Goal: Information Seeking & Learning: Learn about a topic

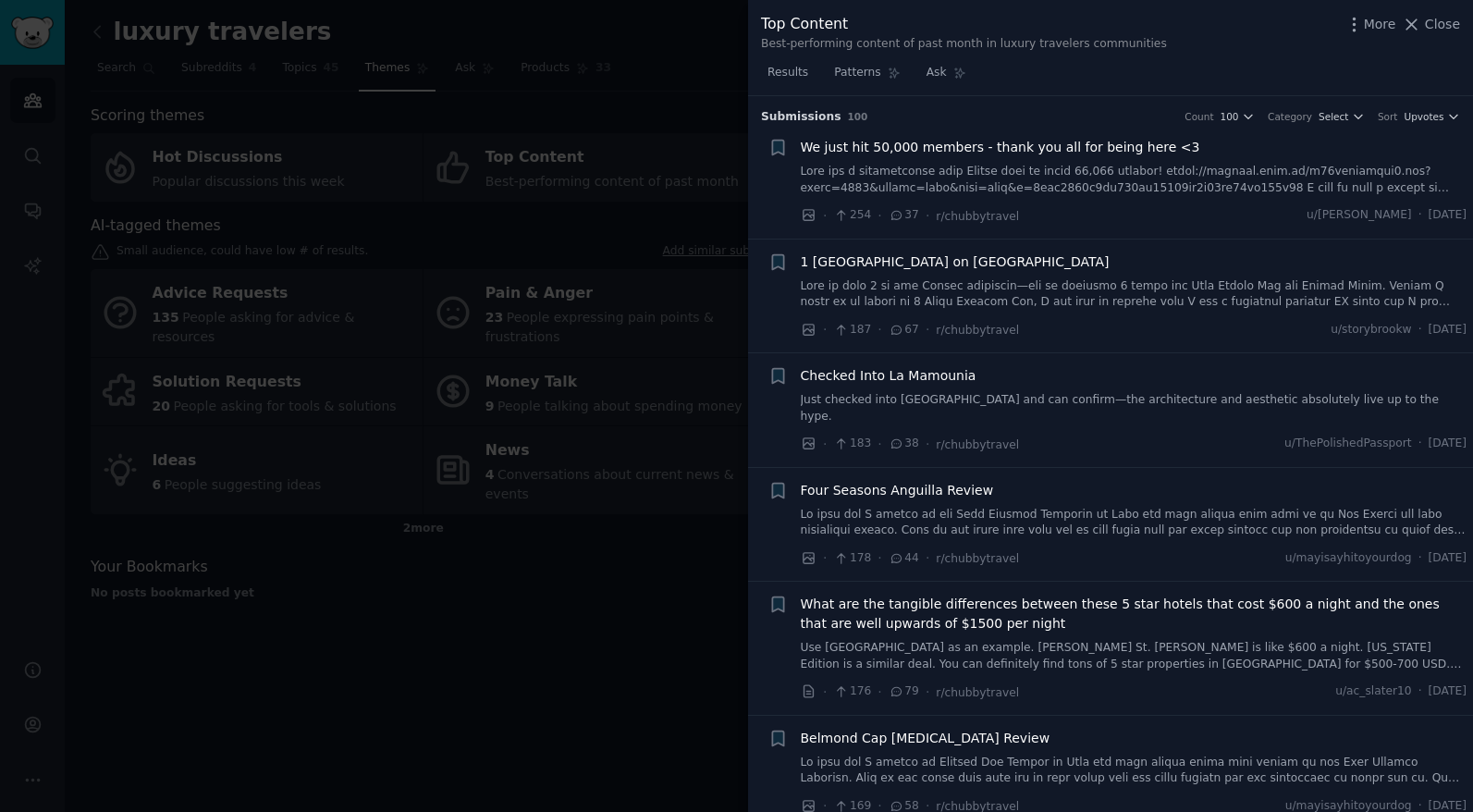
click at [668, 100] on div at bounding box center [736, 406] width 1473 height 812
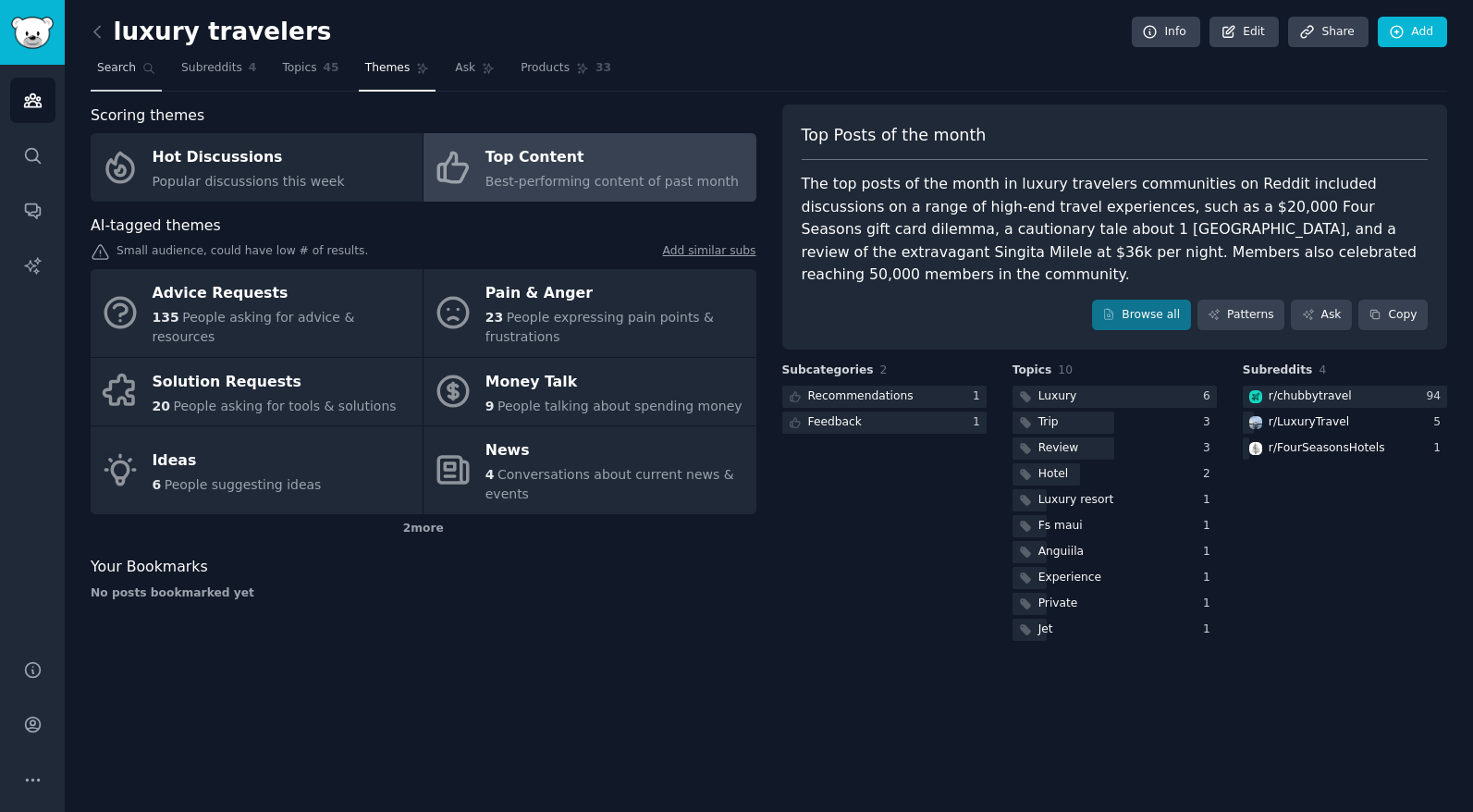
click at [148, 70] on icon at bounding box center [149, 69] width 10 height 10
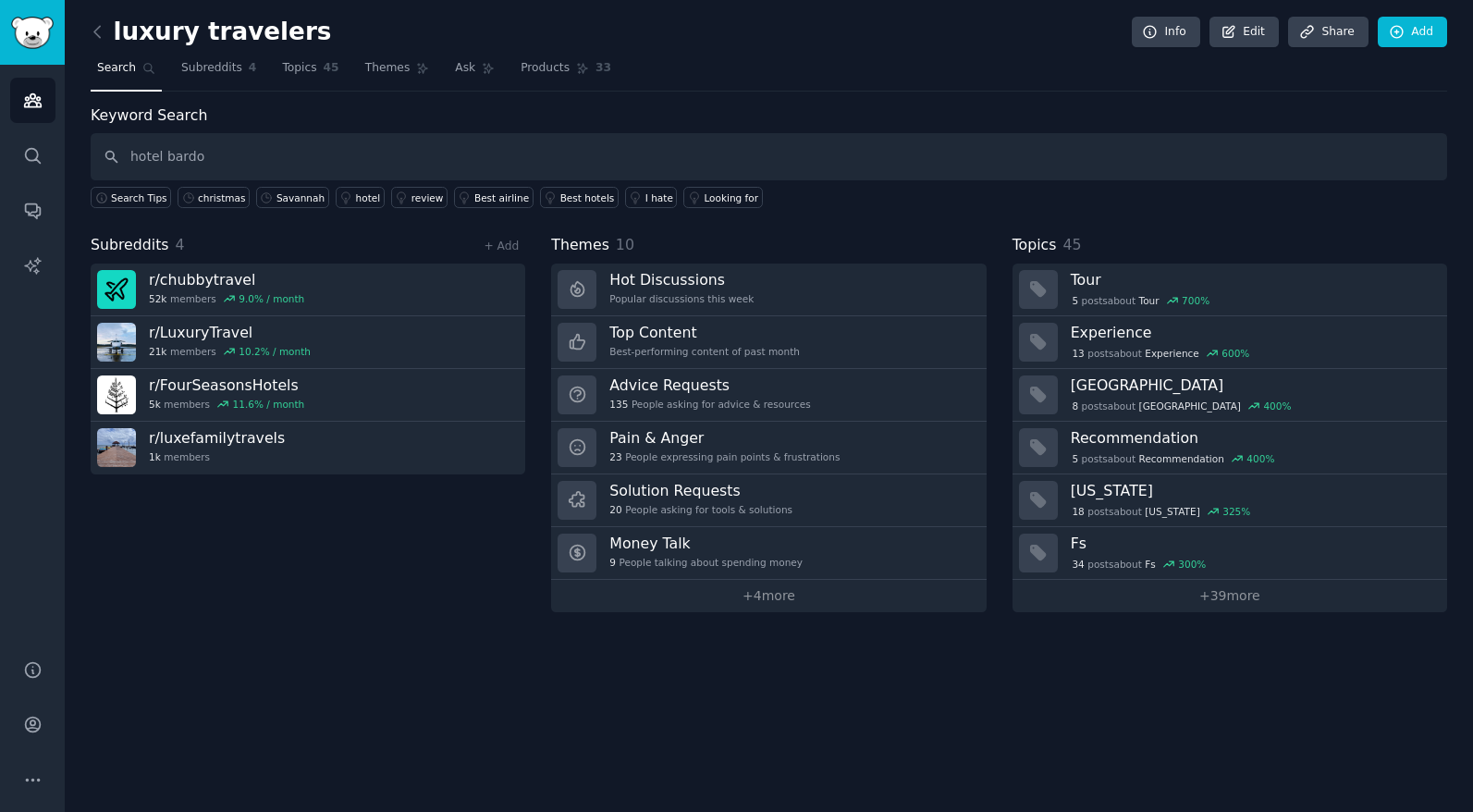
type input "hotel bardo"
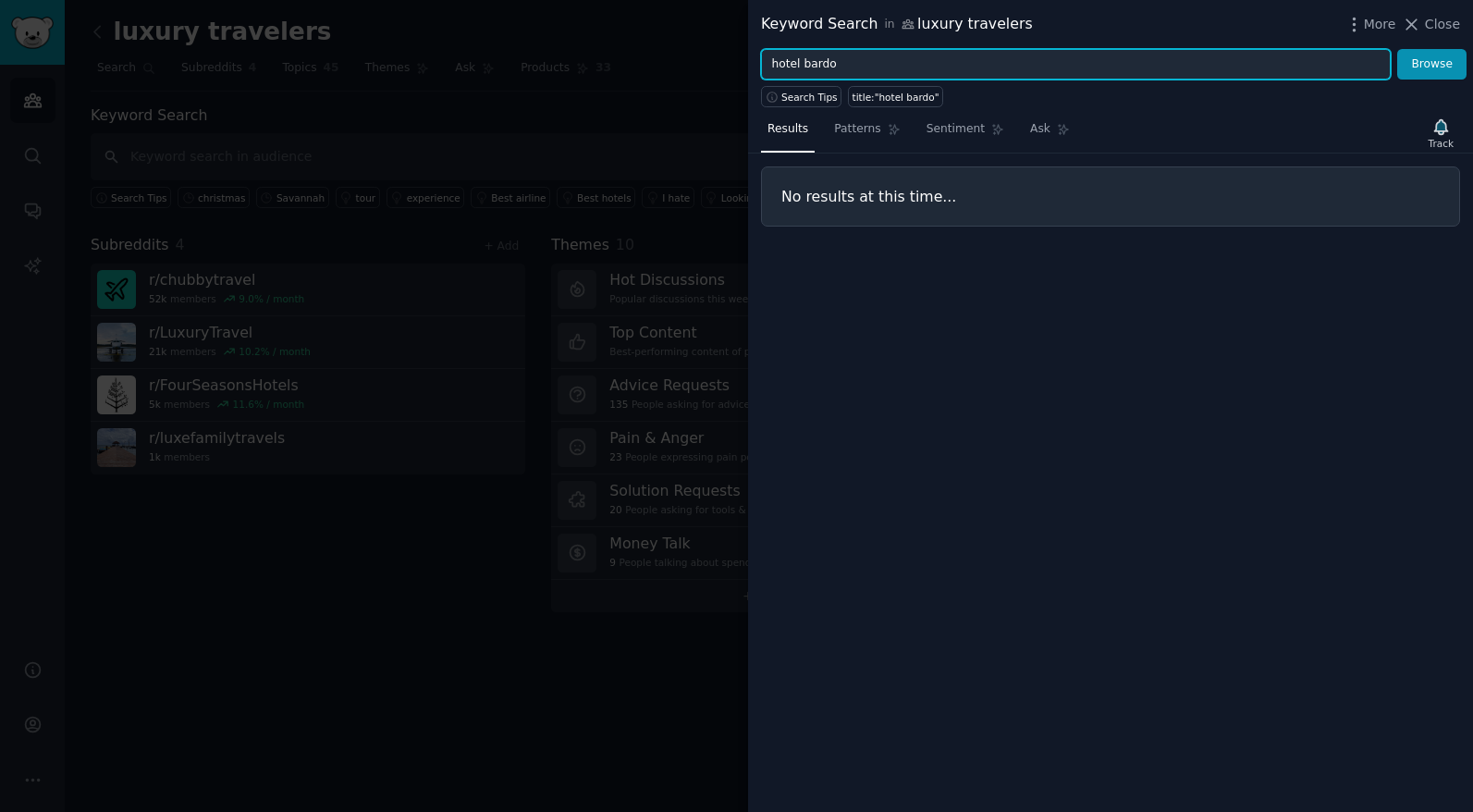
drag, startPoint x: 1147, startPoint y: 64, endPoint x: 1033, endPoint y: 62, distance: 114.0
click at [1147, 64] on input "hotel bardo" at bounding box center [1076, 64] width 629 height 31
drag, startPoint x: 799, startPoint y: 65, endPoint x: 641, endPoint y: 58, distance: 158.2
click at [641, 58] on div "Keyword Search in luxury travelers More Close hotel bardo Browse Search Tips ti…" at bounding box center [736, 406] width 1473 height 812
click at [1398, 49] on button "Browse" at bounding box center [1432, 64] width 70 height 31
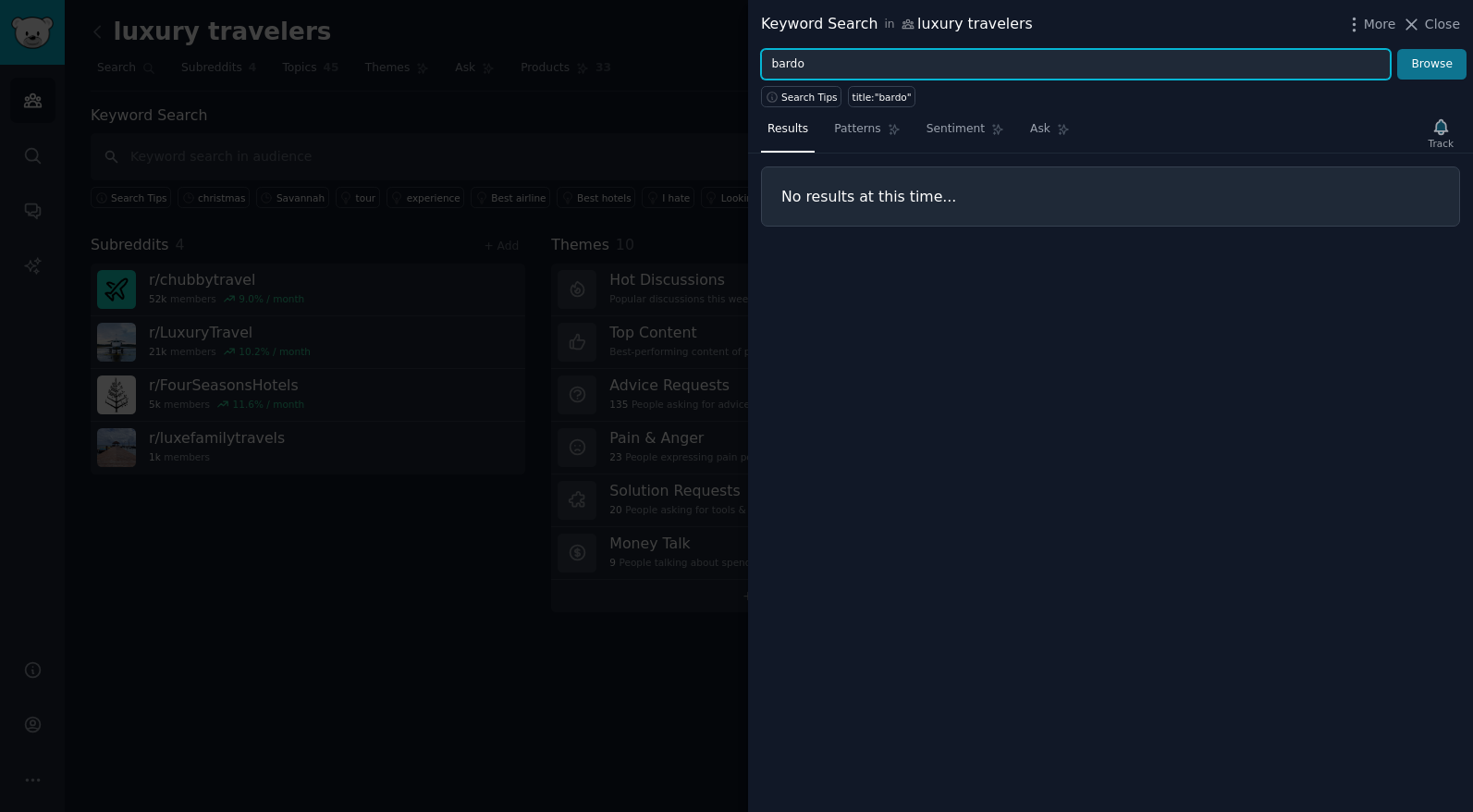
type input "bardo"
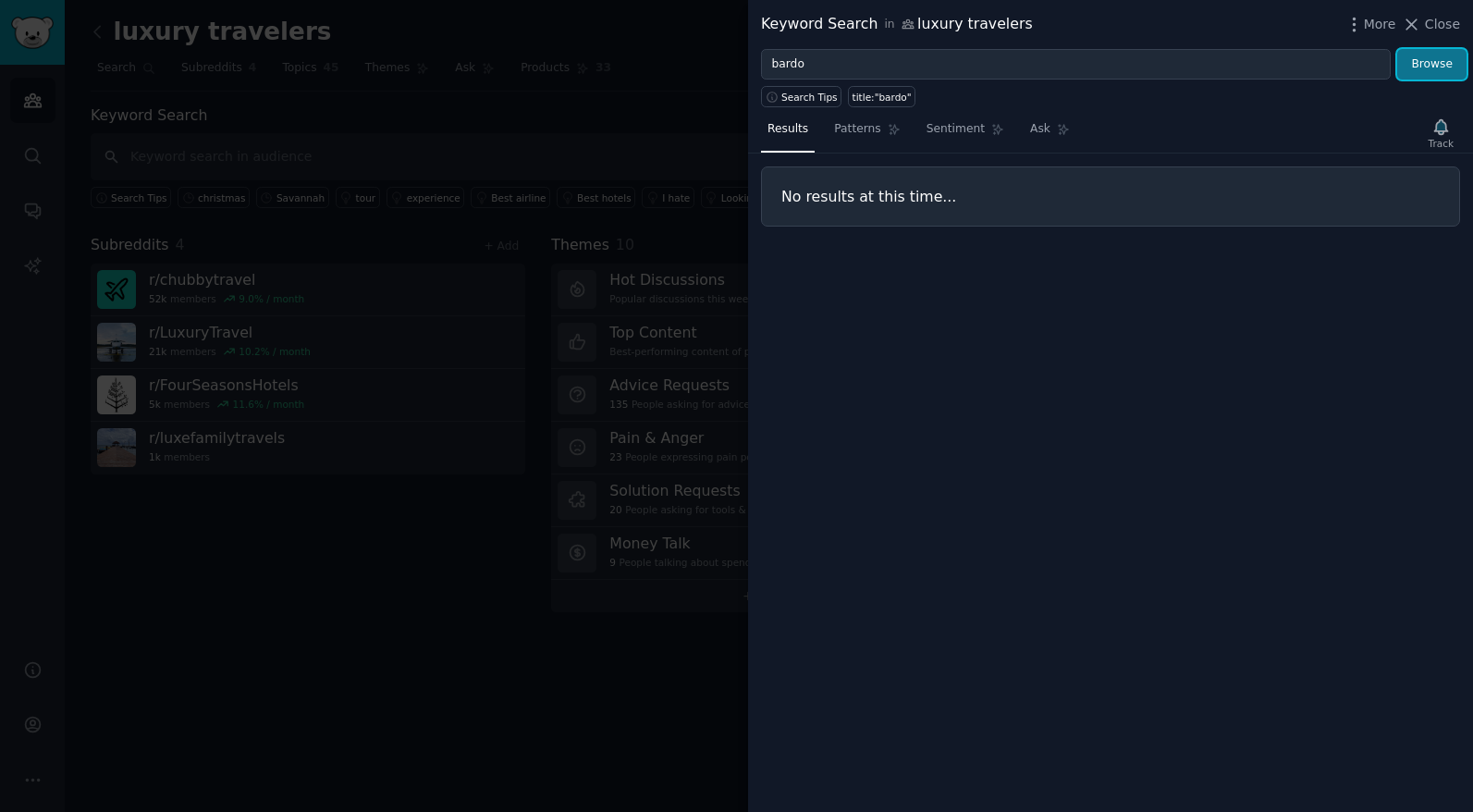
click at [1429, 73] on button "Browse" at bounding box center [1432, 64] width 70 height 31
click at [435, 135] on div at bounding box center [736, 406] width 1473 height 812
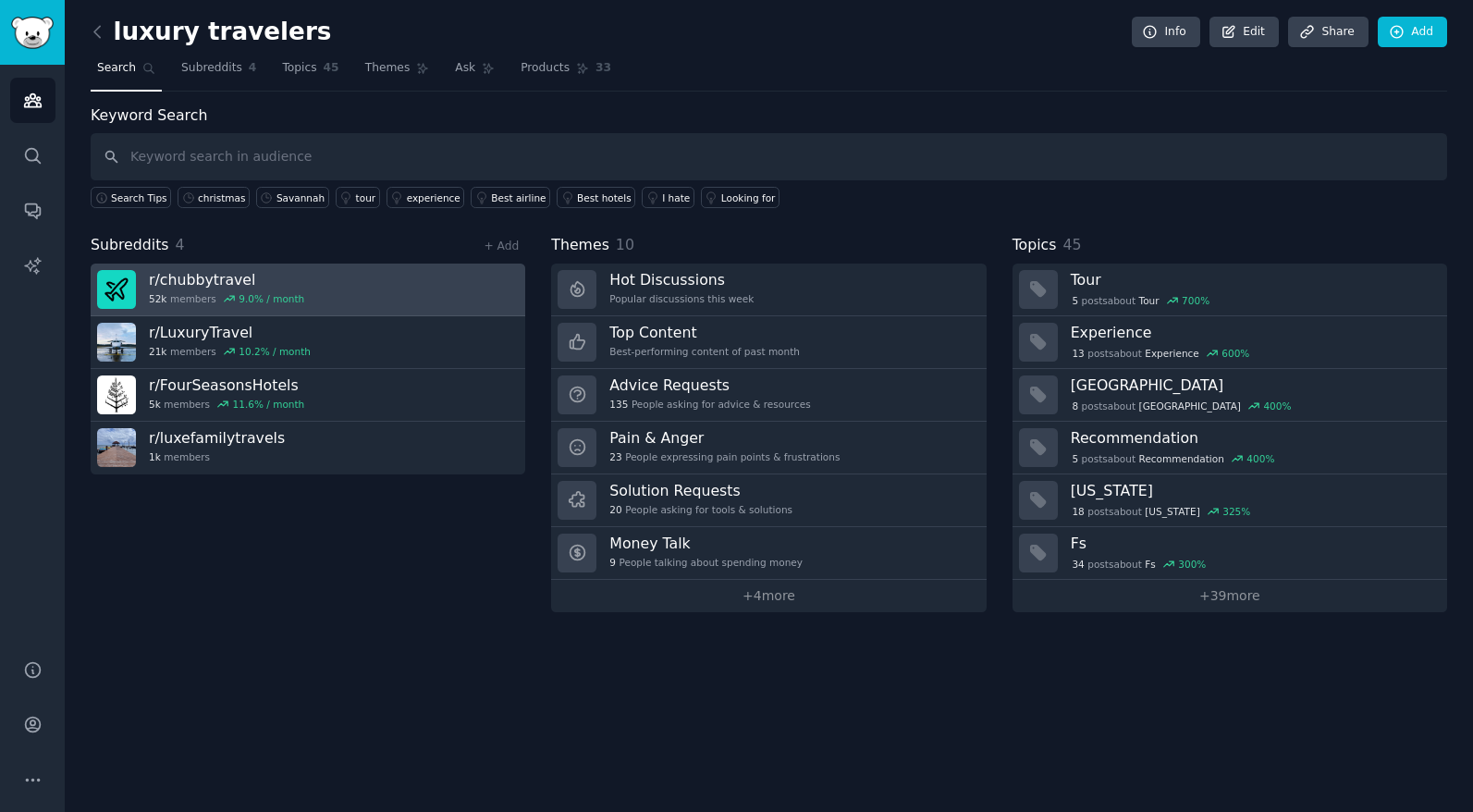
click at [244, 284] on h3 "r/ chubbytravel" at bounding box center [226, 279] width 156 height 20
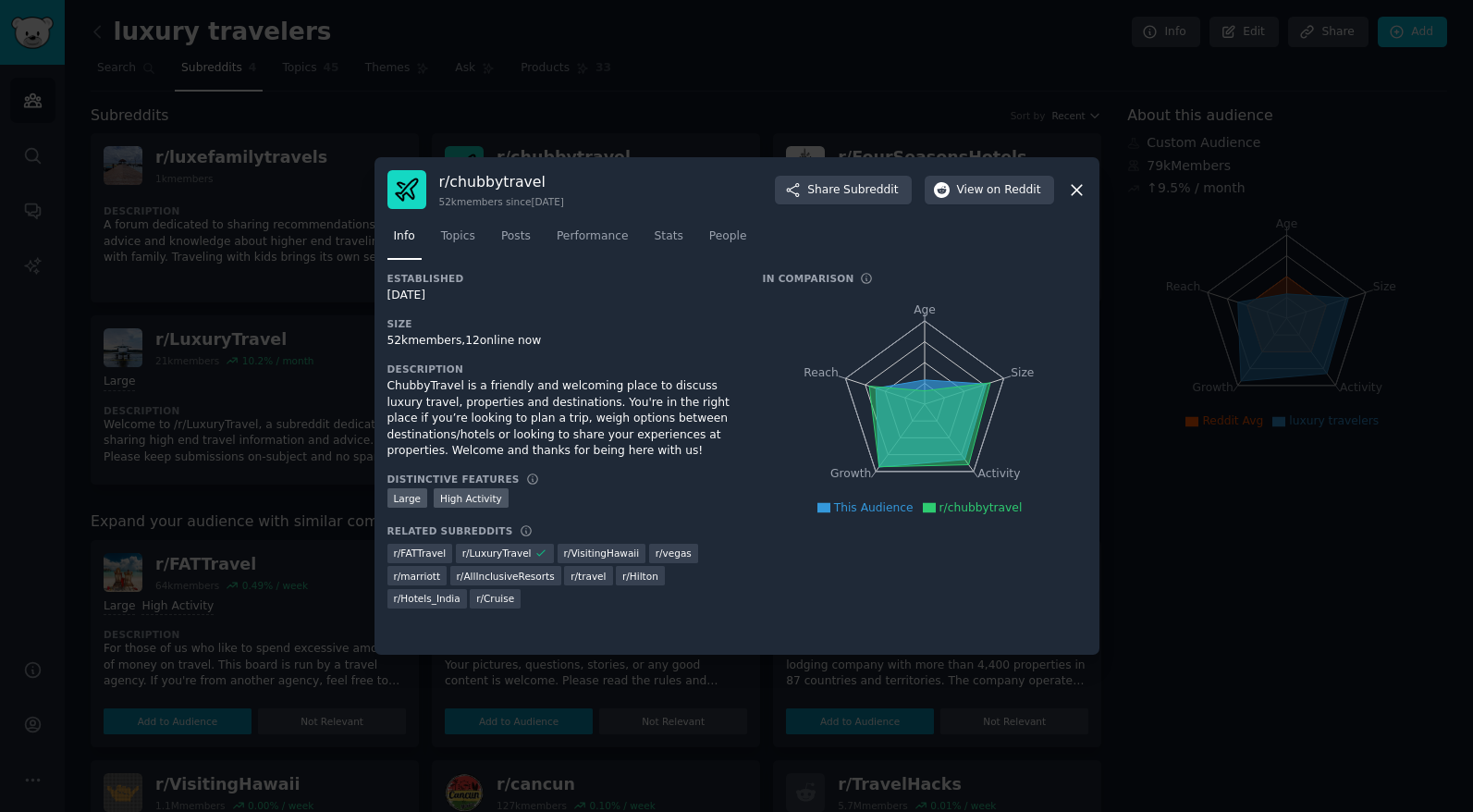
click at [1082, 193] on icon at bounding box center [1077, 190] width 20 height 20
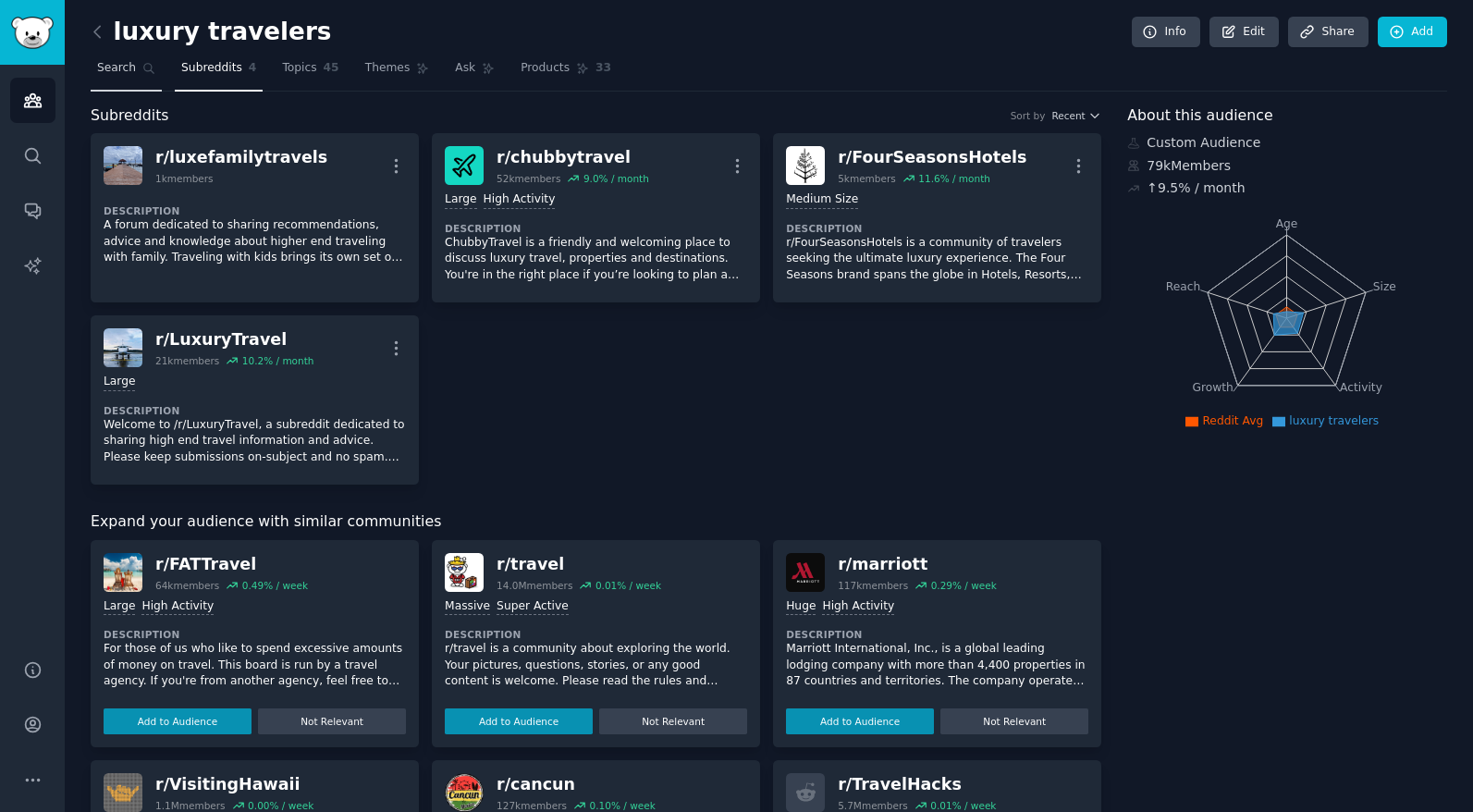
click at [138, 65] on link "Search" at bounding box center [126, 73] width 71 height 38
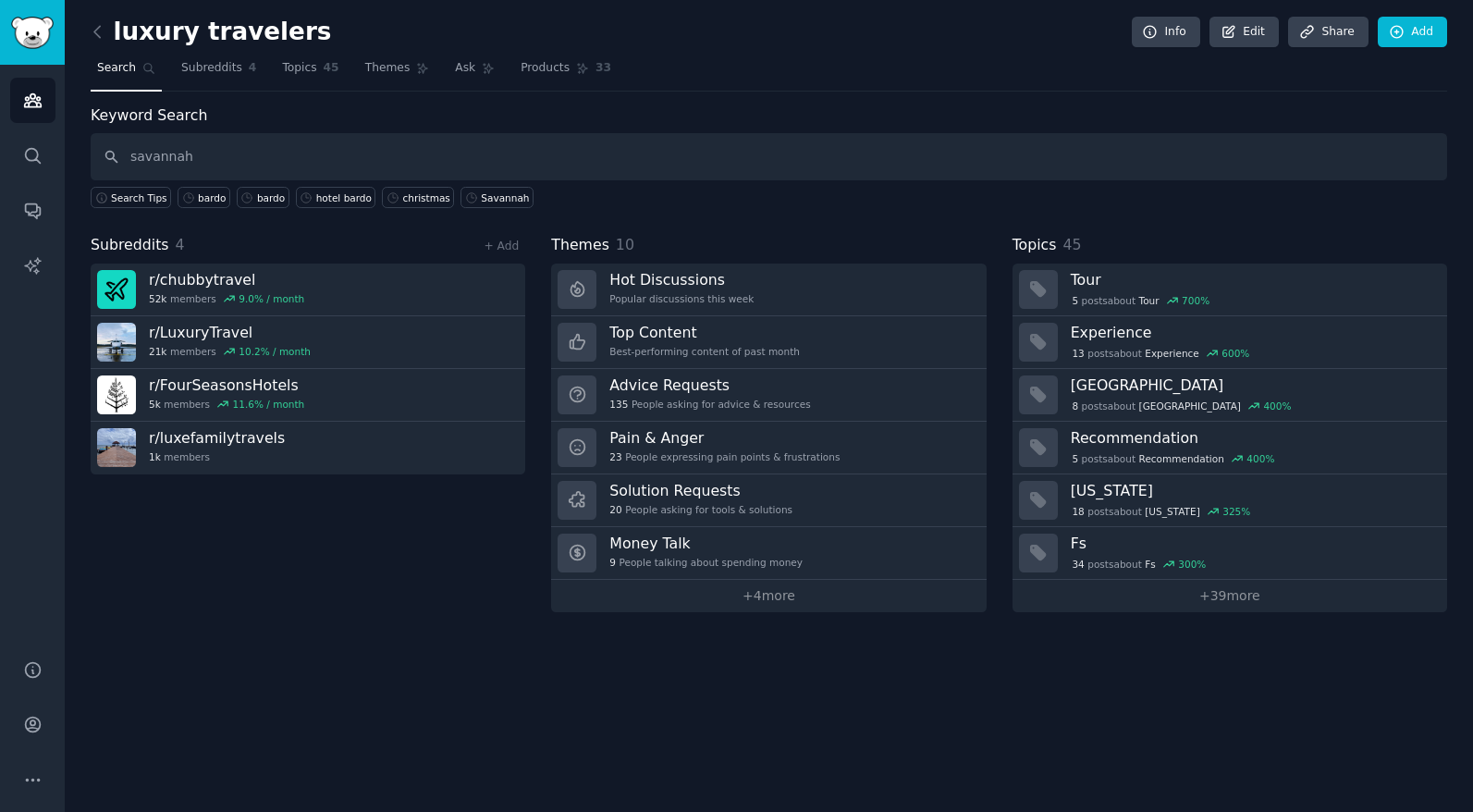
type input "savannah"
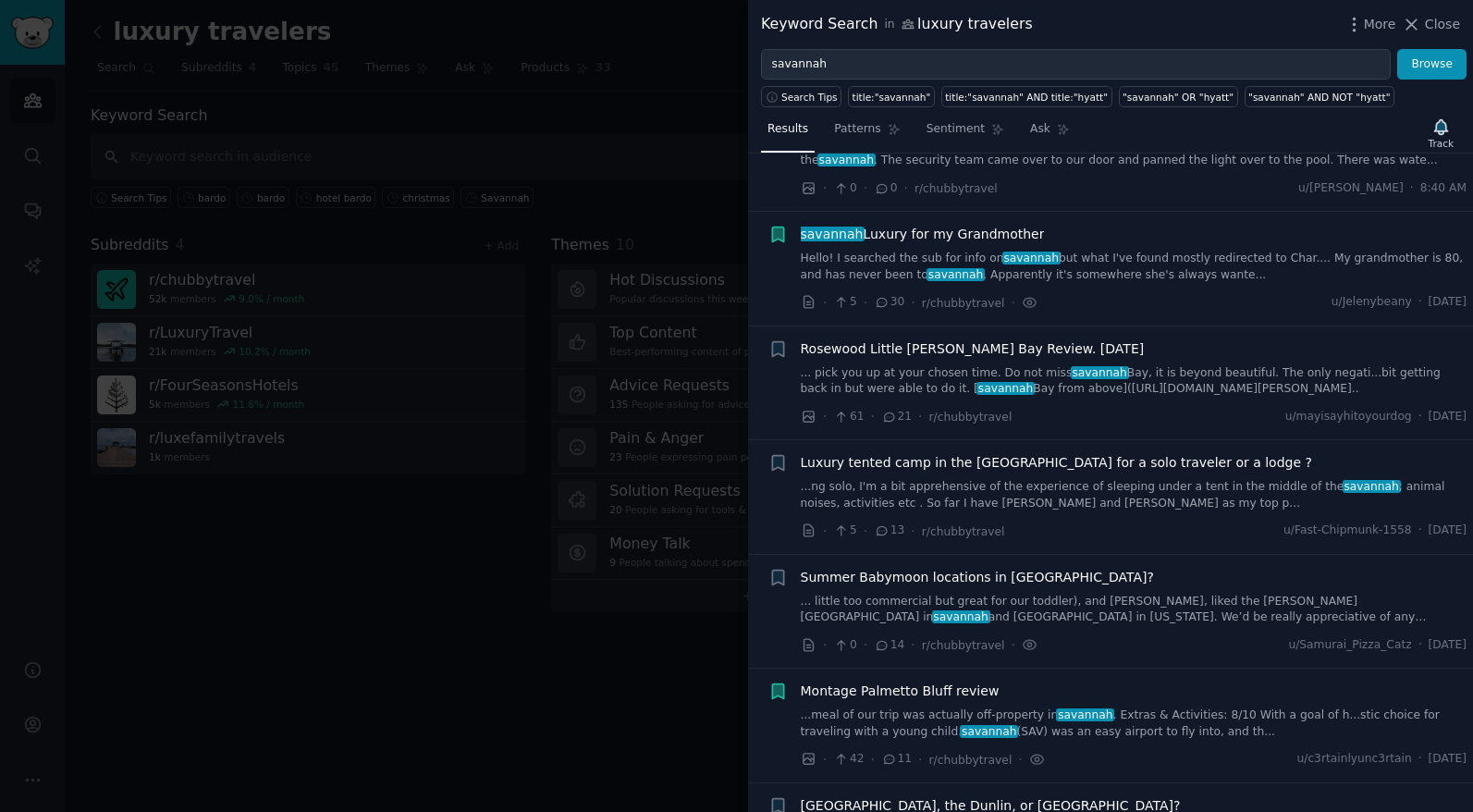
scroll to position [108, 0]
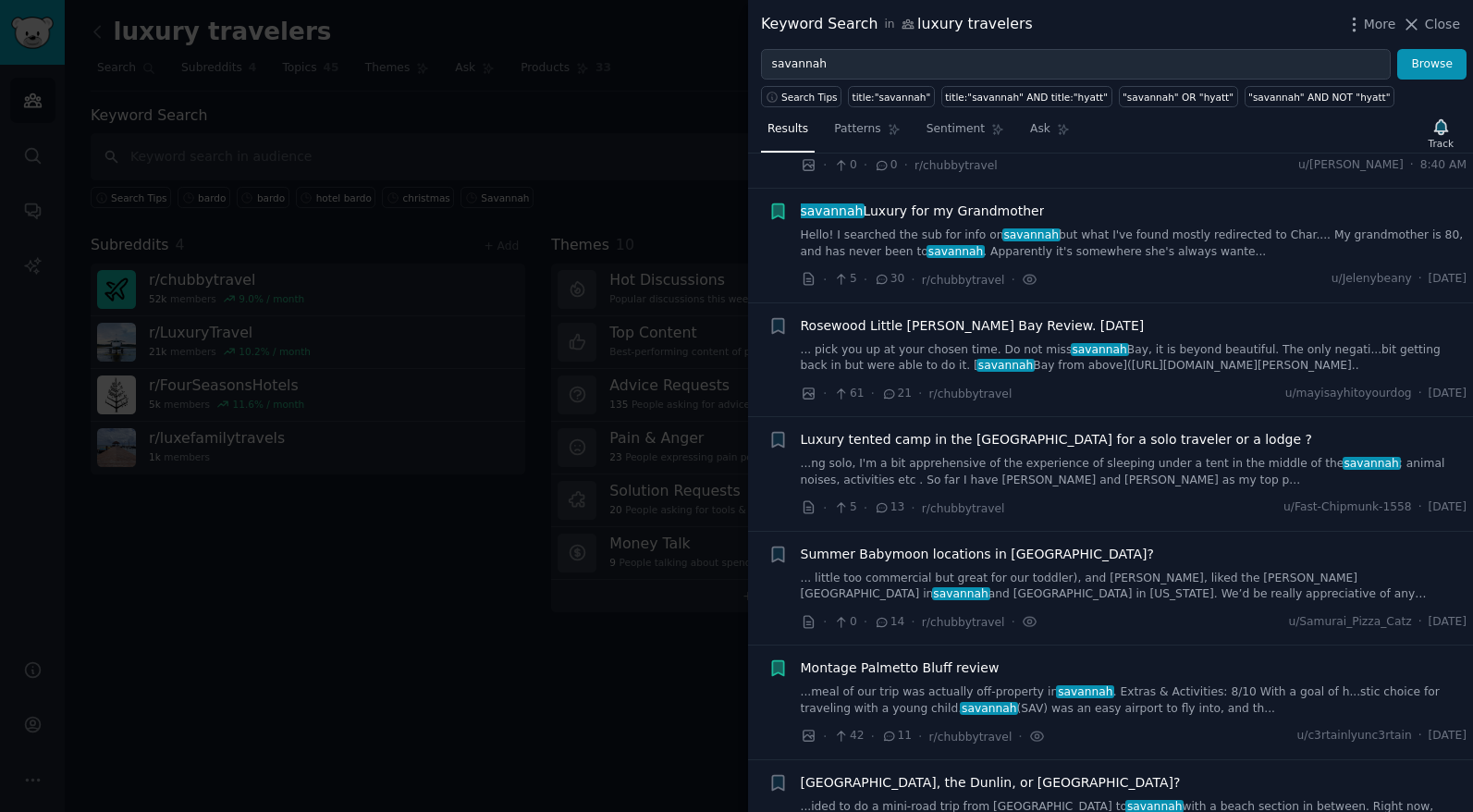
click at [1153, 372] on link "... pick you up at your chosen time. Do not miss savannah Bay, it is beyond bea…" at bounding box center [1134, 358] width 667 height 32
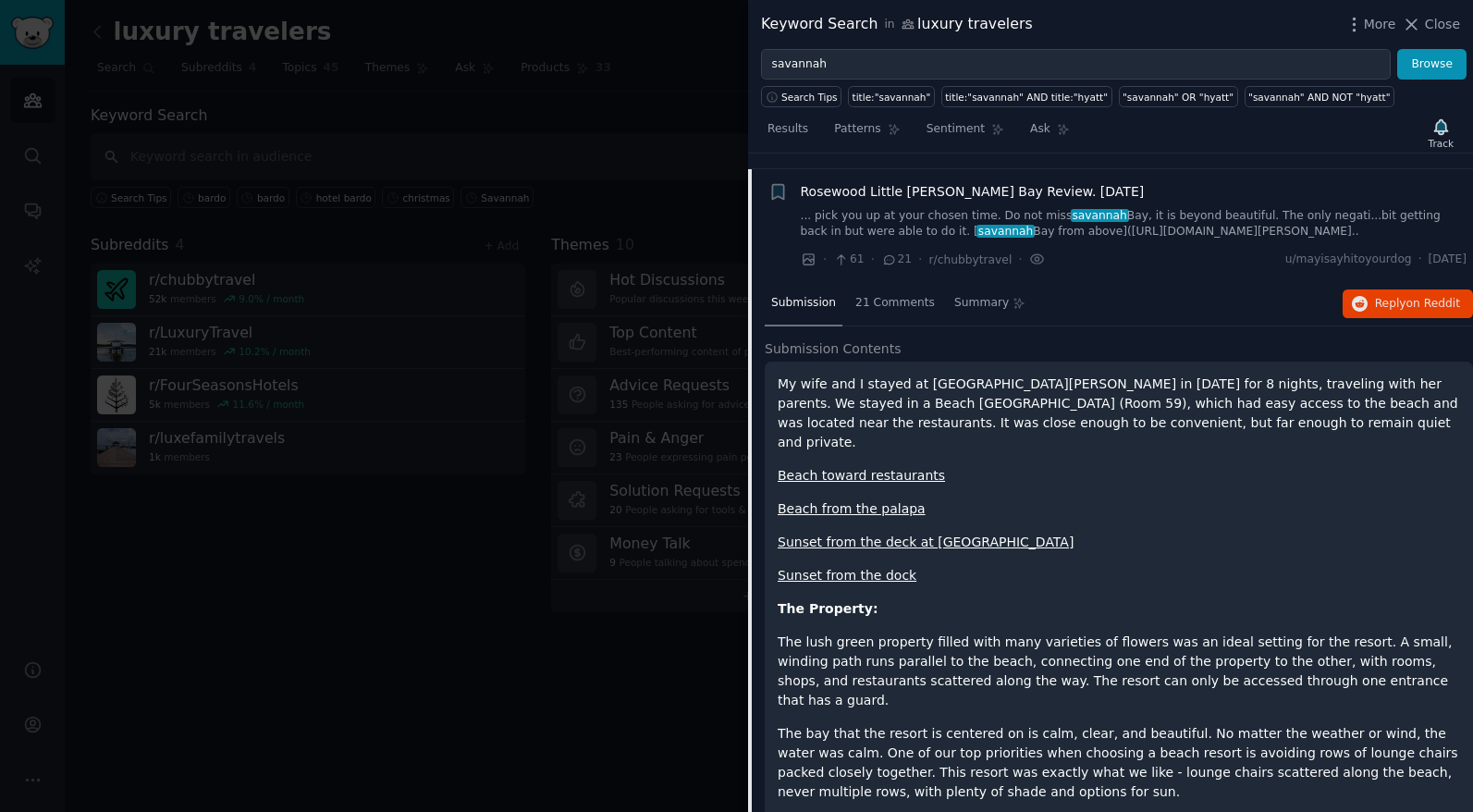
scroll to position [257, 0]
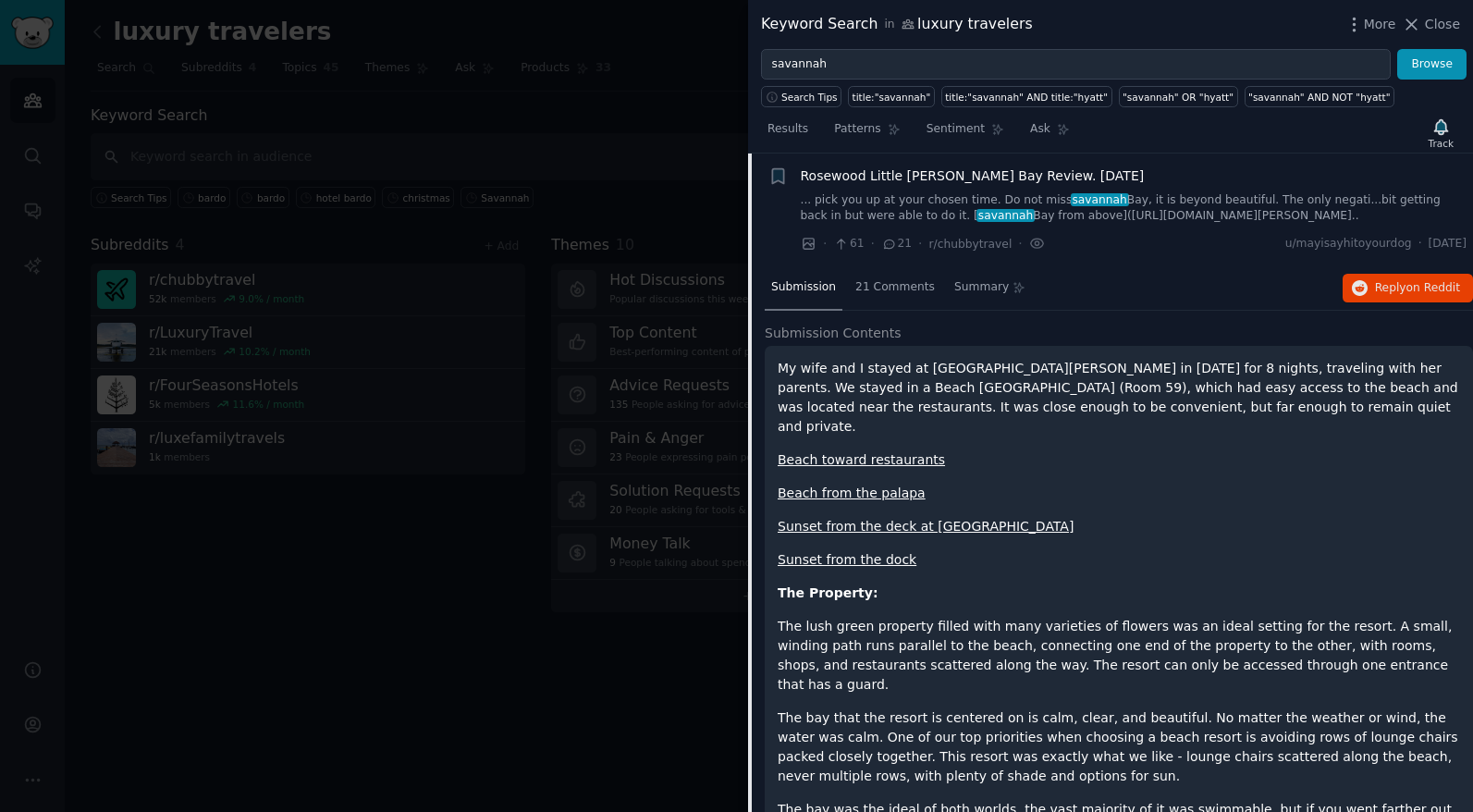
drag, startPoint x: 1066, startPoint y: 371, endPoint x: 926, endPoint y: 369, distance: 140.0
click at [926, 369] on p "My wife and I stayed at Rosewood Little Dix Bay in May 2025 for 8 nights, trave…" at bounding box center [1118, 397] width 682 height 77
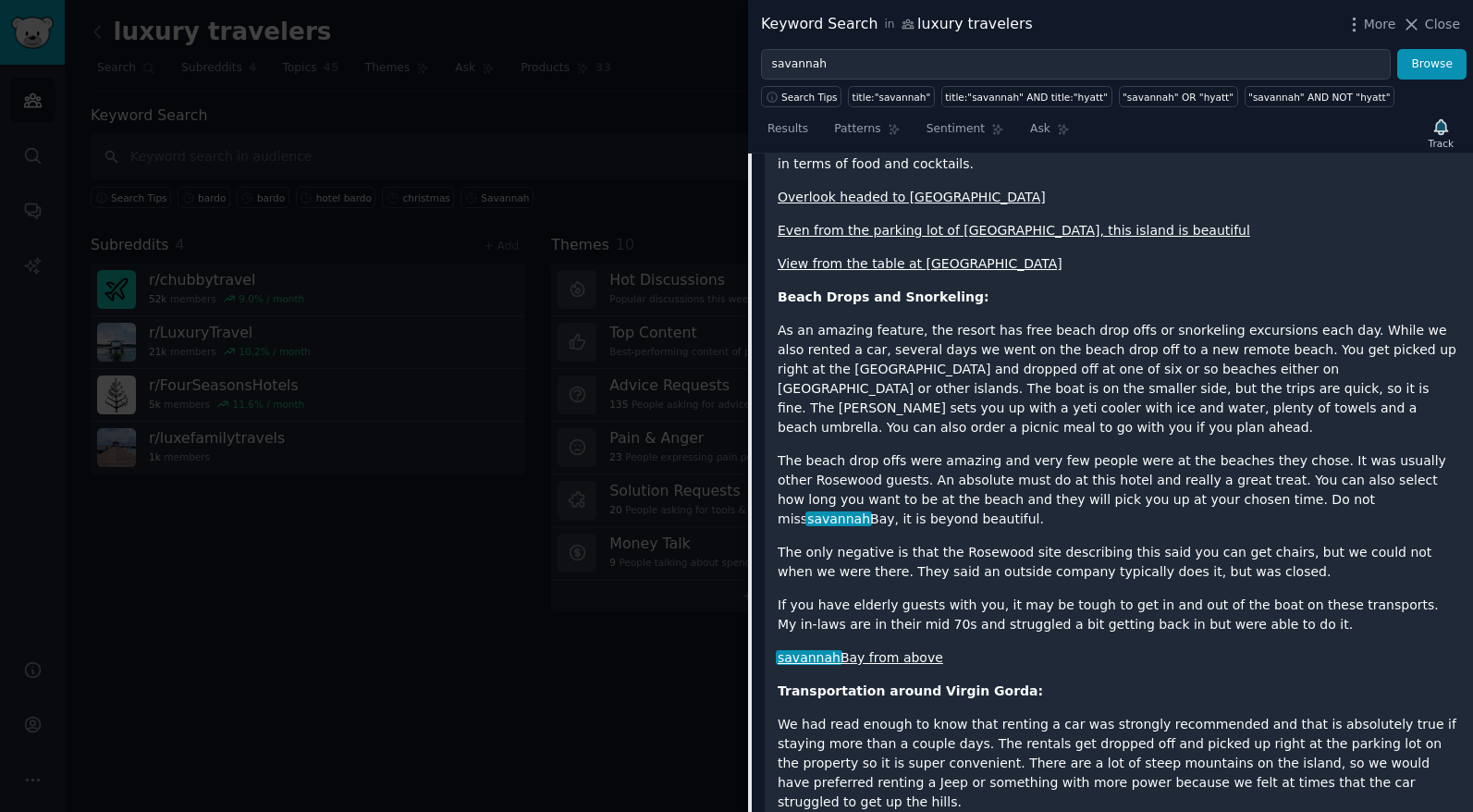
scroll to position [3154, 0]
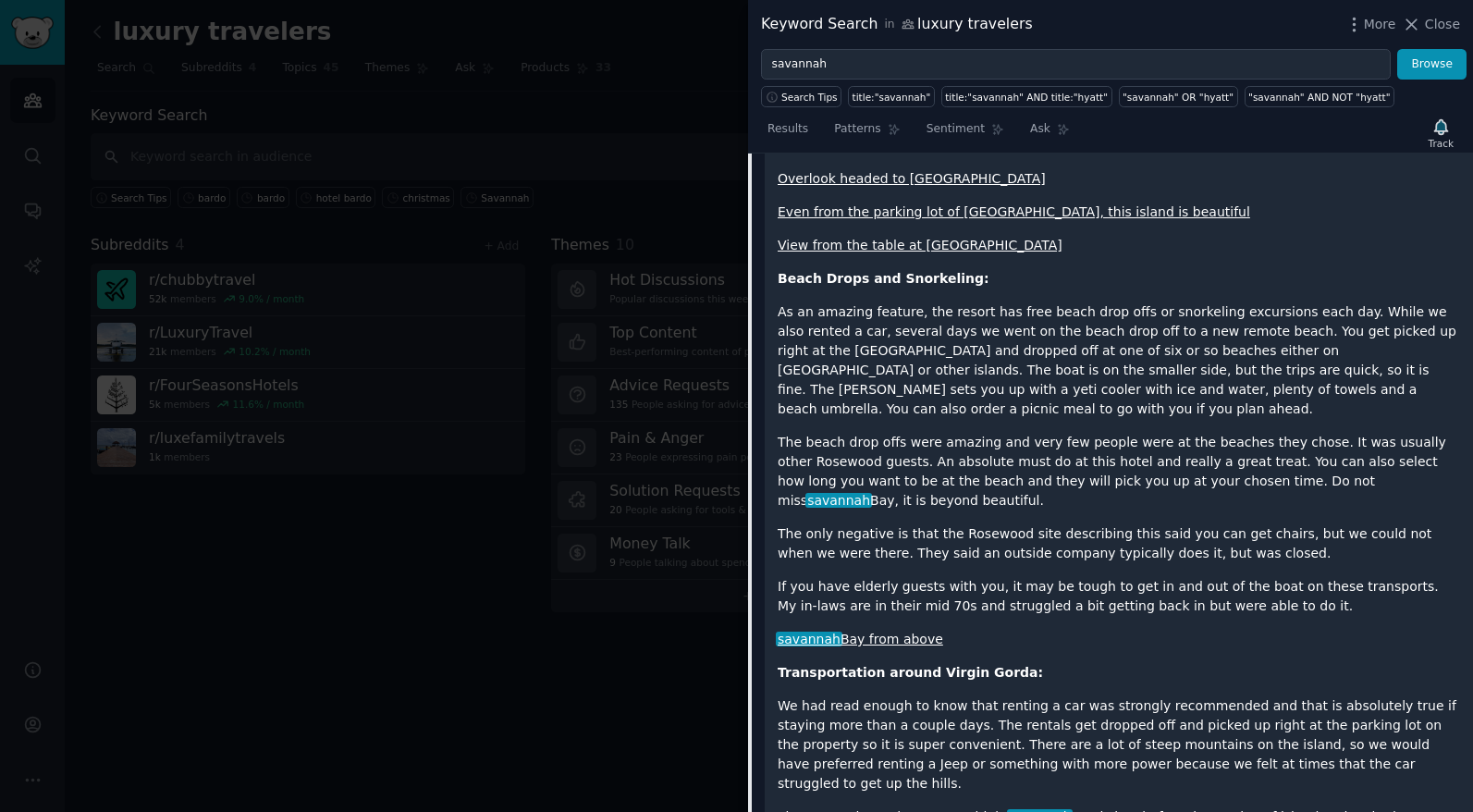
click at [1098, 696] on p "We had read enough to know that renting a car was strongly recommended and that…" at bounding box center [1118, 744] width 682 height 97
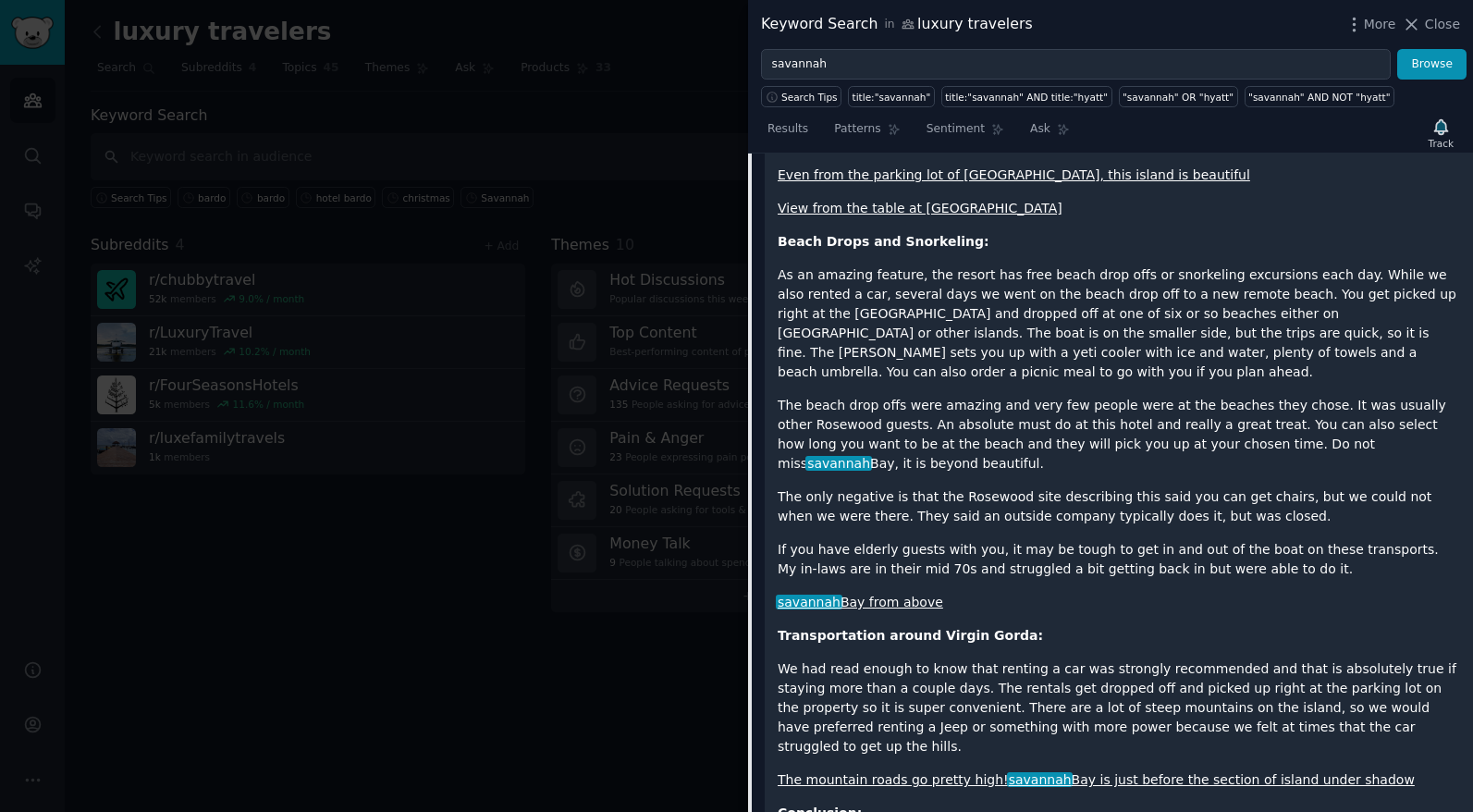
scroll to position [3132, 0]
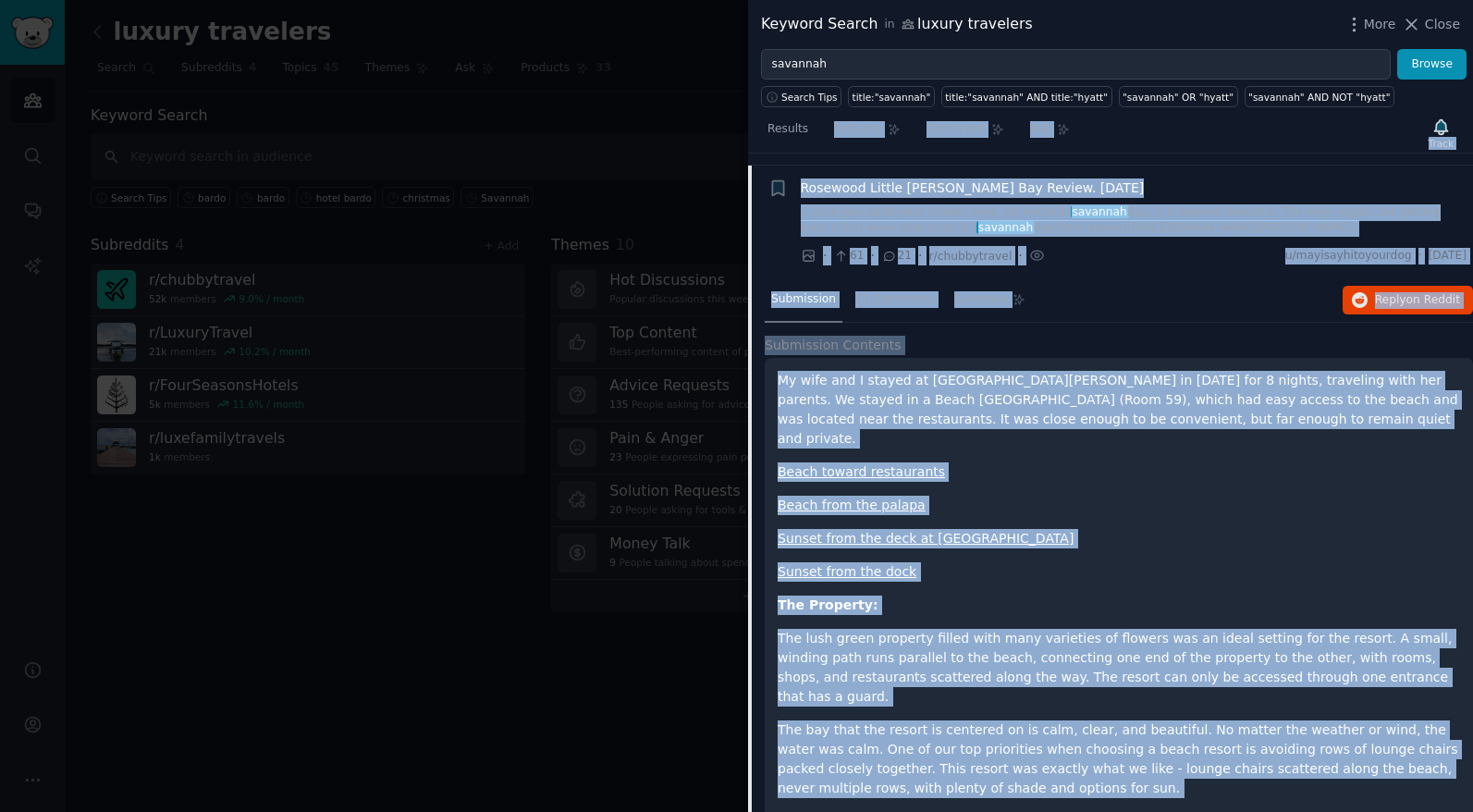
scroll to position [0, 0]
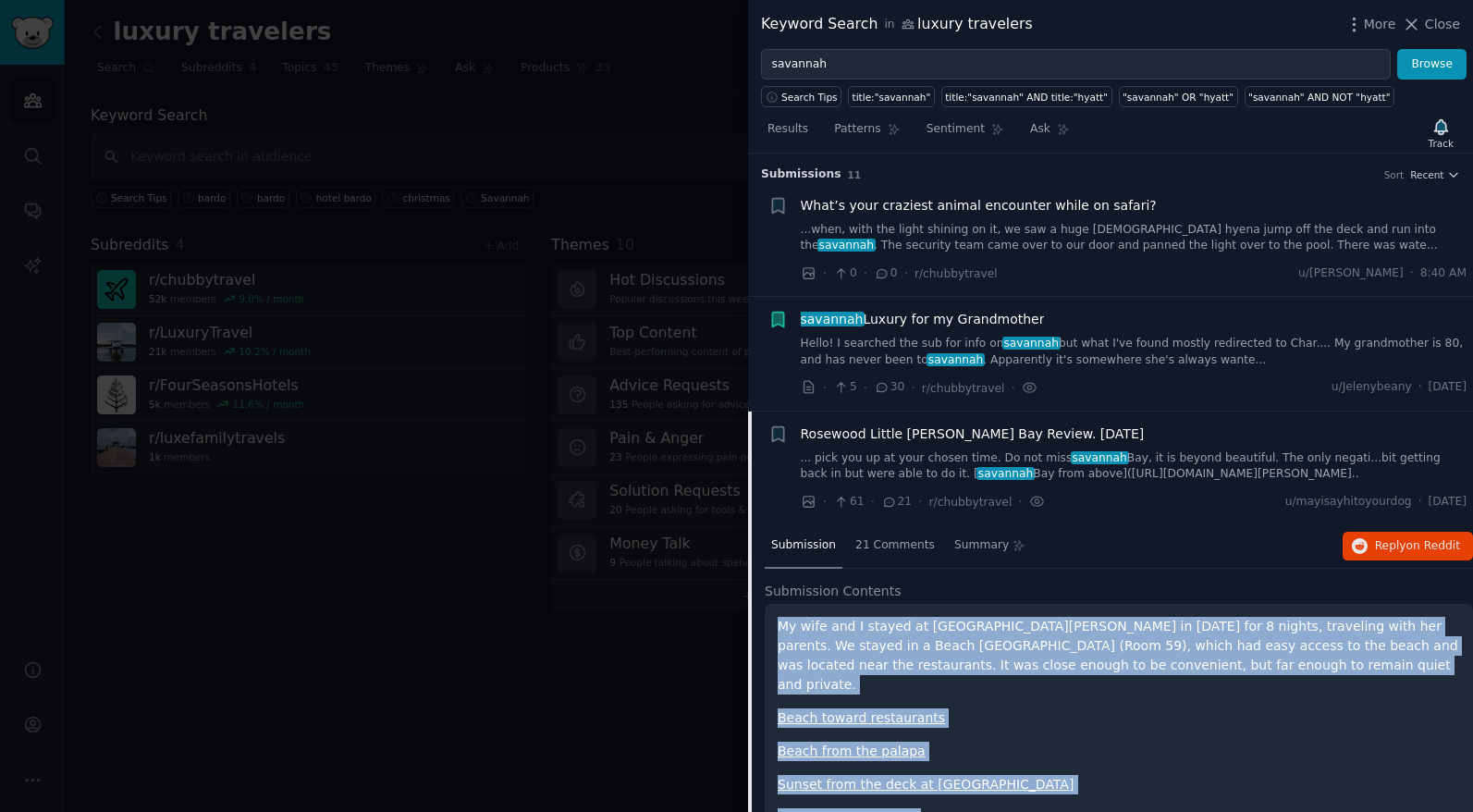
drag, startPoint x: 1220, startPoint y: 671, endPoint x: 767, endPoint y: 625, distance: 455.3
copy div "My wife and I stayed at Rosewood Little Dix Bay in May 2025 for 8 nights, trave…"
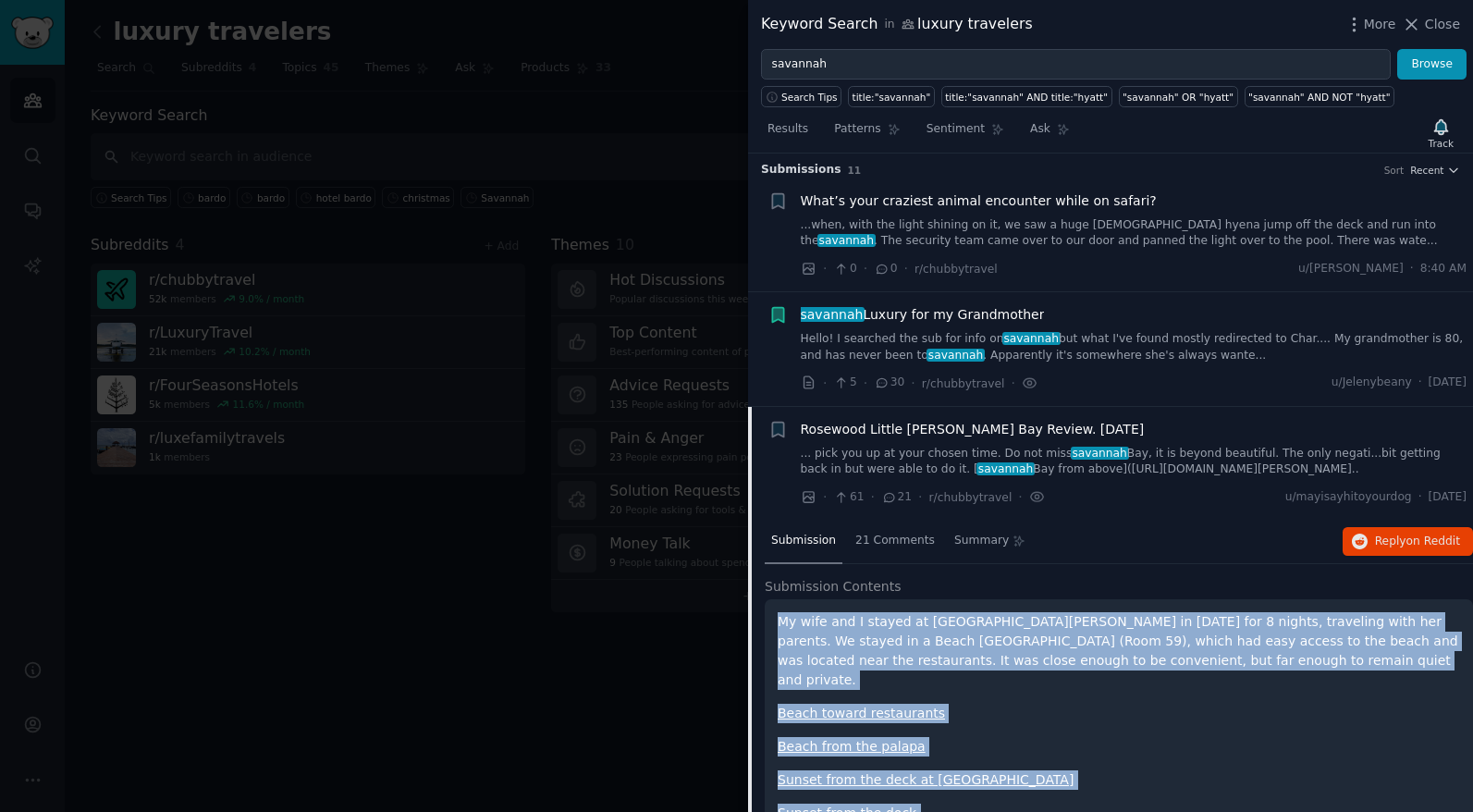
scroll to position [11, 0]
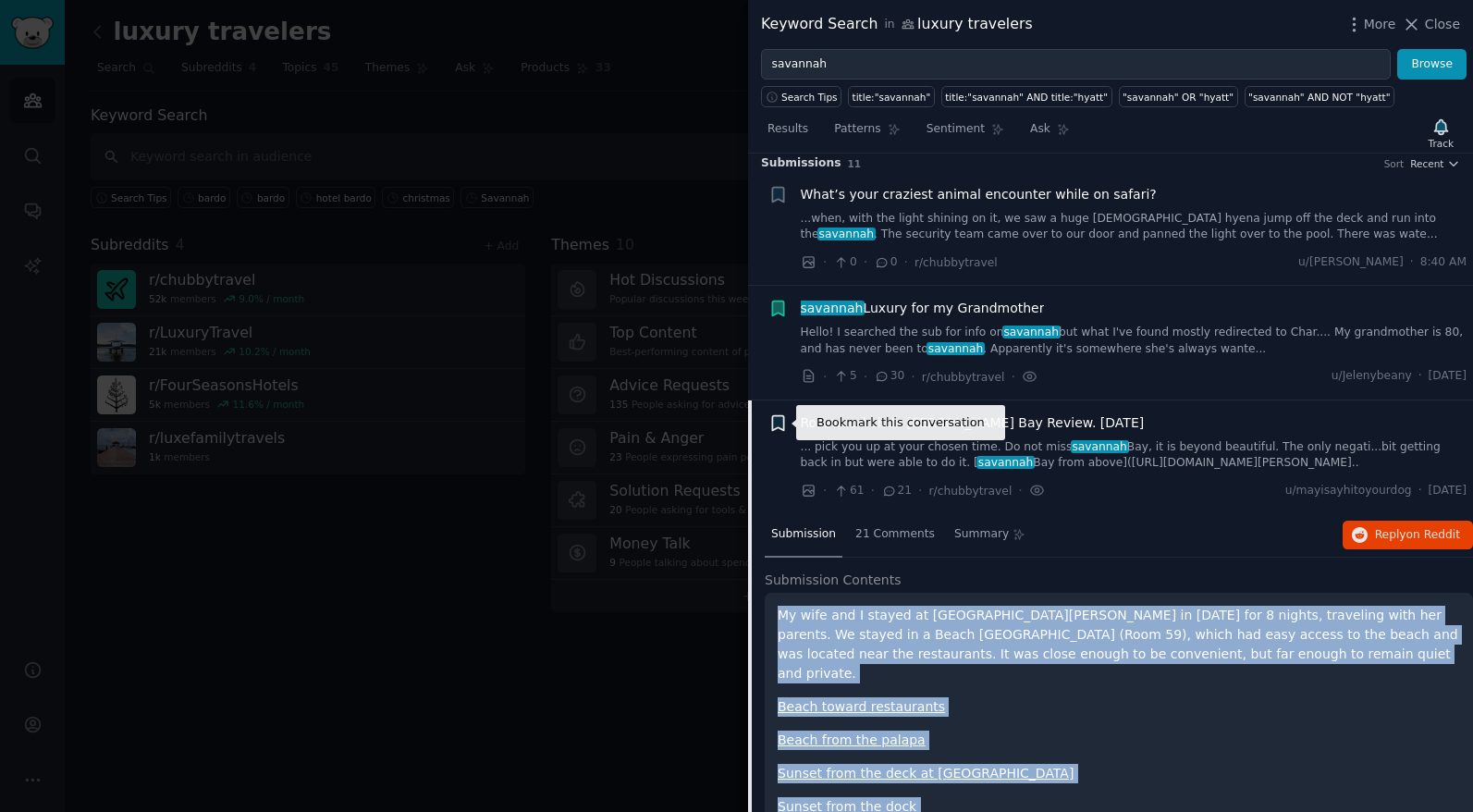
click at [778, 422] on icon "button" at bounding box center [778, 423] width 11 height 15
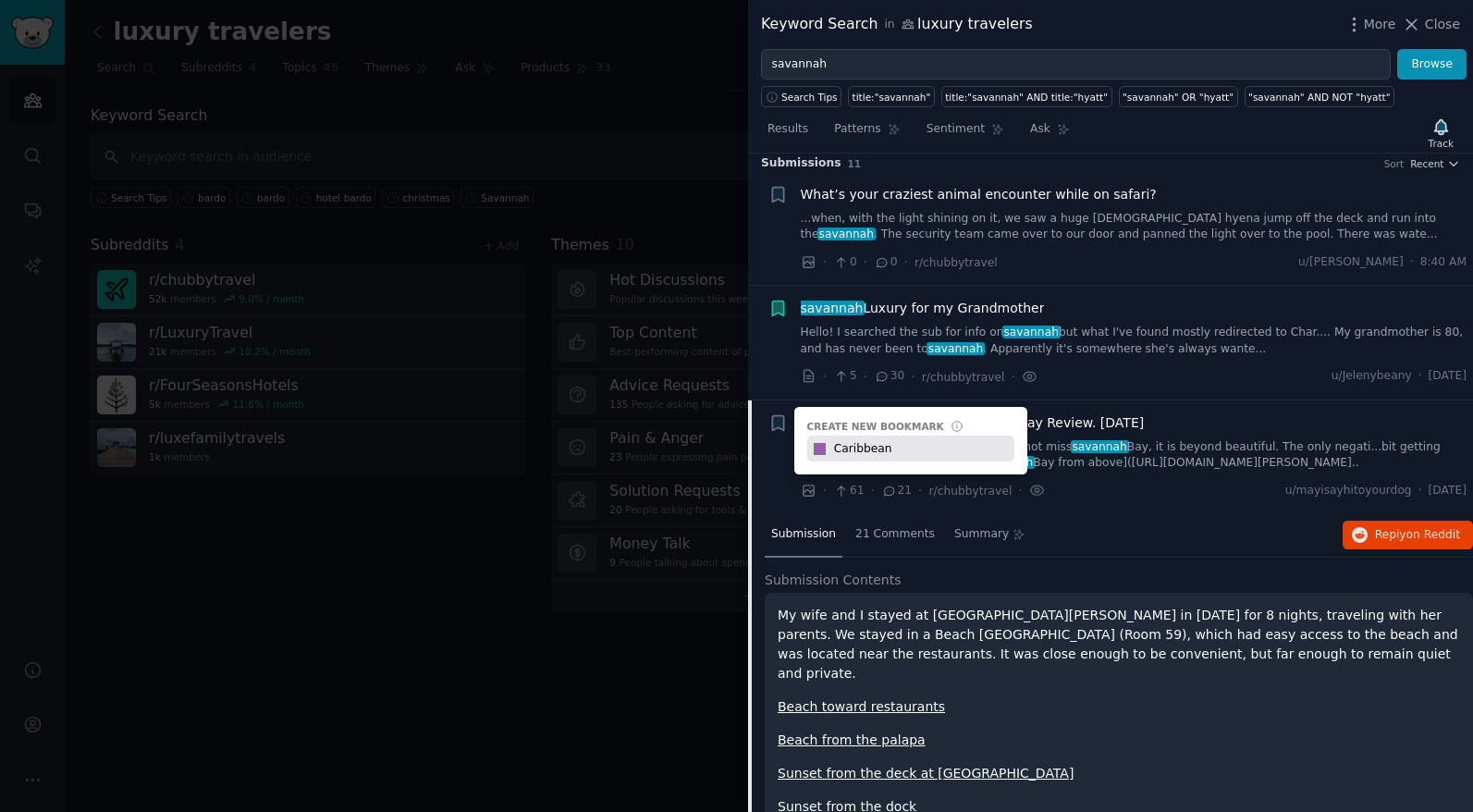
type input "Caribbean"
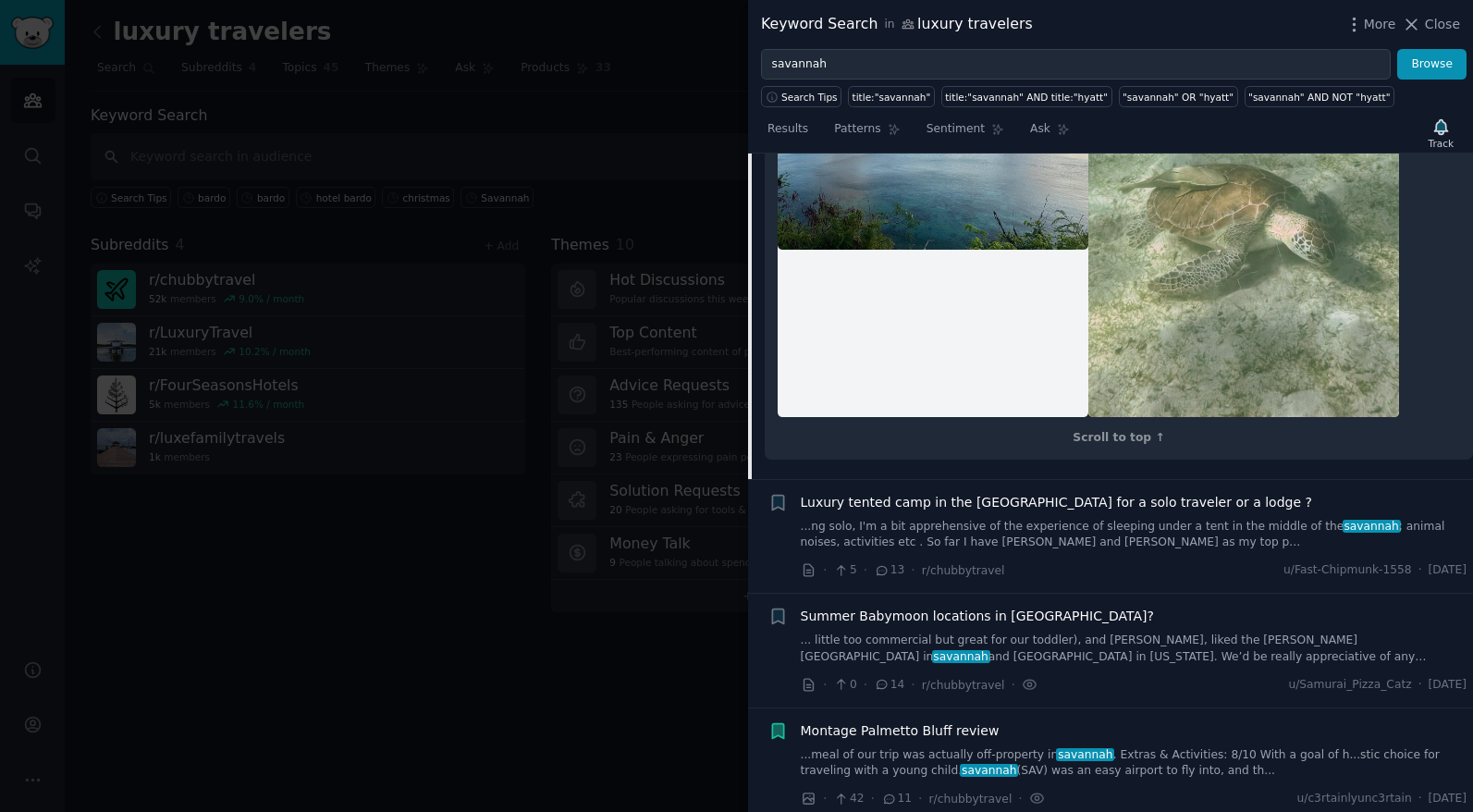
scroll to position [5556, 0]
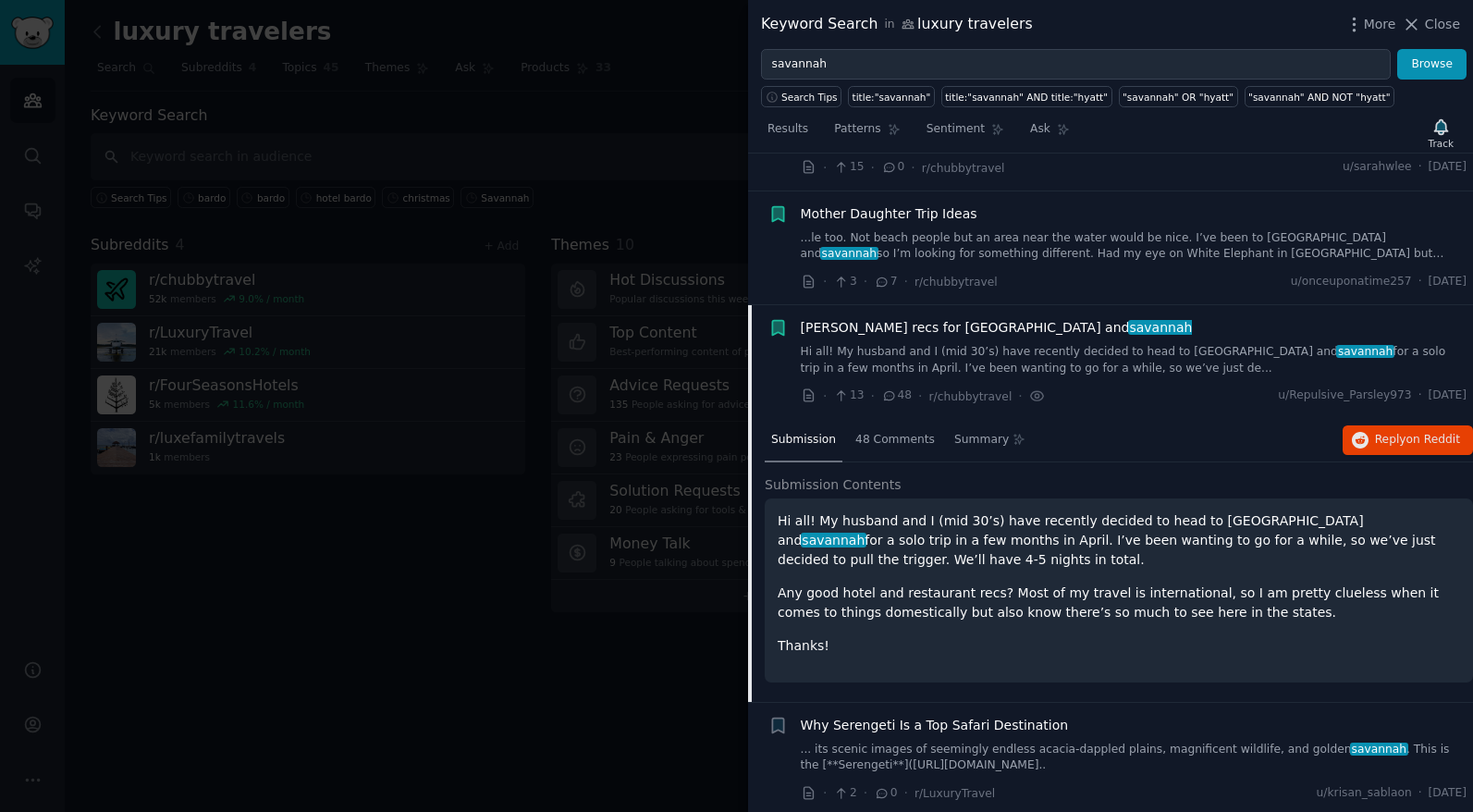
scroll to position [909, 0]
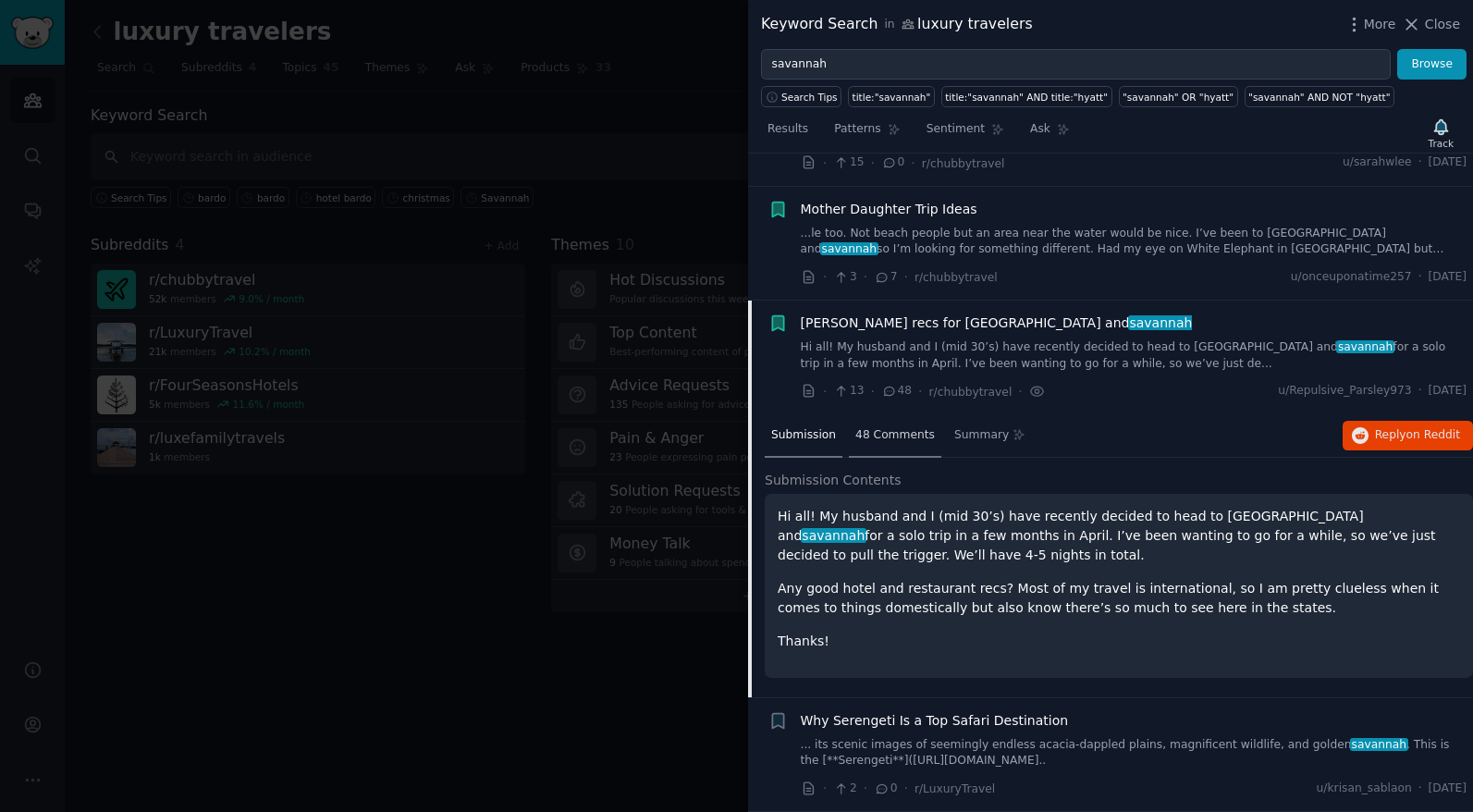
click at [906, 439] on span "48 Comments" at bounding box center [896, 436] width 79 height 17
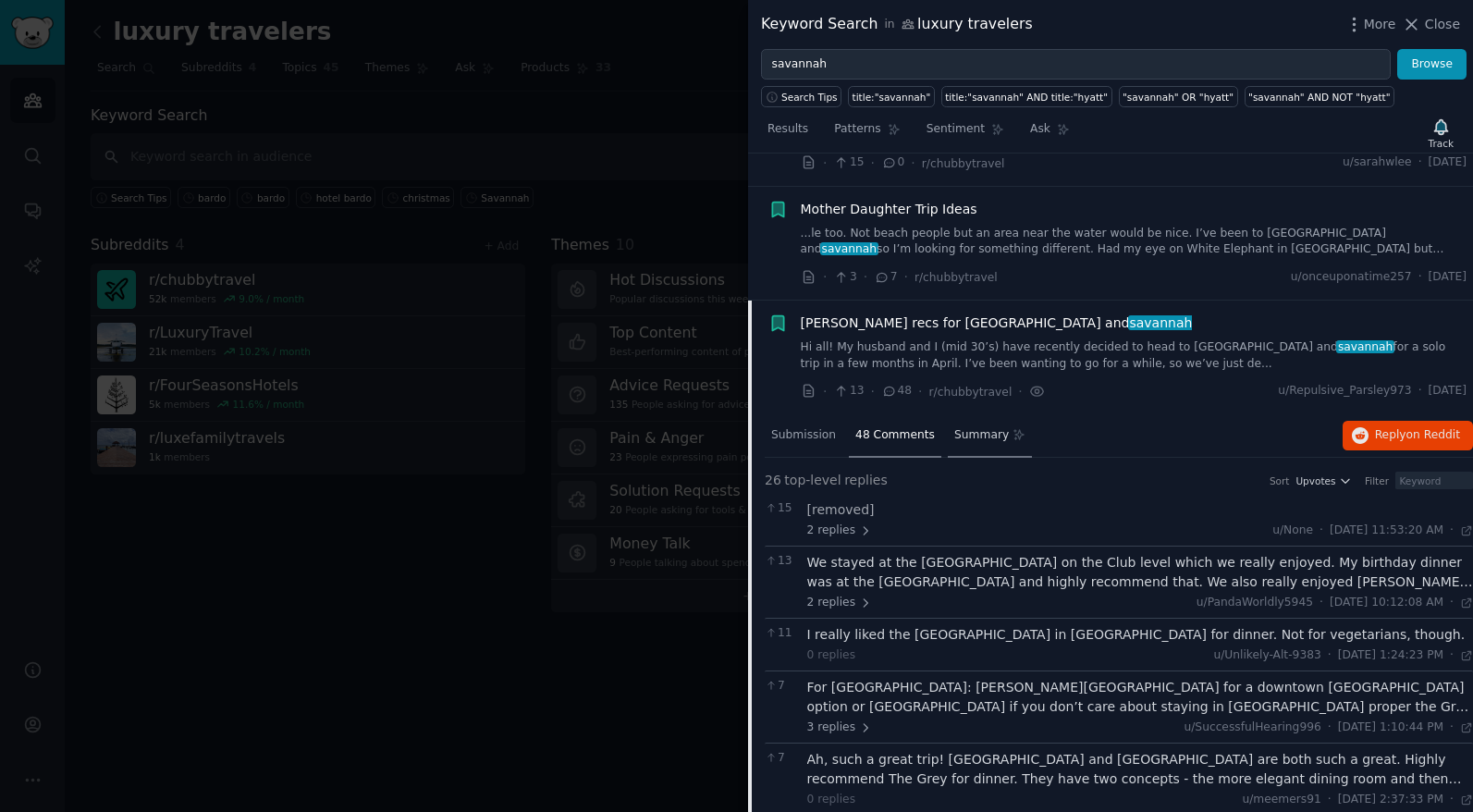
click at [966, 440] on span "Summary" at bounding box center [981, 436] width 55 height 17
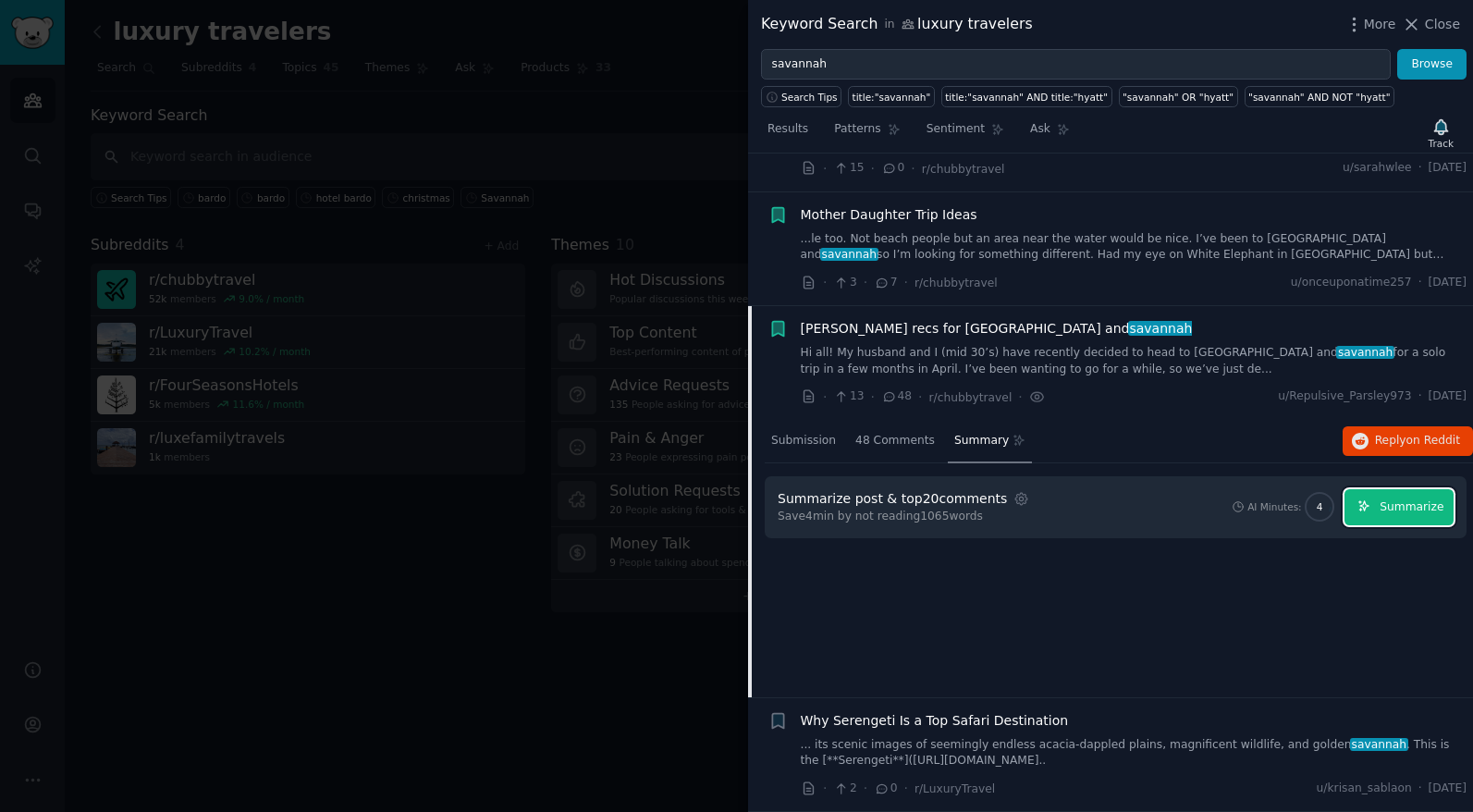
click at [1417, 499] on span "Summarize" at bounding box center [1412, 507] width 64 height 17
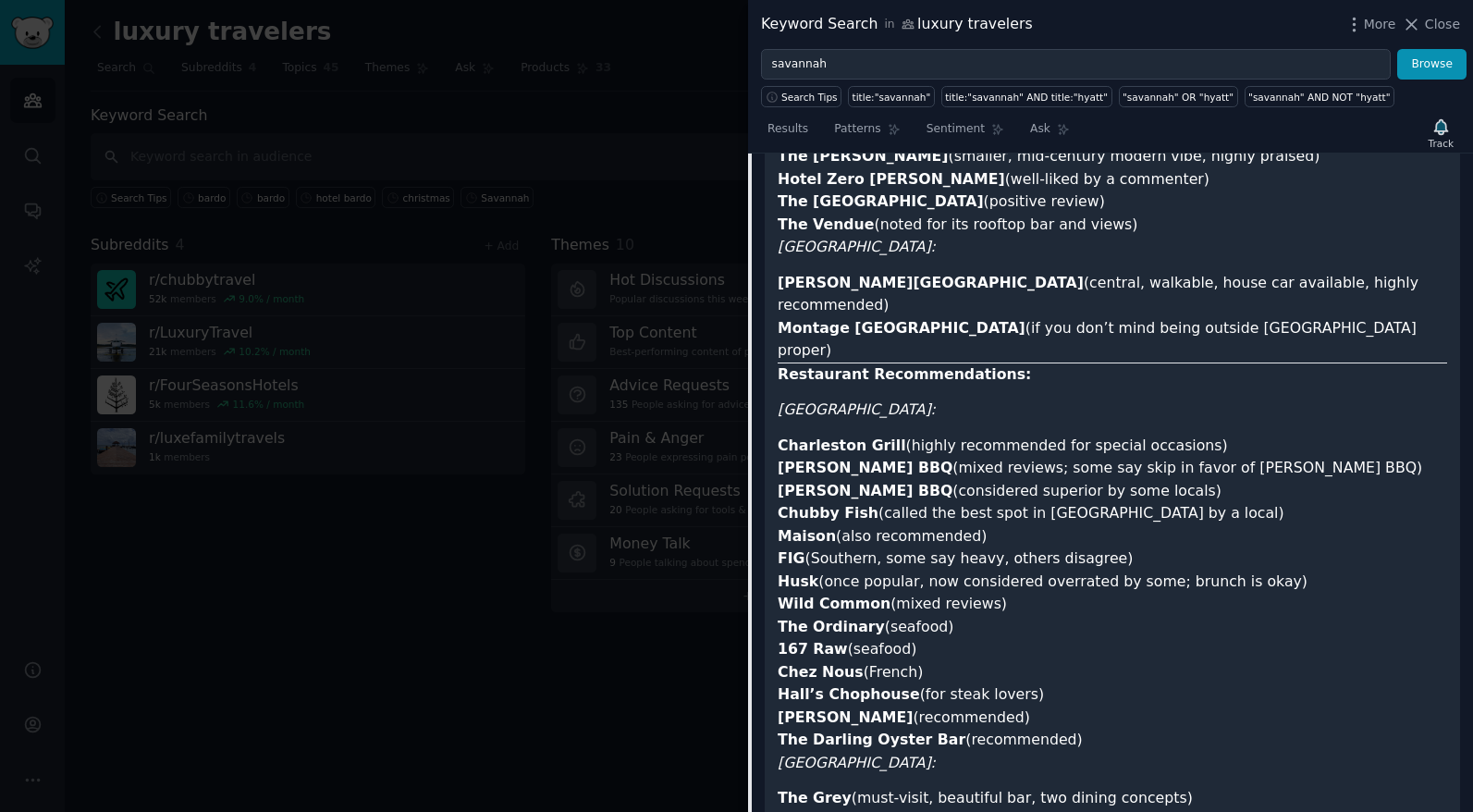
scroll to position [1988, 0]
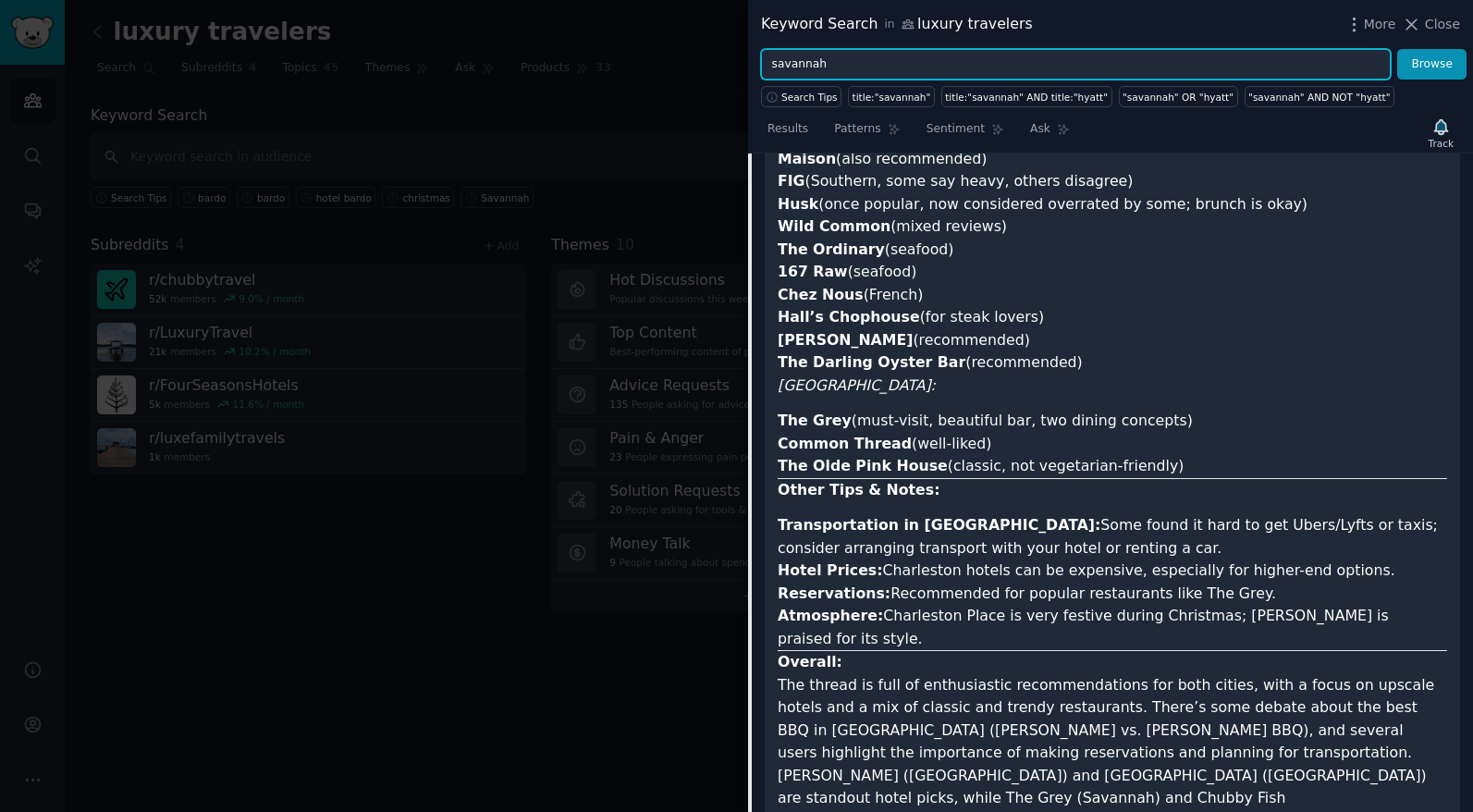
click at [911, 60] on input "savannah" at bounding box center [1076, 64] width 629 height 31
type input "savannah, georgia"
click at [1398, 49] on button "Browse" at bounding box center [1432, 64] width 70 height 31
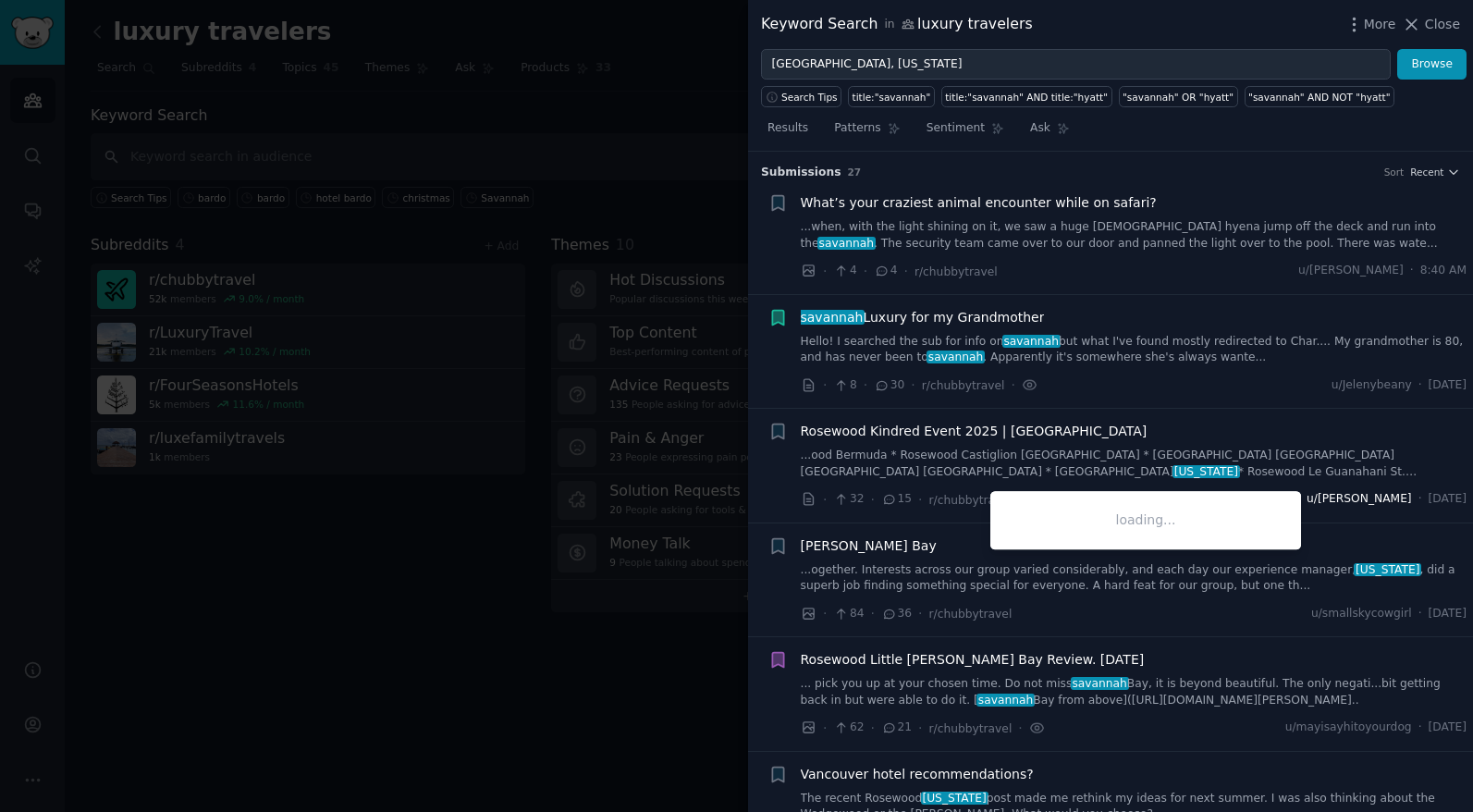
click at [1350, 501] on span "u/alex_travels" at bounding box center [1360, 499] width 106 height 17
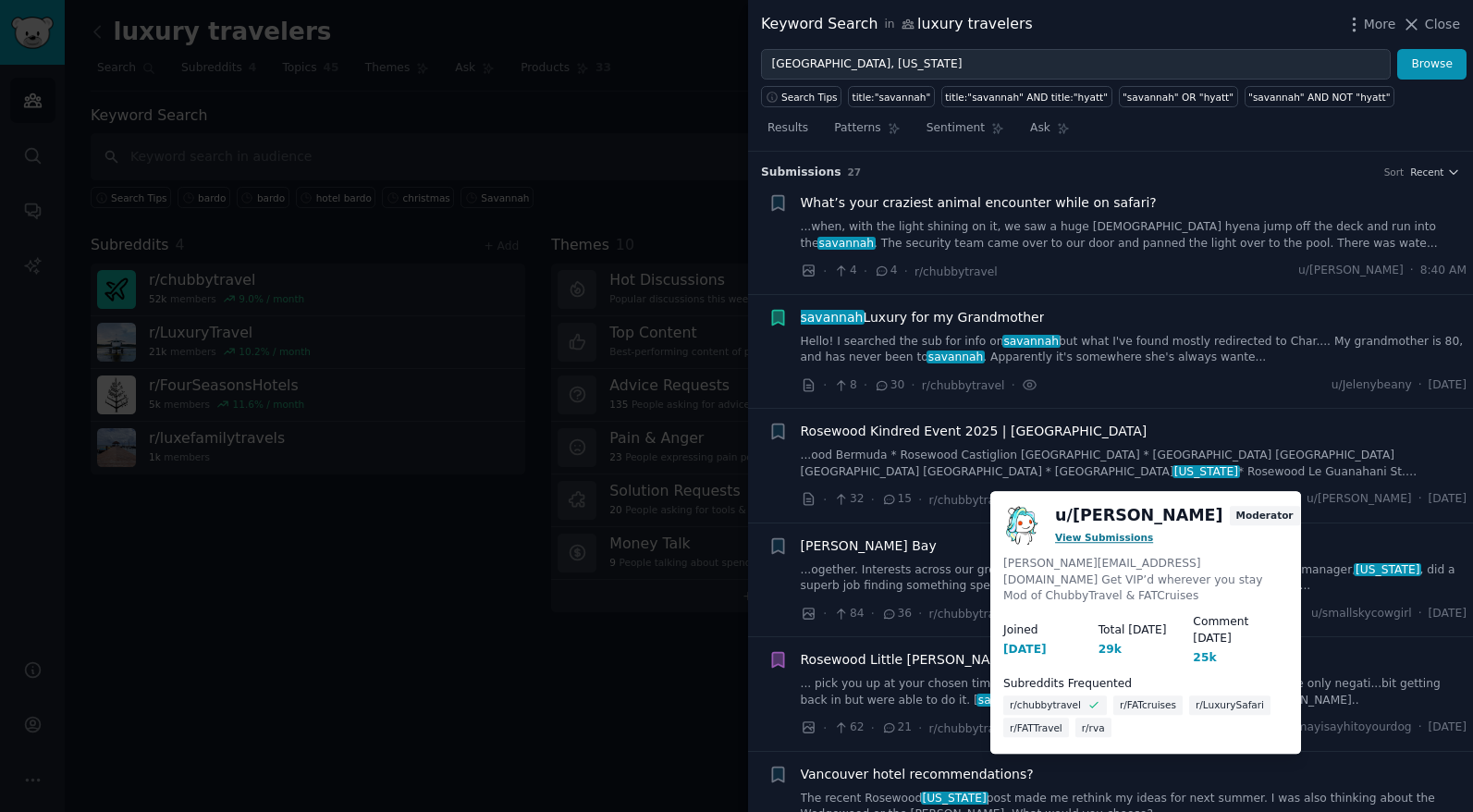
click at [1100, 533] on link "View Submissions" at bounding box center [1104, 538] width 98 height 11
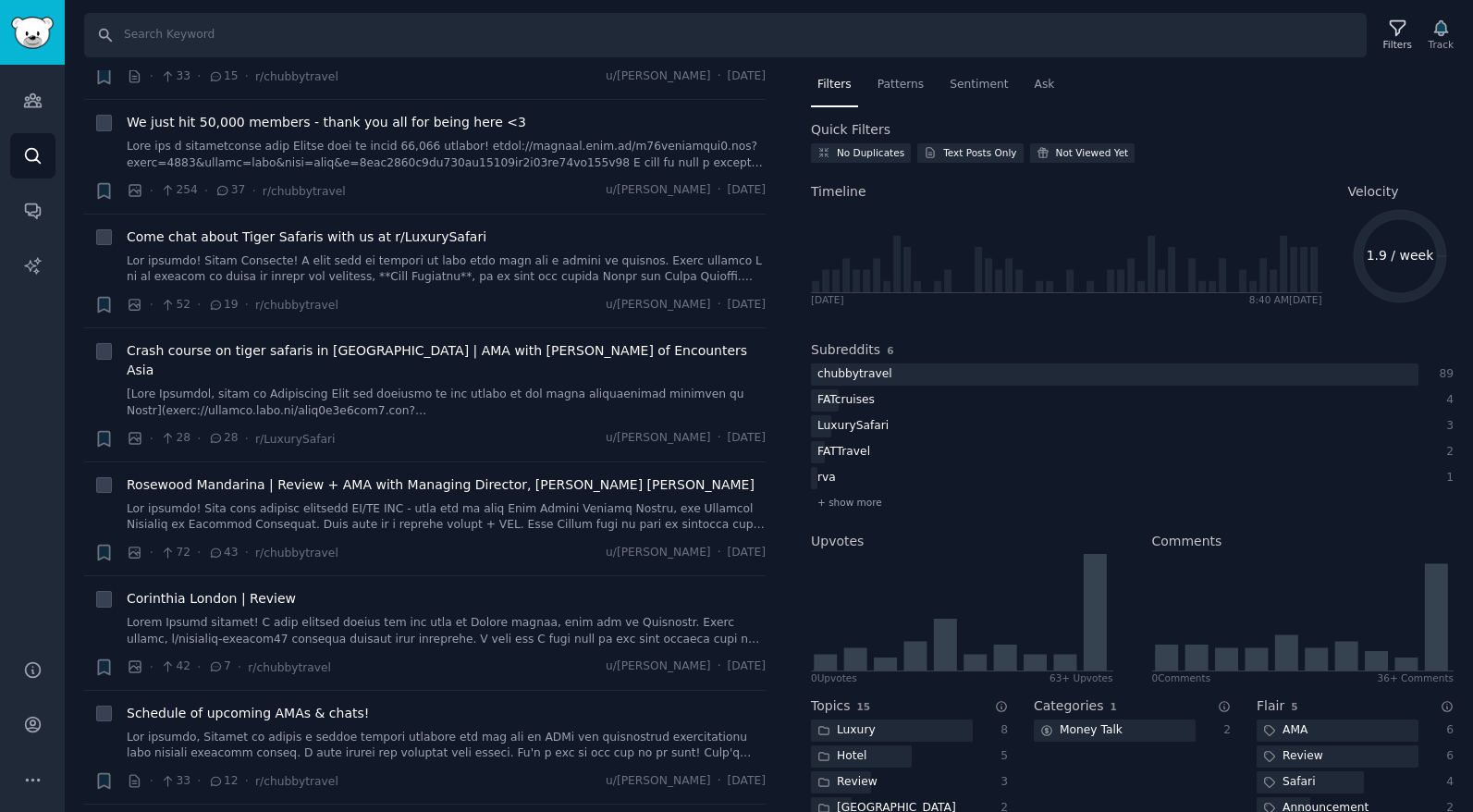
scroll to position [915, 0]
click at [530, 615] on link at bounding box center [445, 628] width 639 height 32
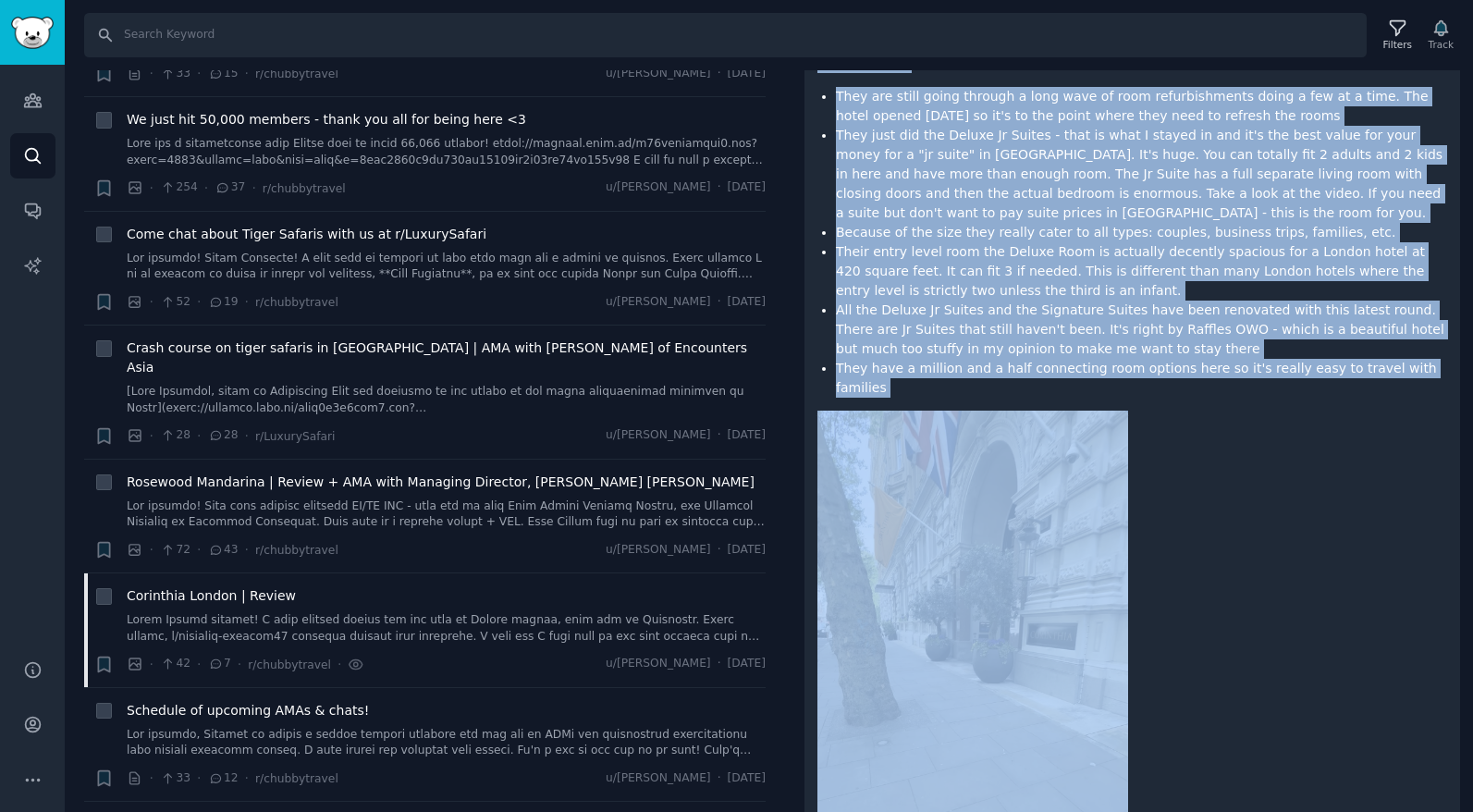
scroll to position [1495, 0]
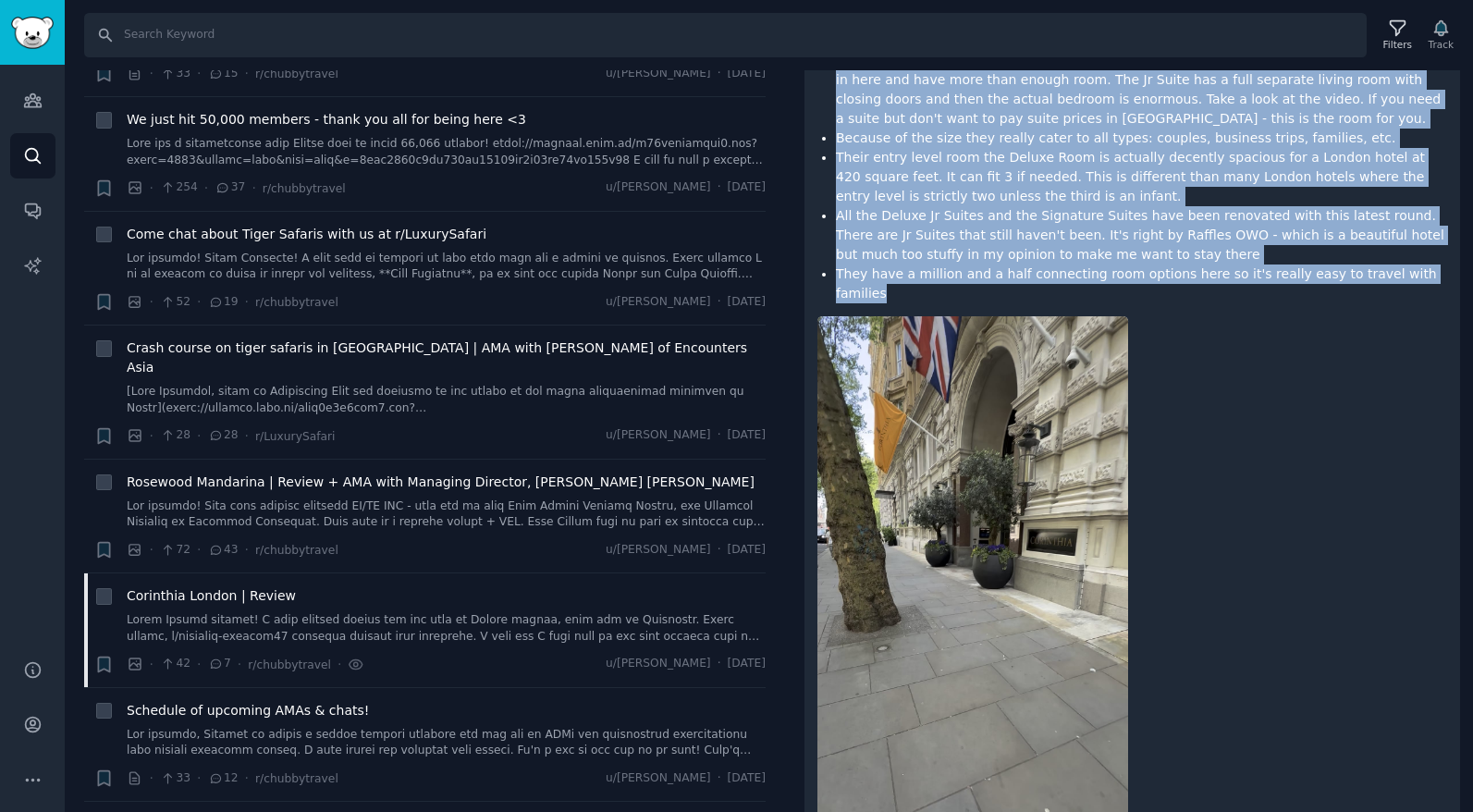
drag, startPoint x: 820, startPoint y: 229, endPoint x: 1452, endPoint y: 185, distance: 633.5
copy div "Happy Friday friends! I have another review for you from my London series, this…"
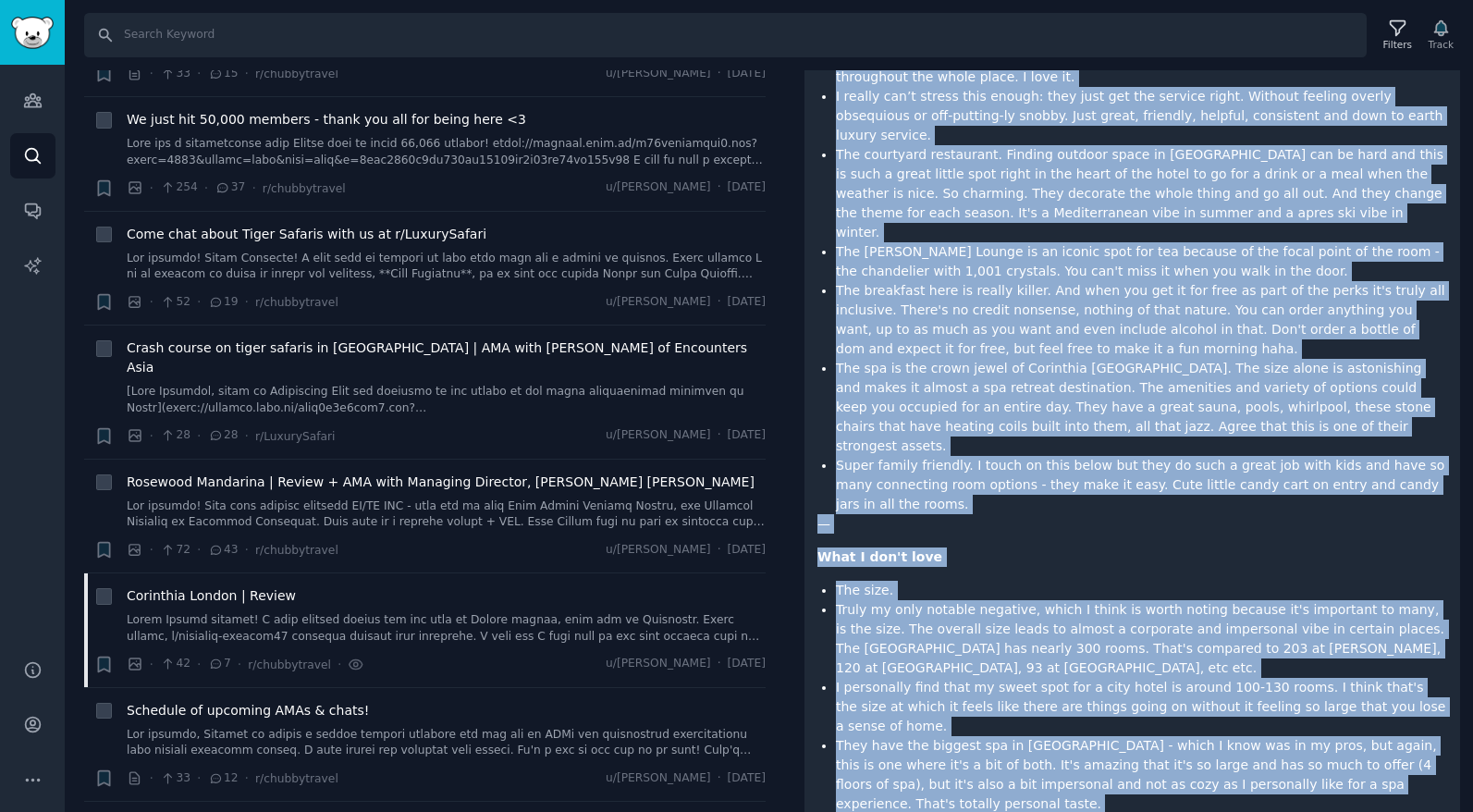
scroll to position [0, 0]
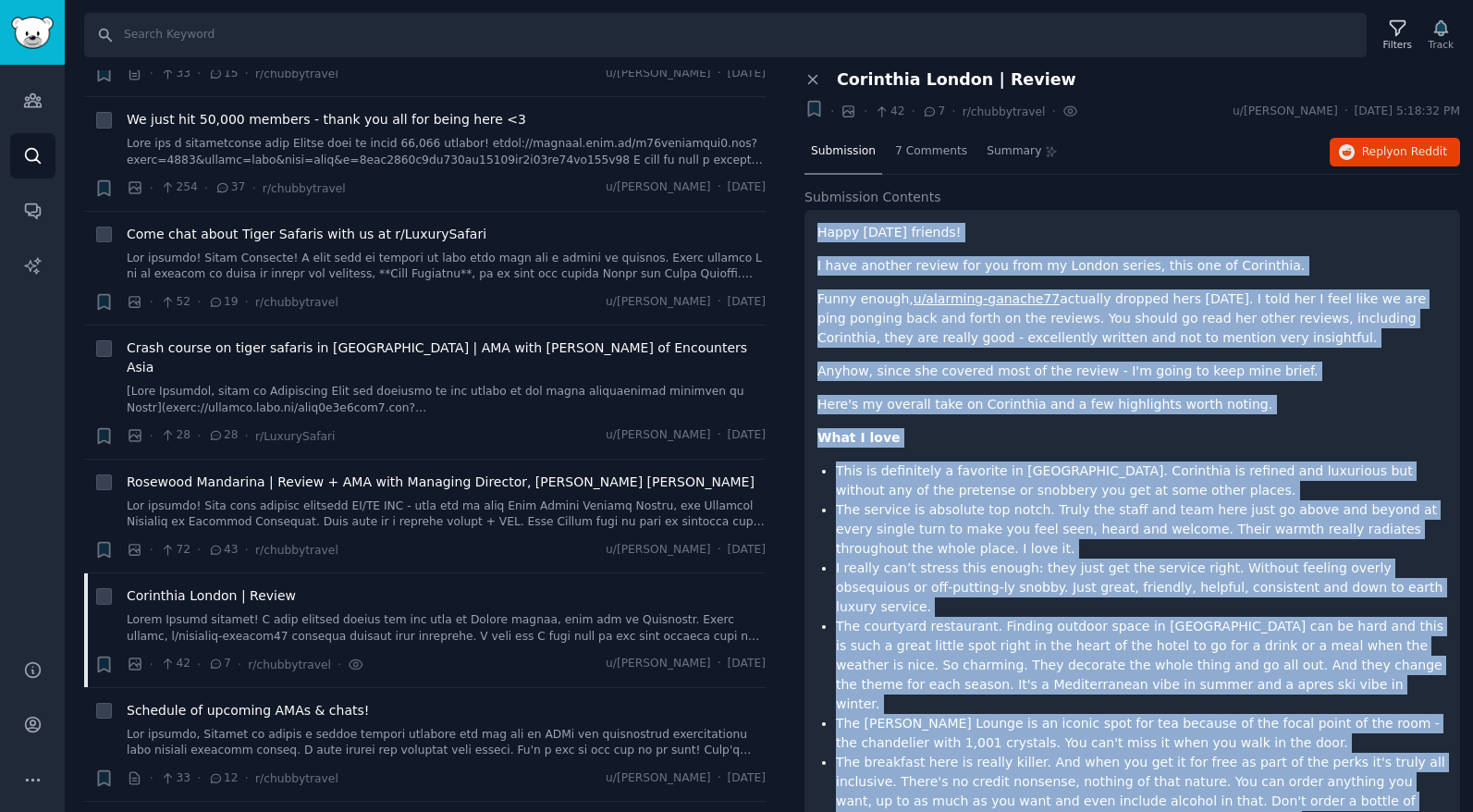
click at [1297, 340] on p "Funny enough, u/alarming-ganache77 actually dropped hers yesterday. I told her …" at bounding box center [1131, 319] width 629 height 58
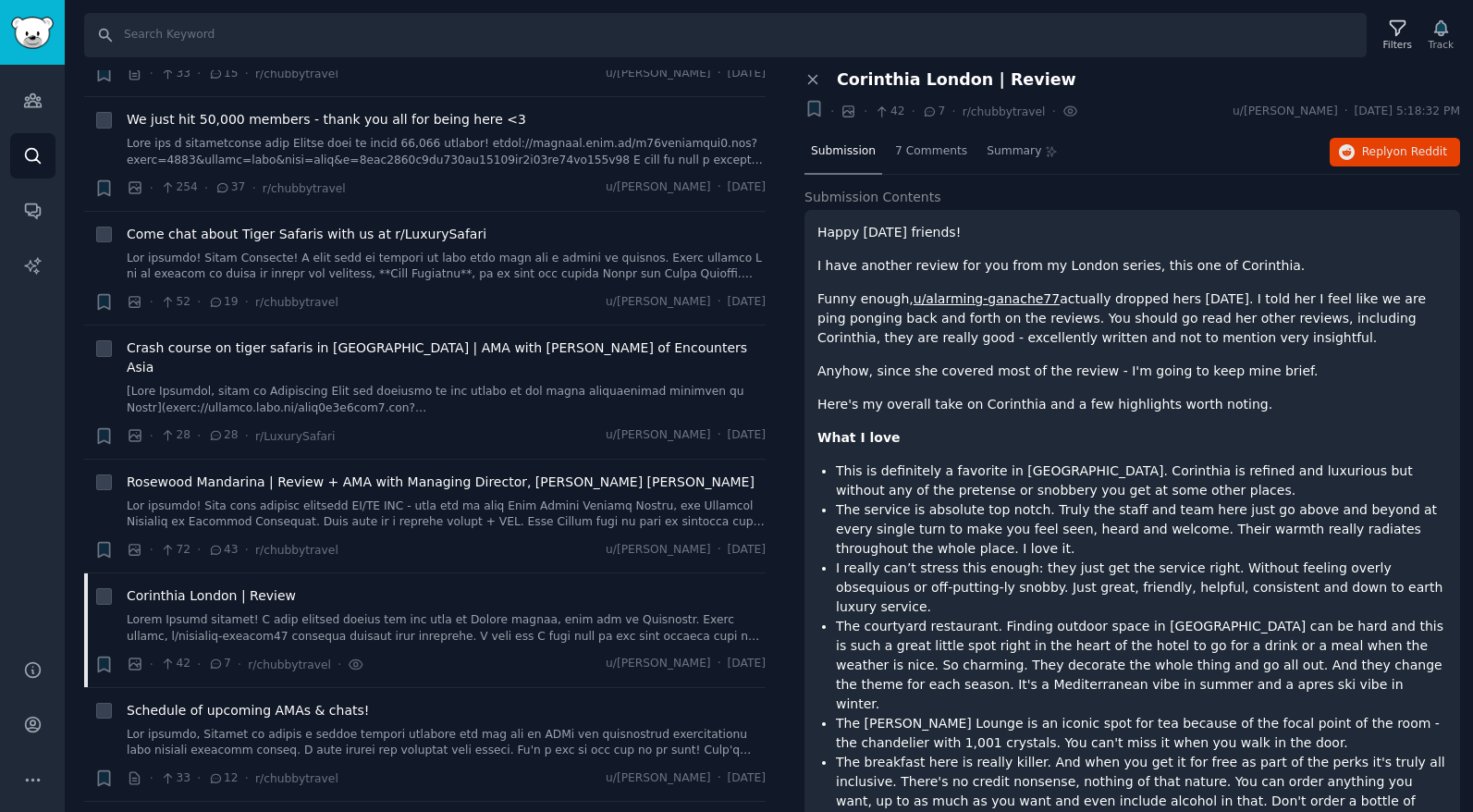
click at [997, 300] on link "u/alarming-ganache77" at bounding box center [986, 299] width 146 height 15
drag, startPoint x: 1046, startPoint y: 299, endPoint x: 911, endPoint y: 295, distance: 135.1
click at [911, 295] on p "Funny enough, u/alarming-ganache77 actually dropped hers yesterday. I told her …" at bounding box center [1131, 319] width 629 height 58
copy p "u/alarming-ganache77"
click at [35, 102] on icon "Sidebar" at bounding box center [32, 101] width 17 height 13
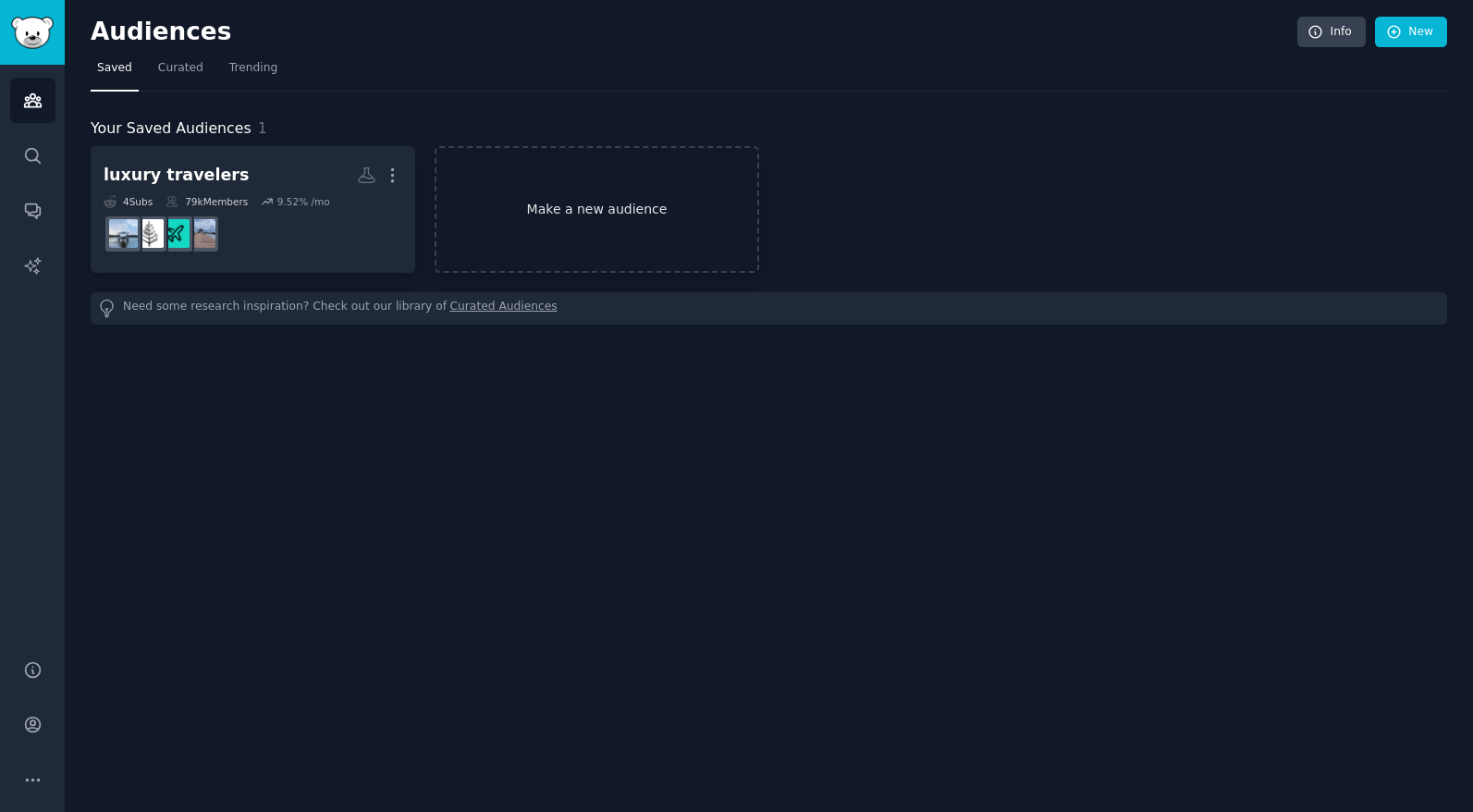
click at [564, 228] on link "Make a new audience" at bounding box center [597, 209] width 325 height 126
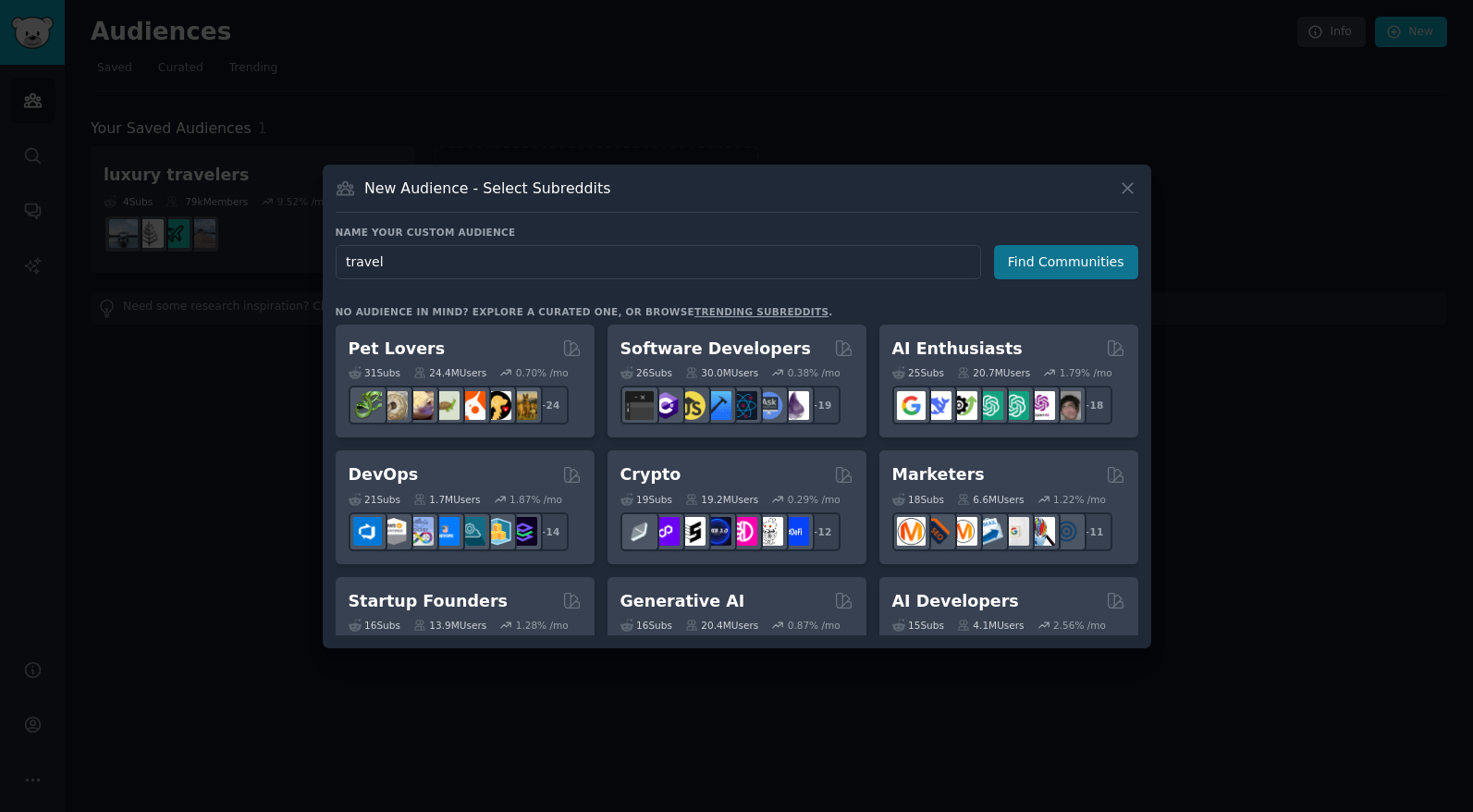
type input "travel"
click at [1029, 253] on button "Find Communities" at bounding box center [1066, 262] width 144 height 34
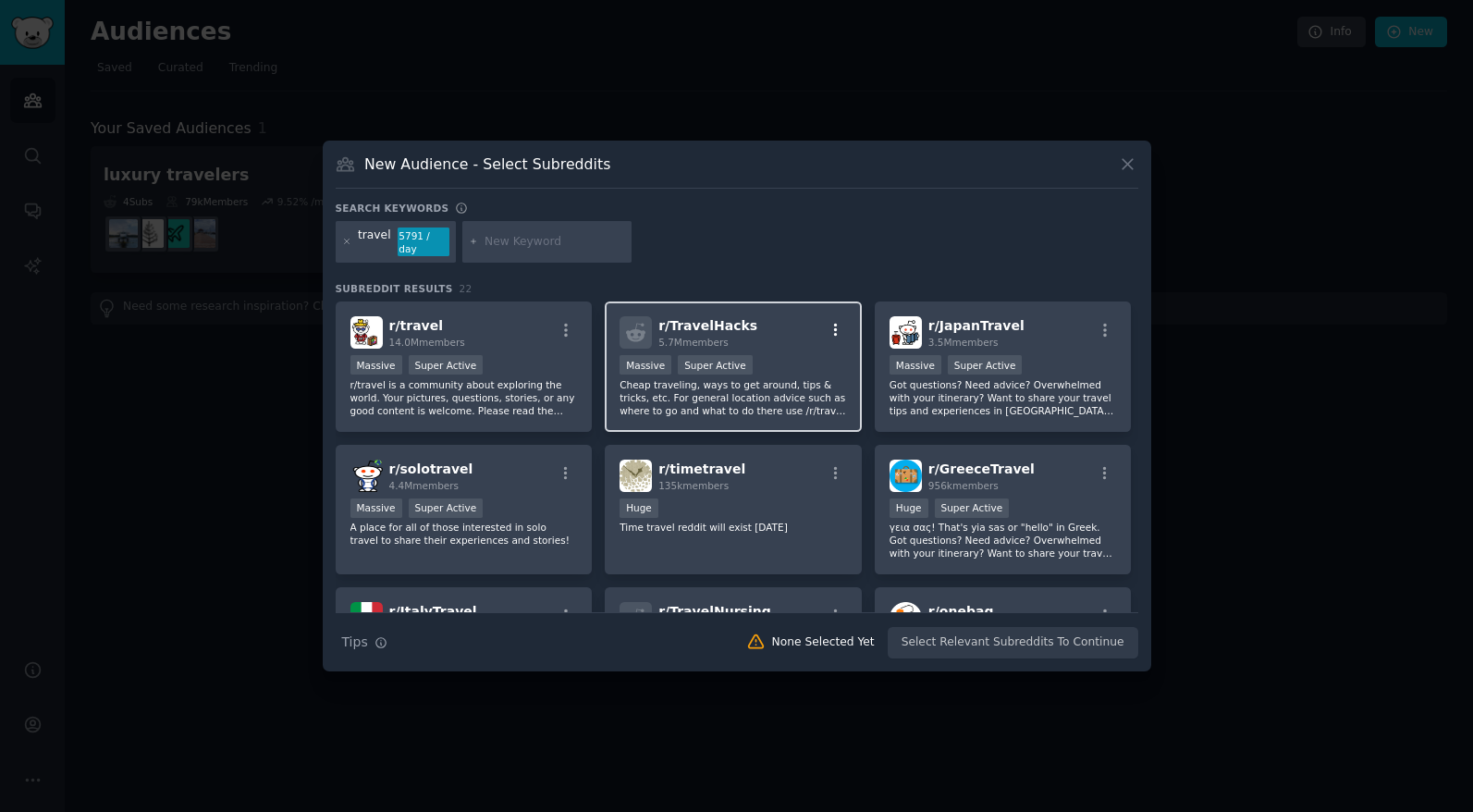
click at [835, 322] on icon "button" at bounding box center [836, 330] width 17 height 17
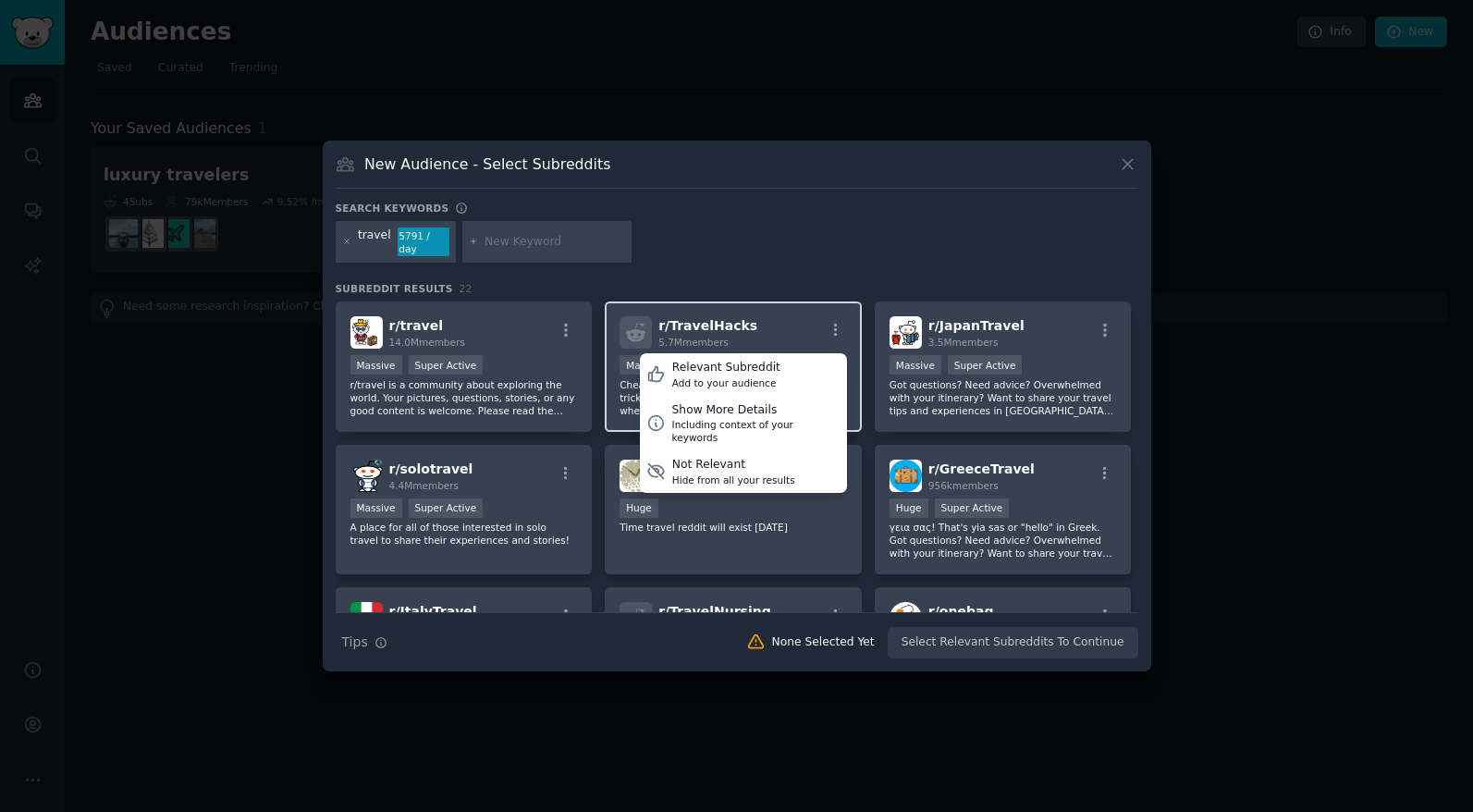
click at [787, 319] on div "r/ TravelHacks 5.7M members Relevant Subreddit Add to your audience Show More D…" at bounding box center [733, 332] width 227 height 32
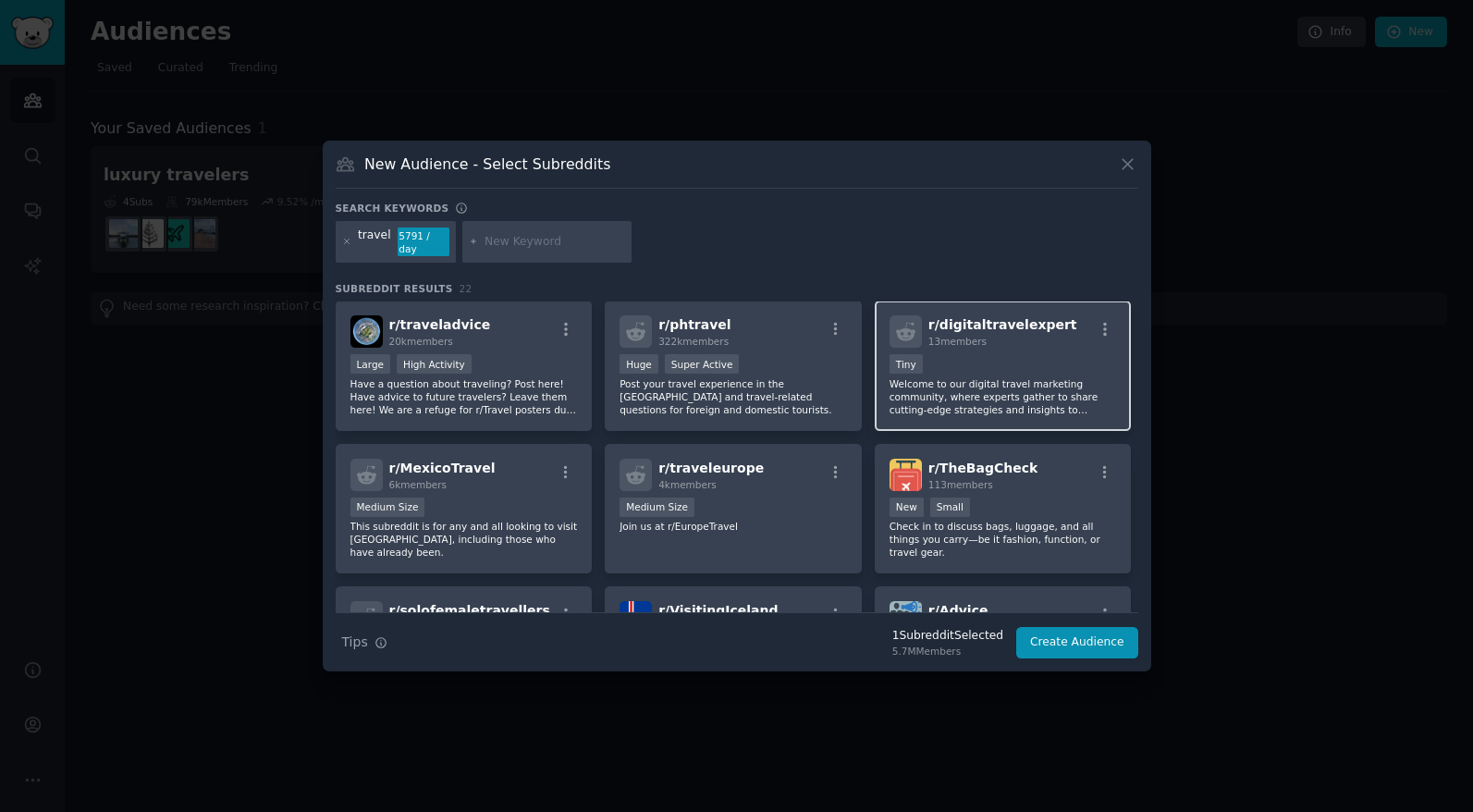
scroll to position [572, 0]
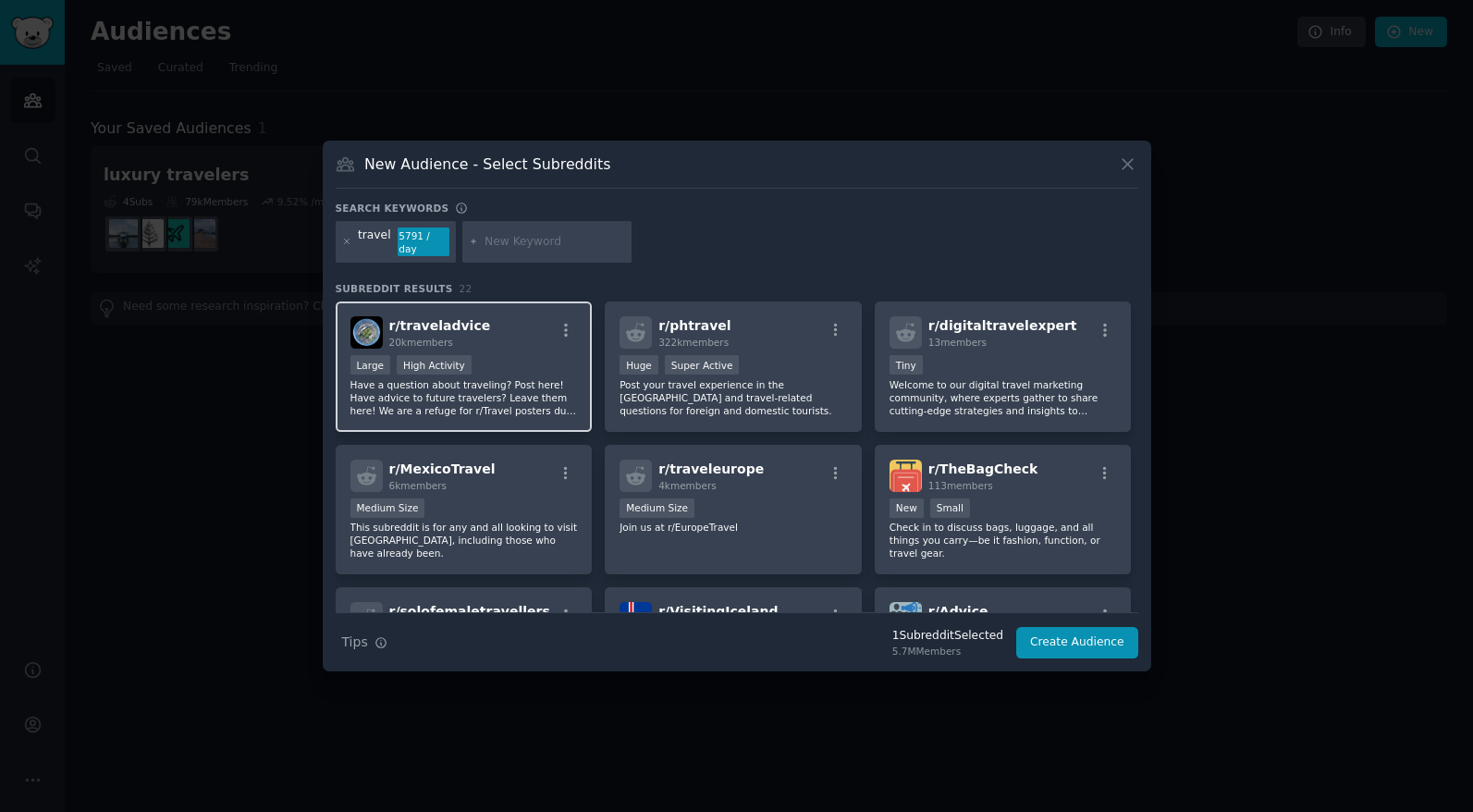
click at [491, 346] on div "r/ traveladvice 20k members Large High Activity Have a question about traveling…" at bounding box center [464, 367] width 257 height 130
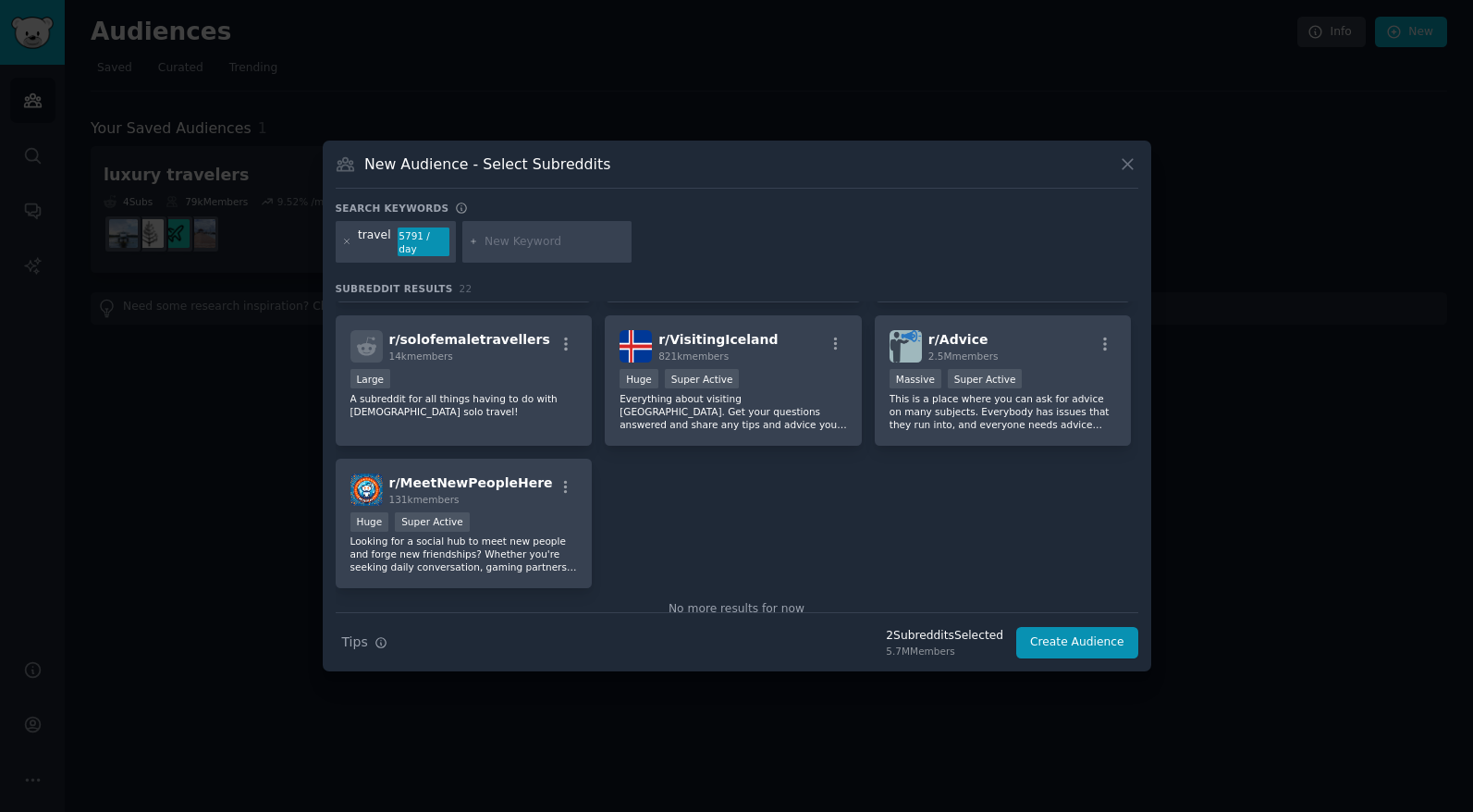
scroll to position [0, 0]
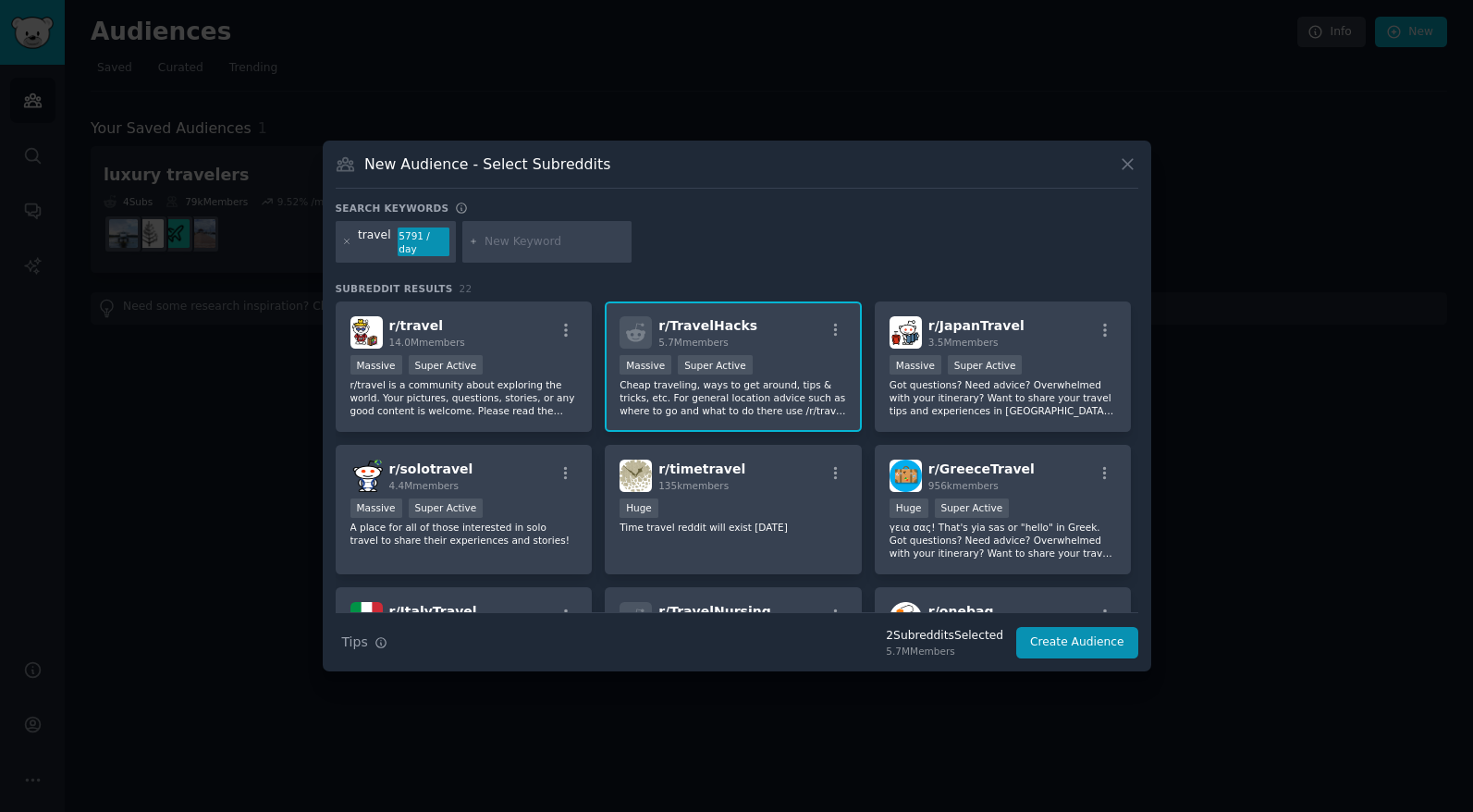
click at [544, 246] on input "text" at bounding box center [555, 242] width 141 height 17
type input "jetsetnest"
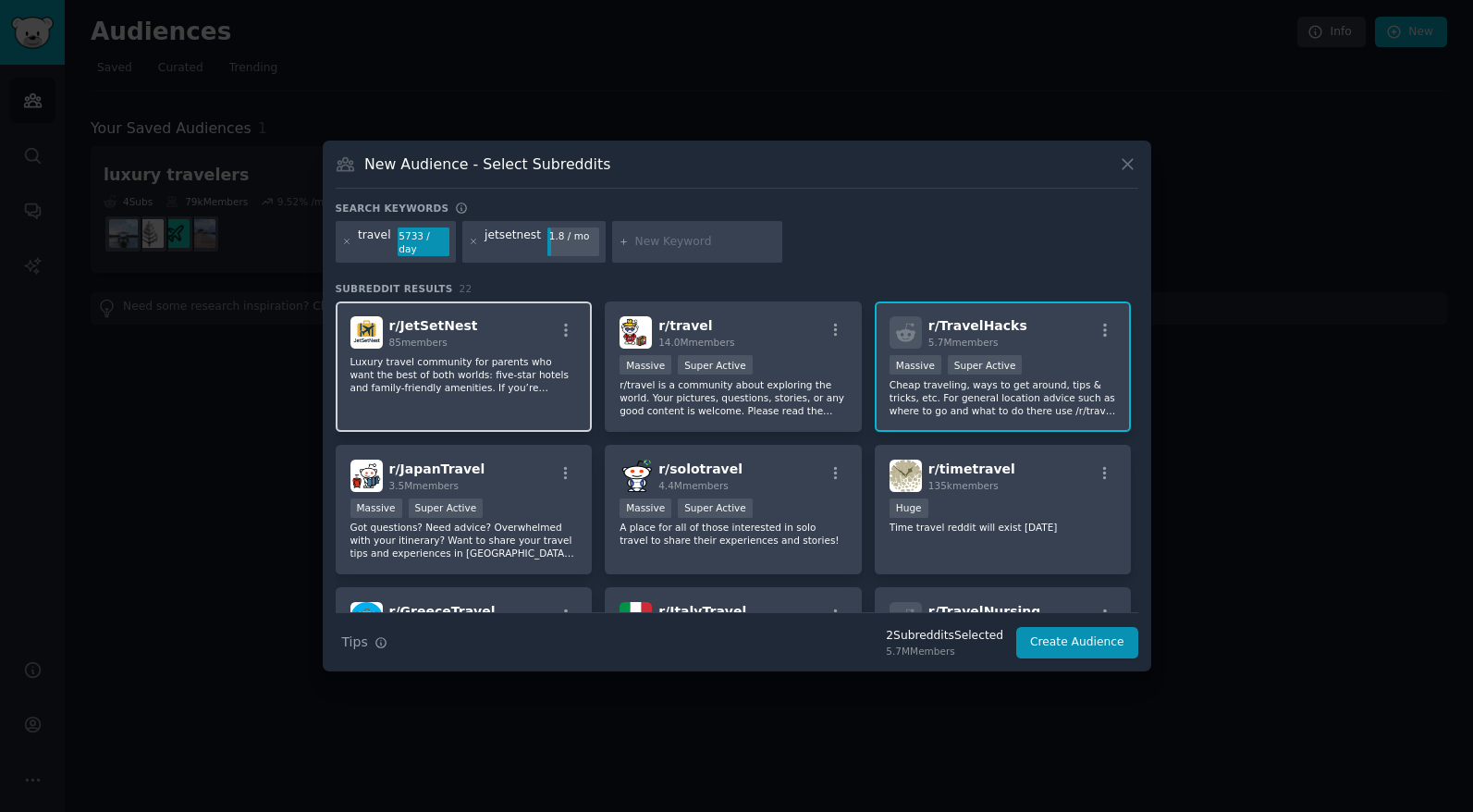
click at [520, 331] on div "r/ JetSetNest 85 members" at bounding box center [463, 332] width 227 height 32
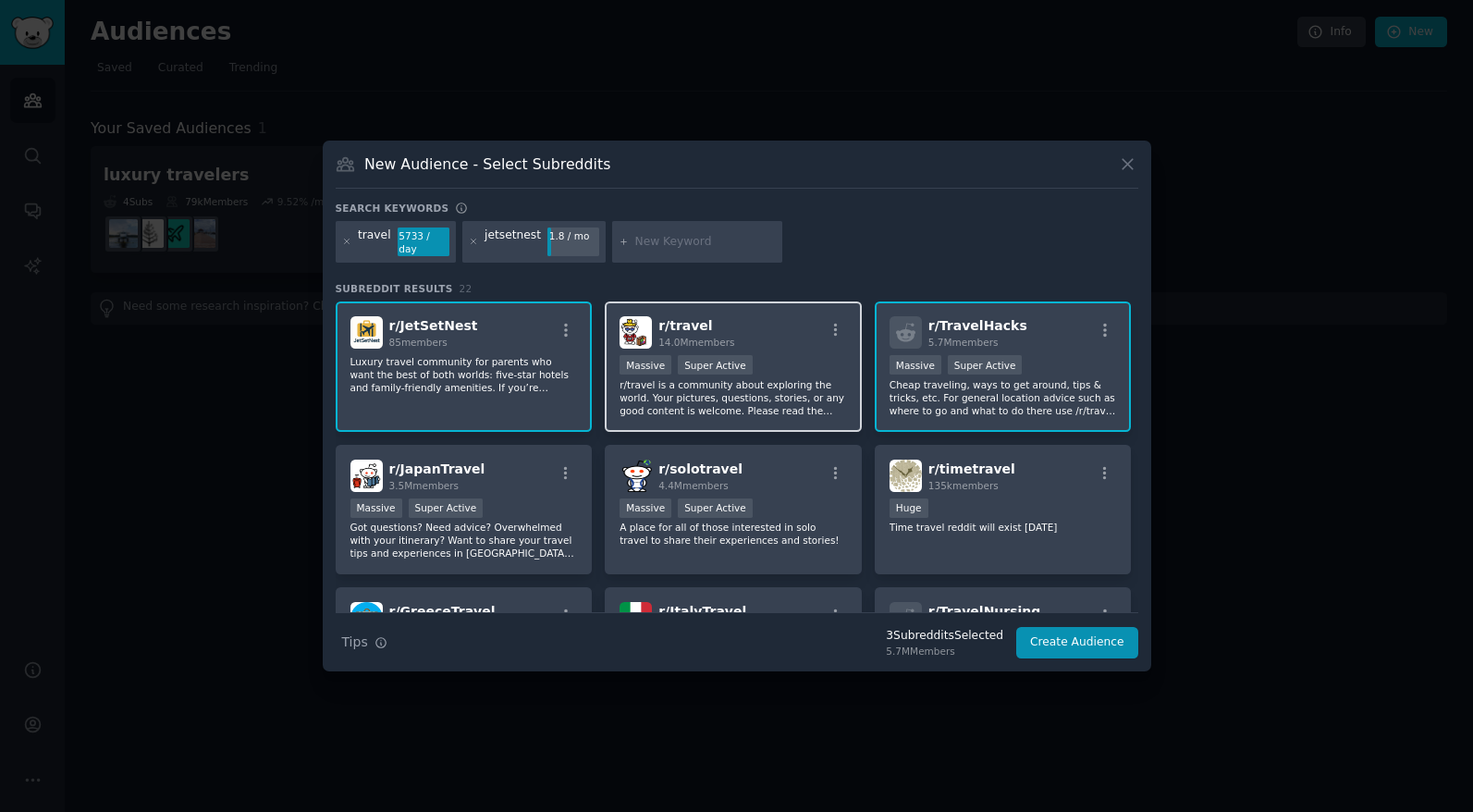
click at [765, 331] on div "r/ travel 14.0M members" at bounding box center [733, 332] width 227 height 32
click at [704, 244] on input "text" at bounding box center [705, 242] width 141 height 17
type input "luxury vacation"
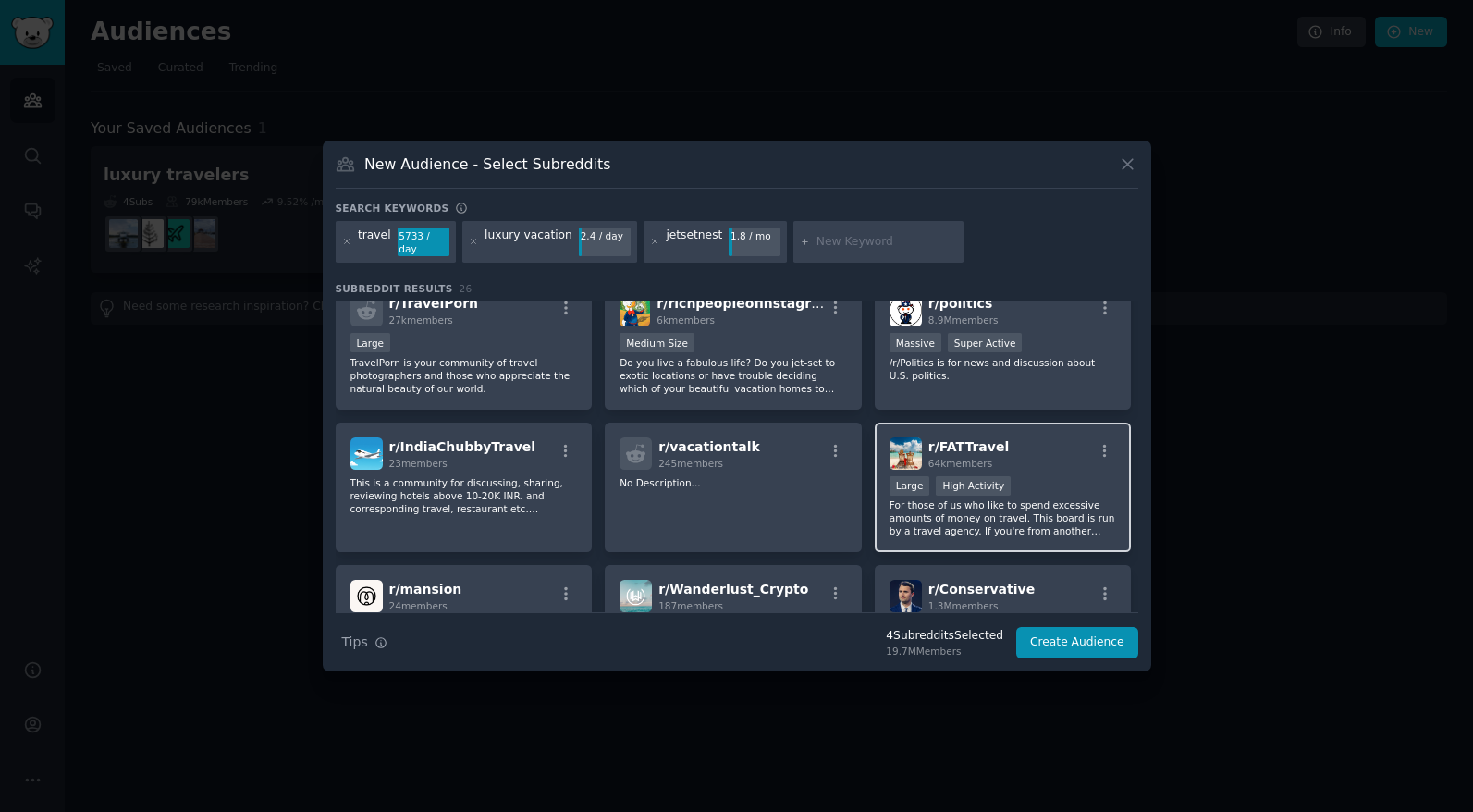
scroll to position [601, 0]
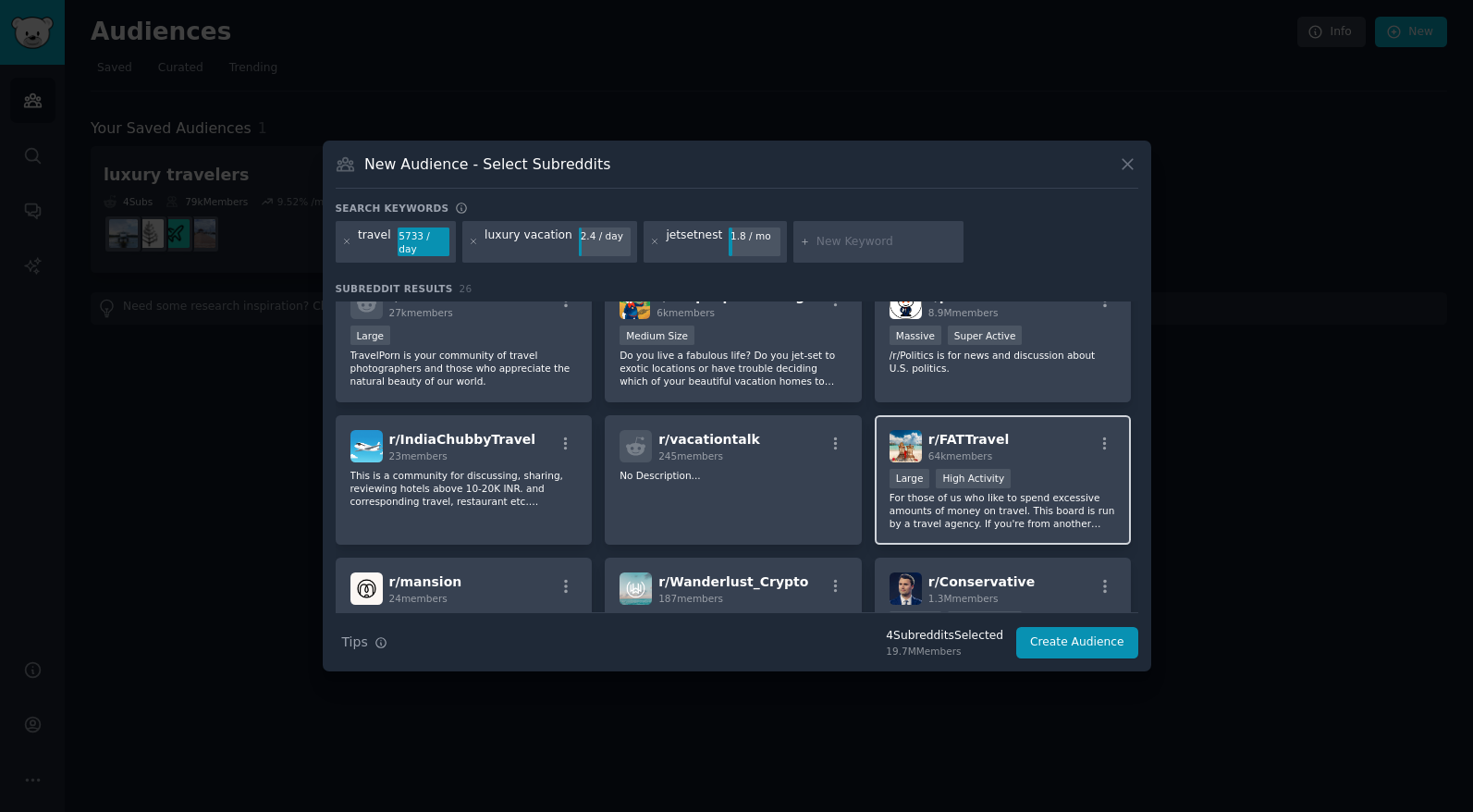
click at [979, 512] on p "For those of us who like to spend excessive amounts of money on travel. This bo…" at bounding box center [1003, 509] width 227 height 39
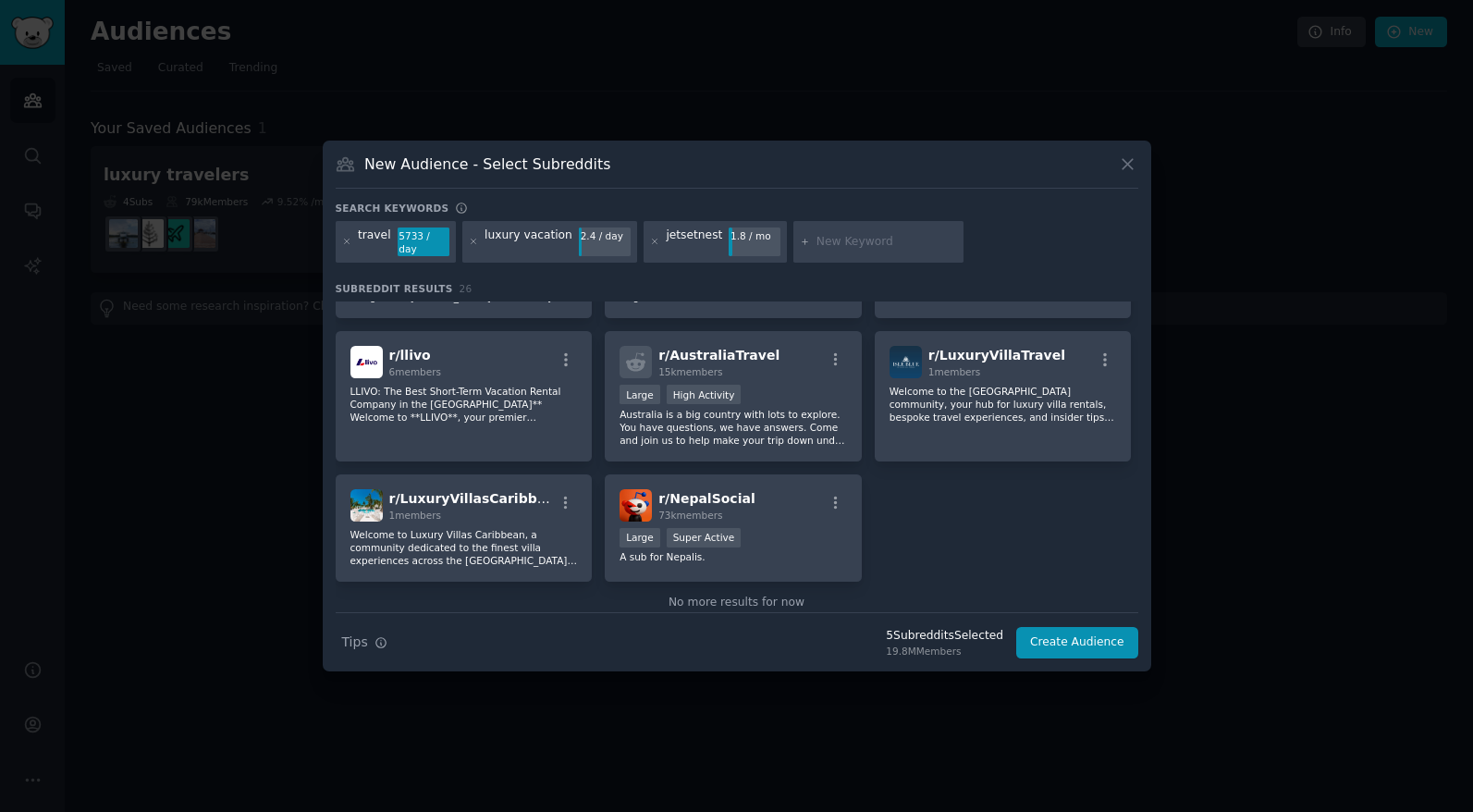
scroll to position [991, 0]
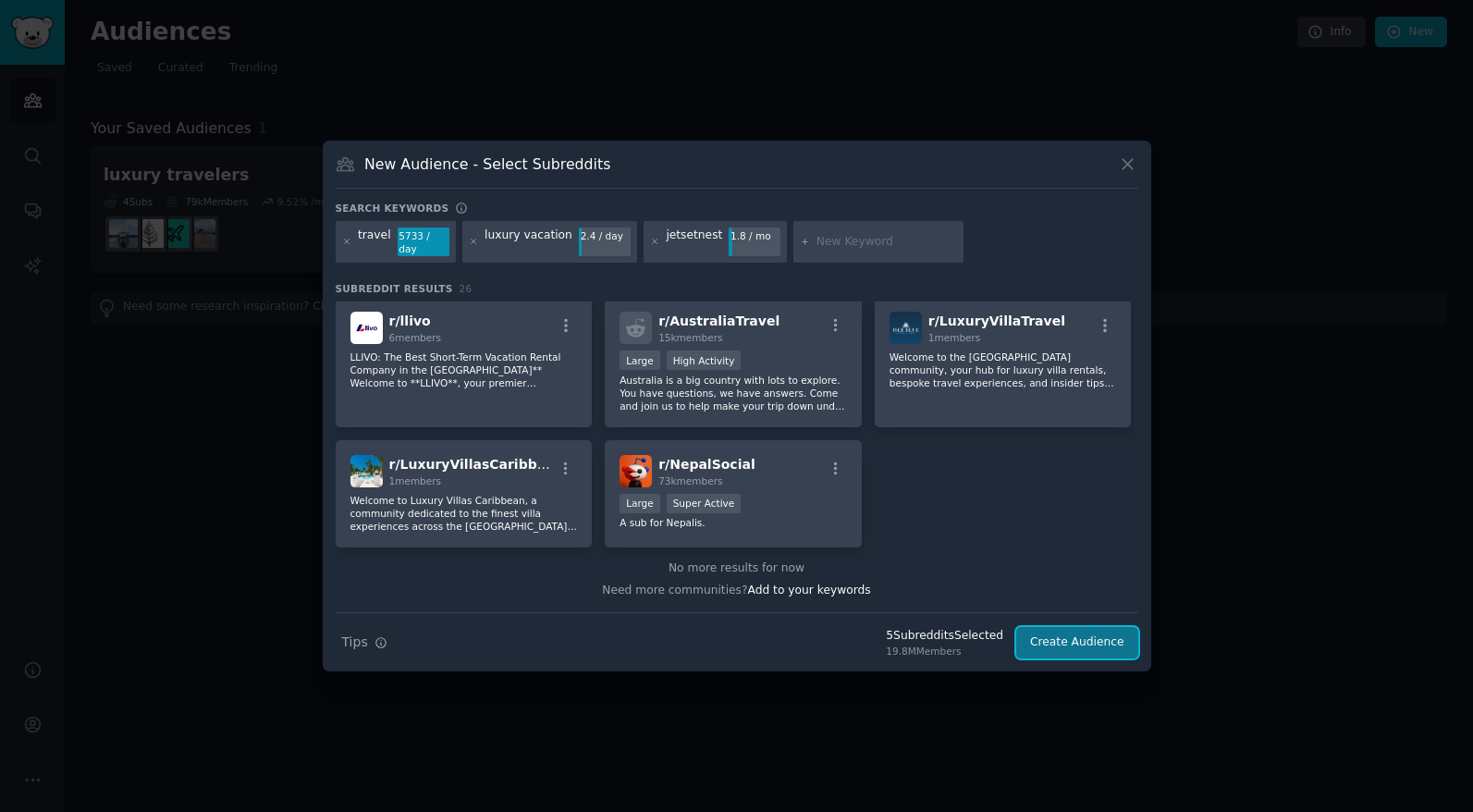
click at [1057, 641] on button "Create Audience" at bounding box center [1077, 642] width 122 height 31
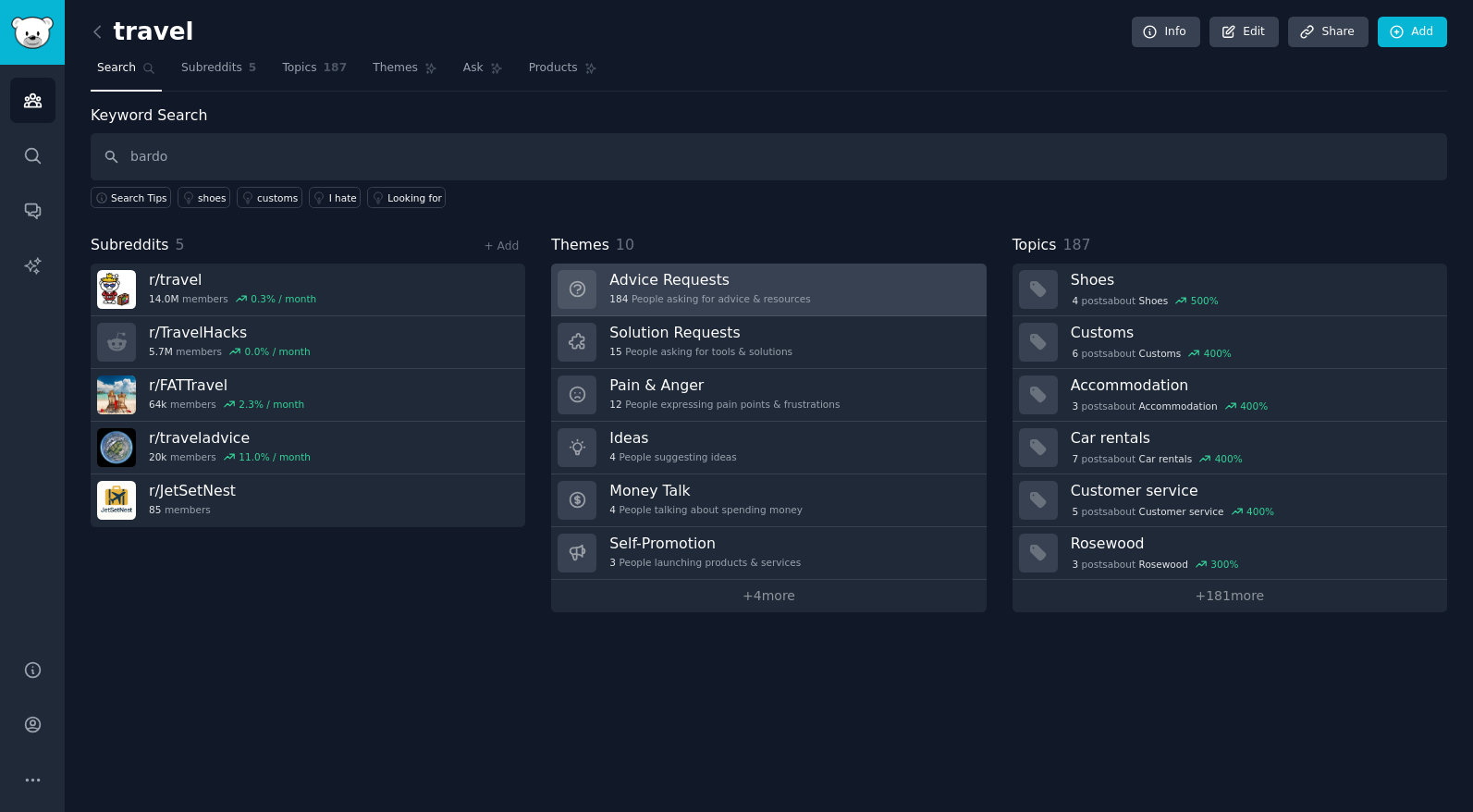
type input "bardo"
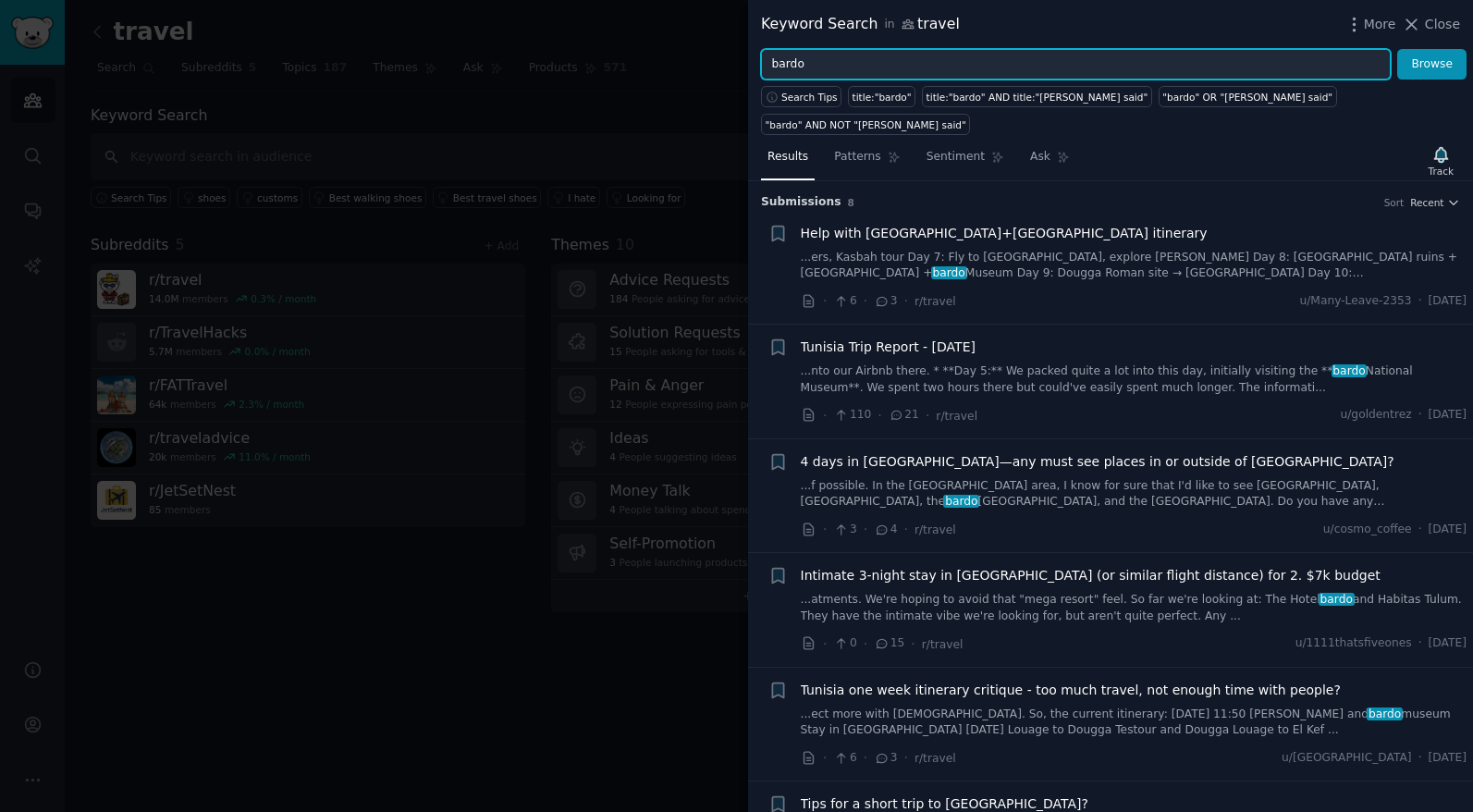
click at [944, 71] on input "bardo" at bounding box center [1076, 64] width 629 height 31
type input "savannah"
click at [1398, 49] on button "Browse" at bounding box center [1432, 64] width 70 height 31
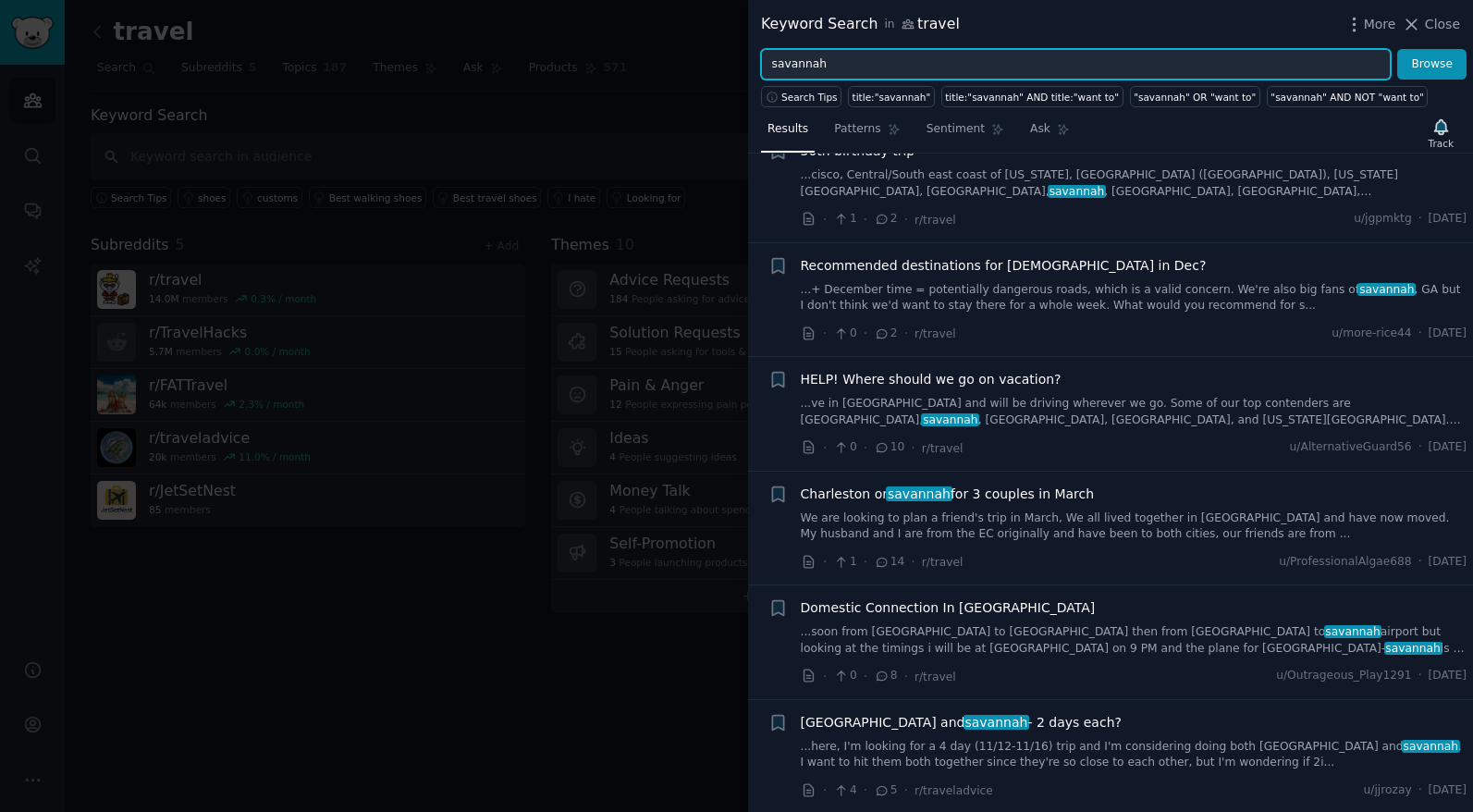
scroll to position [626, 0]
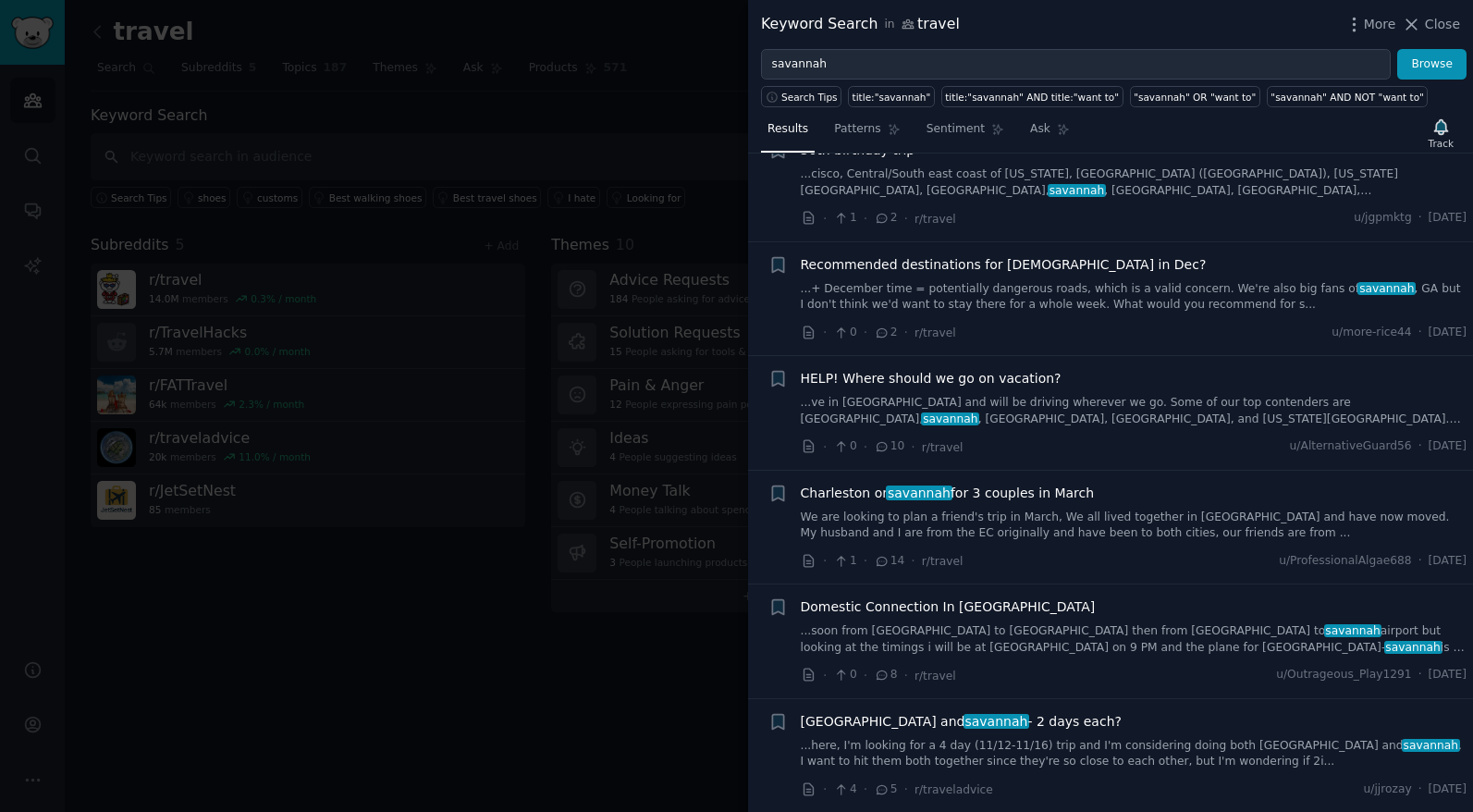
click at [1035, 524] on link "We are looking to plan a friend's trip in March, We all lived together in Sacra…" at bounding box center [1134, 525] width 667 height 32
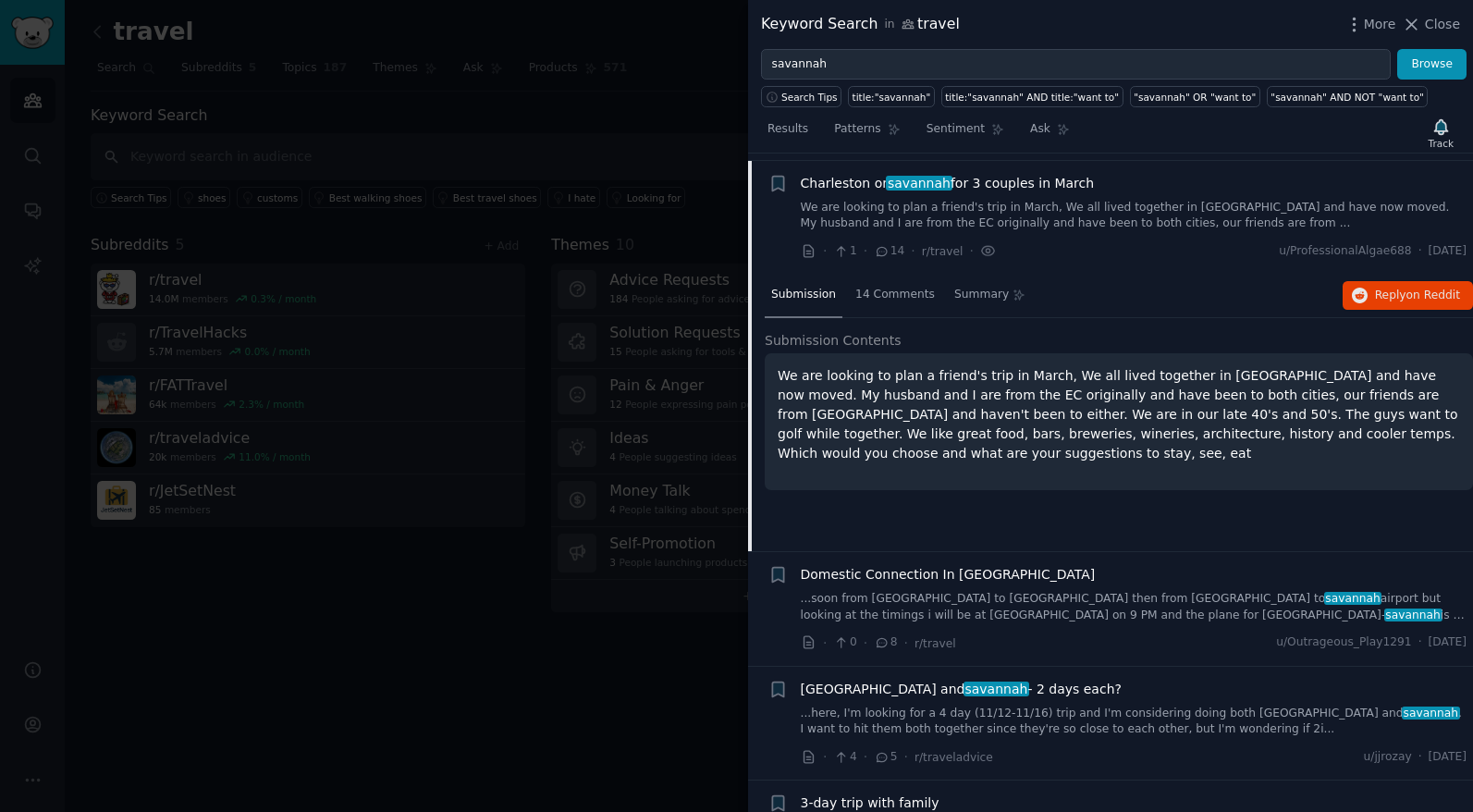
scroll to position [943, 0]
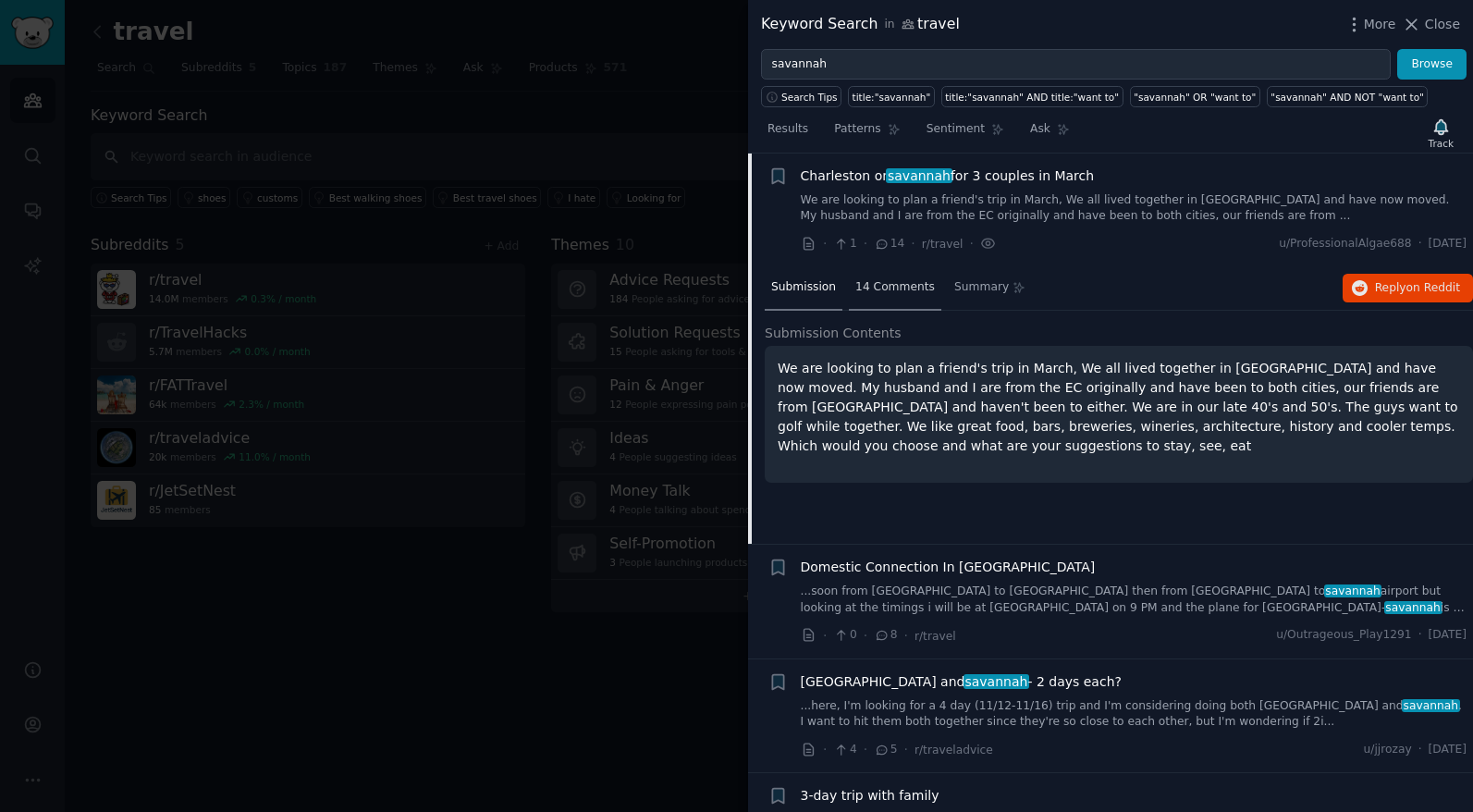
click at [889, 286] on span "14 Comments" at bounding box center [896, 288] width 79 height 17
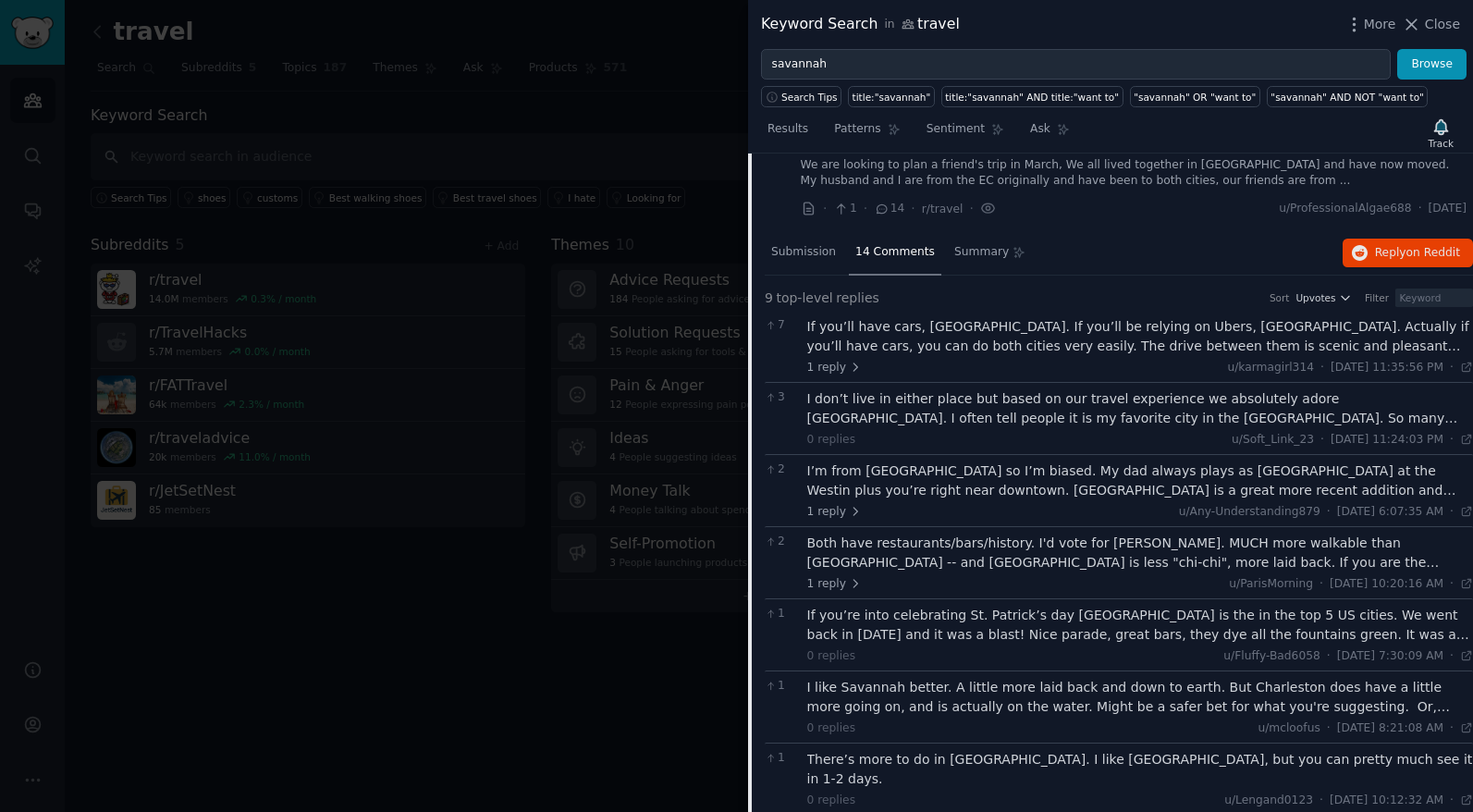
scroll to position [982, 0]
click at [1095, 478] on div "I’m from Savannah so I’m biased. My dad always plays as Savannah Harbor at the …" at bounding box center [1141, 476] width 667 height 39
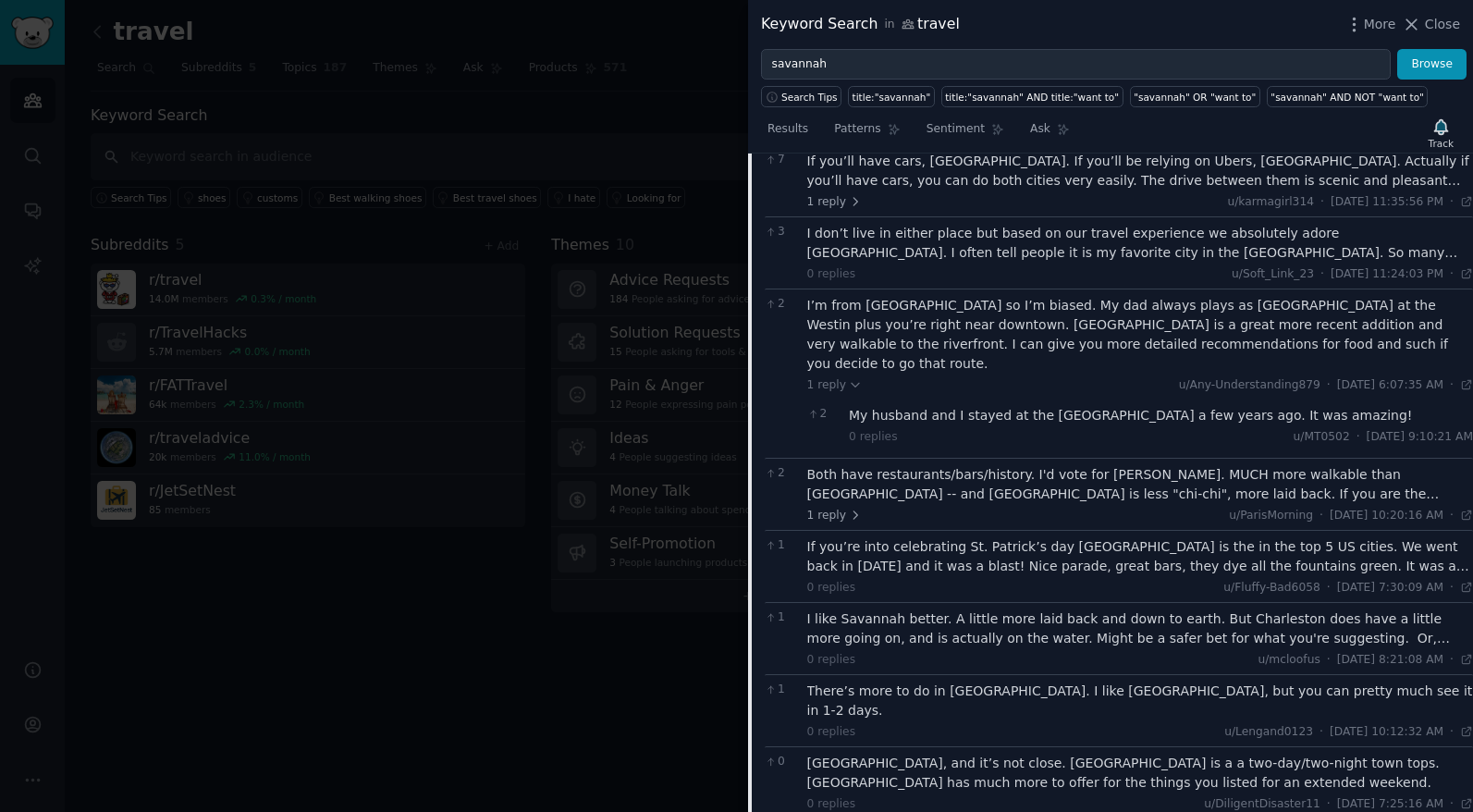
scroll to position [1144, 0]
click at [1007, 472] on div "Both have restaurants/bars/history. I'd vote for Savannah. MUCH more walkable t…" at bounding box center [1141, 483] width 667 height 39
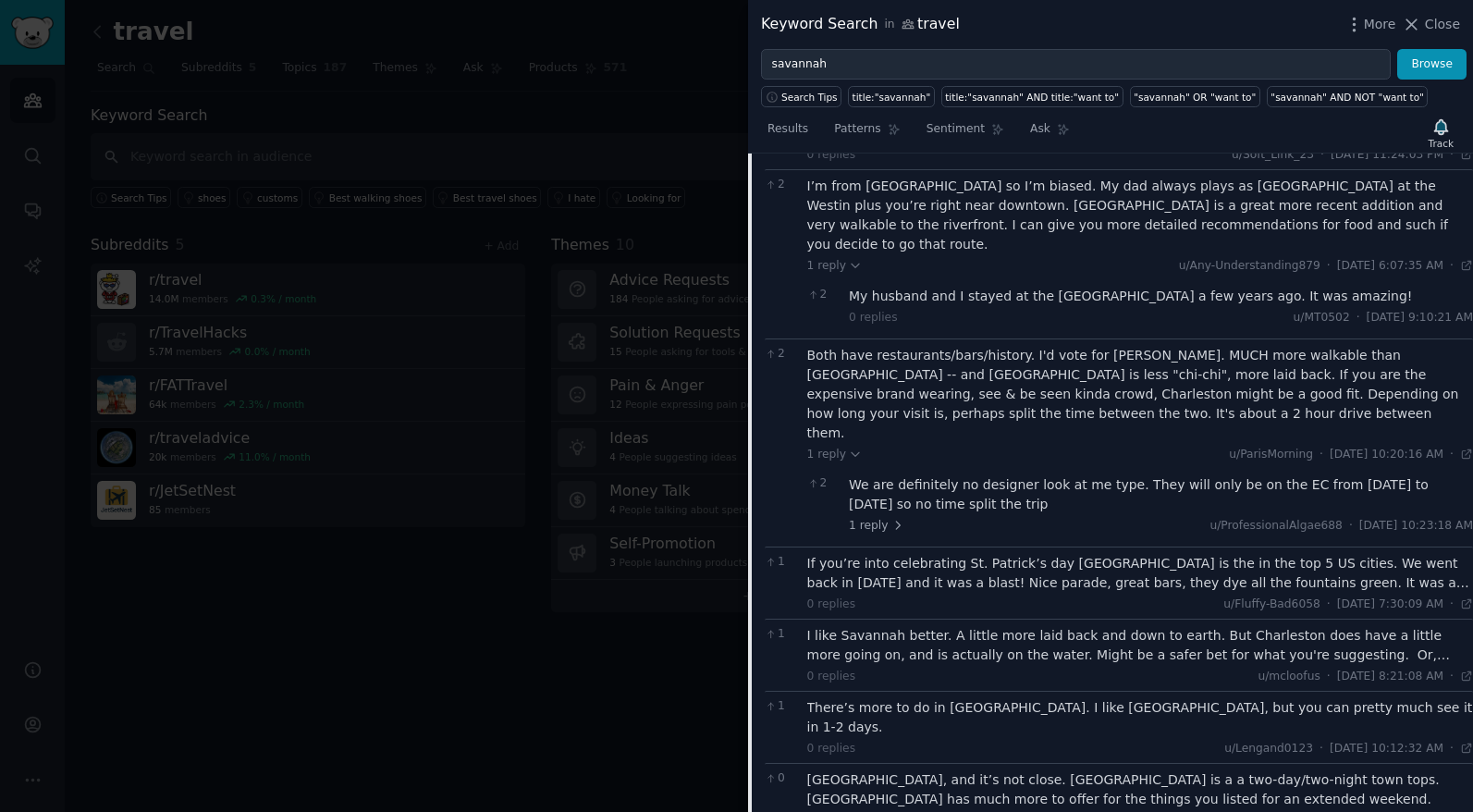
scroll to position [1306, 0]
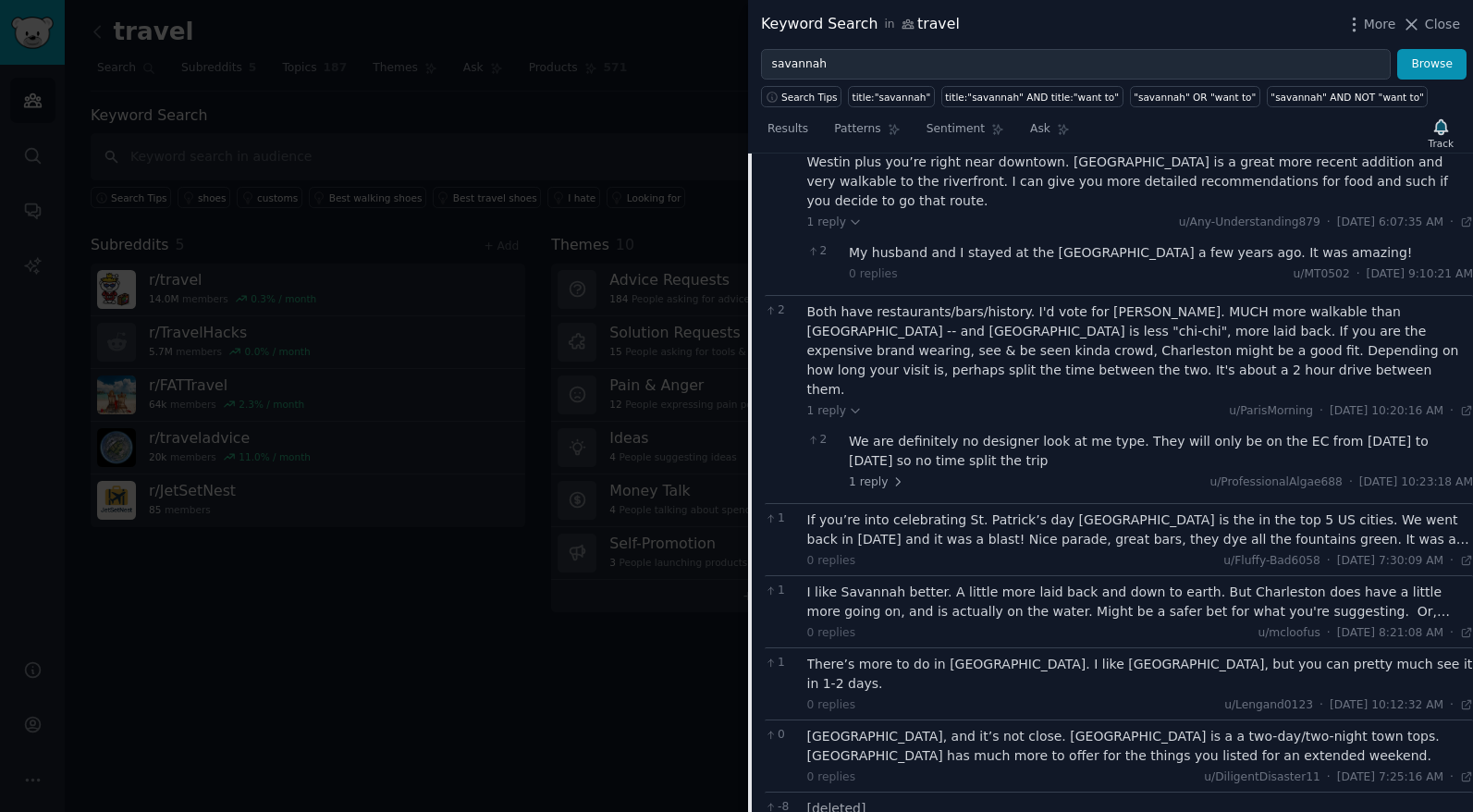
click at [1029, 510] on div "If you’re into celebrating St. Patrick’s day Savannah is the in the top 5 US ci…" at bounding box center [1141, 529] width 667 height 39
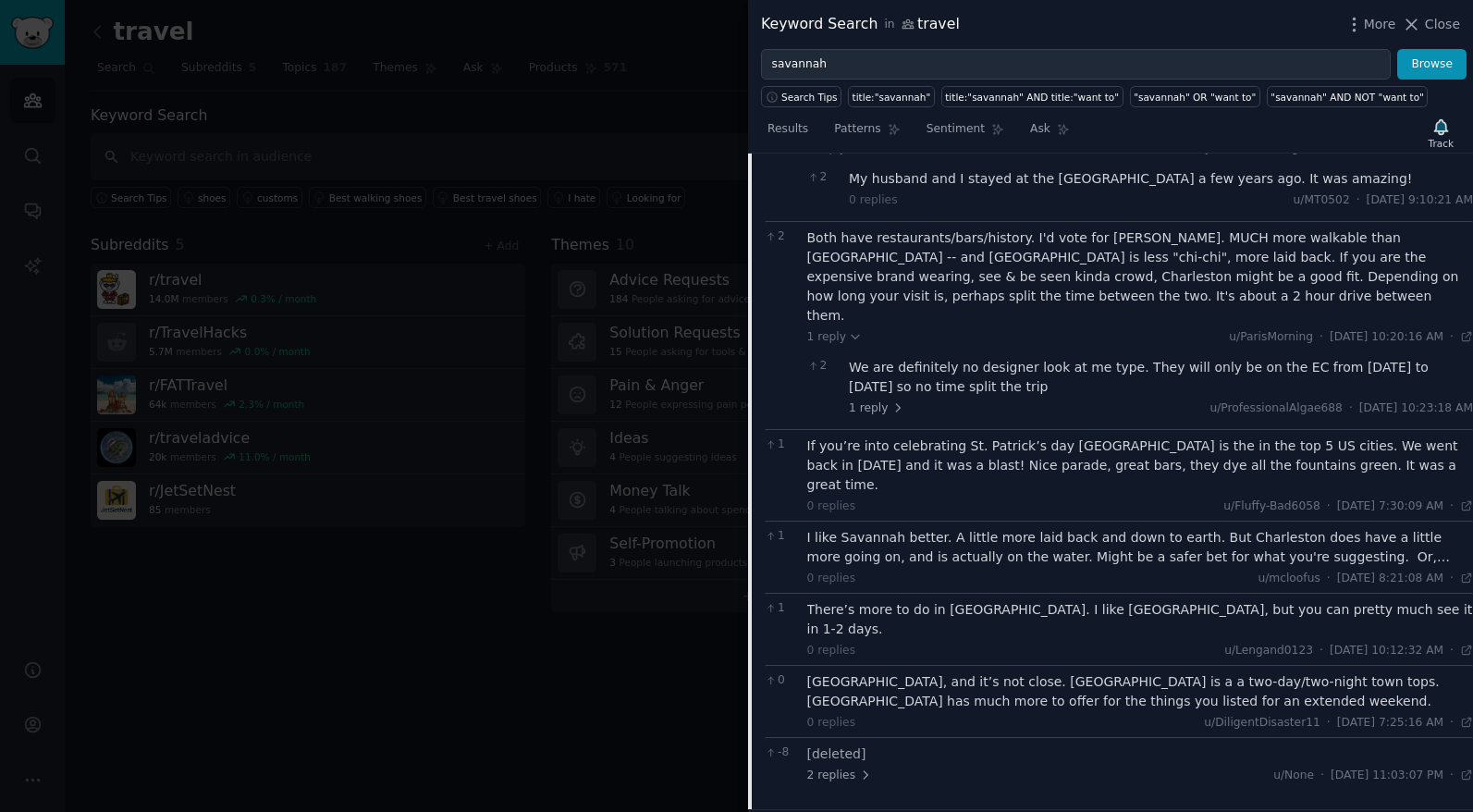
scroll to position [1381, 0]
click at [999, 527] on div "I like Savannah better. A little more laid back and down to earth. But Charlest…" at bounding box center [1141, 546] width 667 height 39
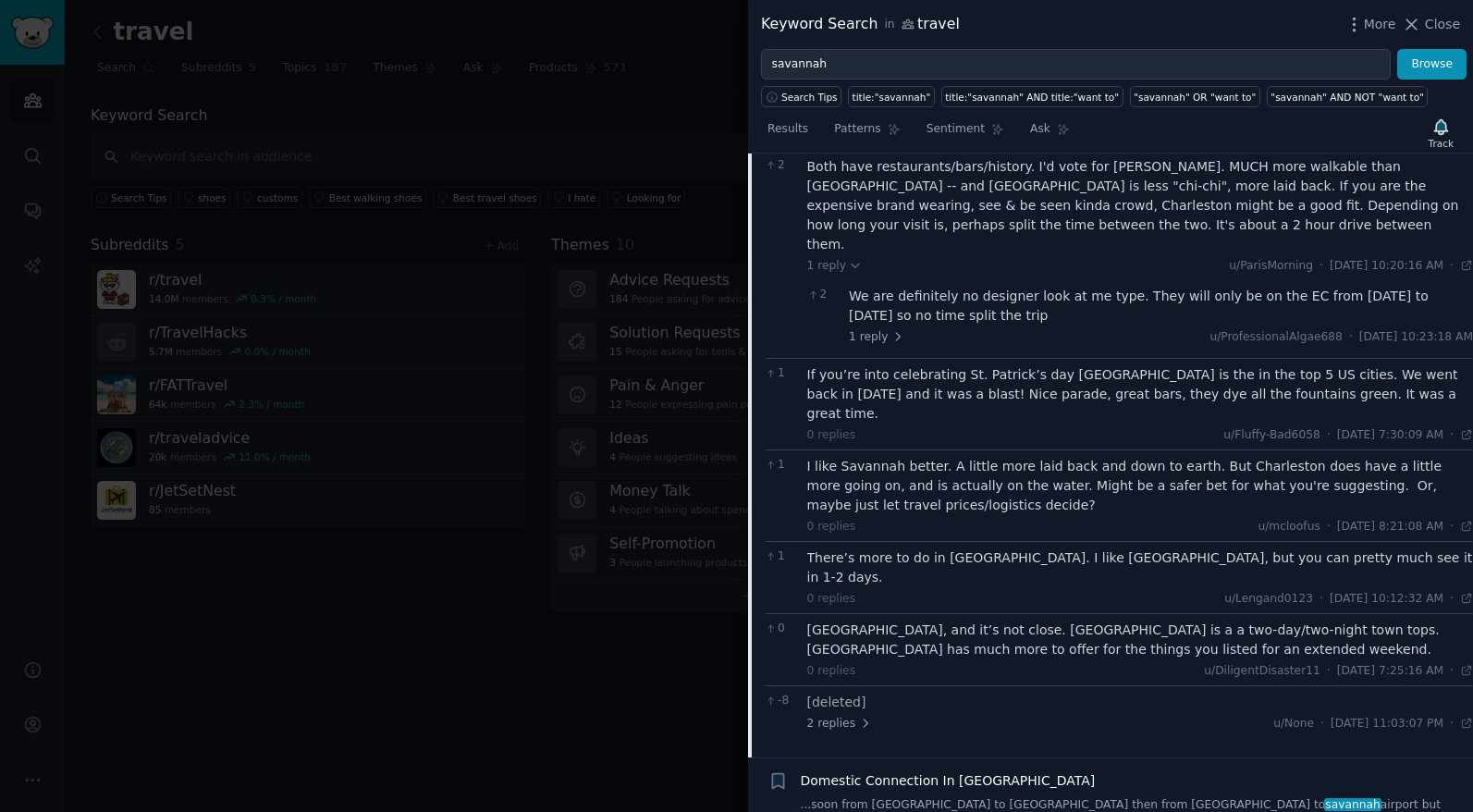
scroll to position [1481, 0]
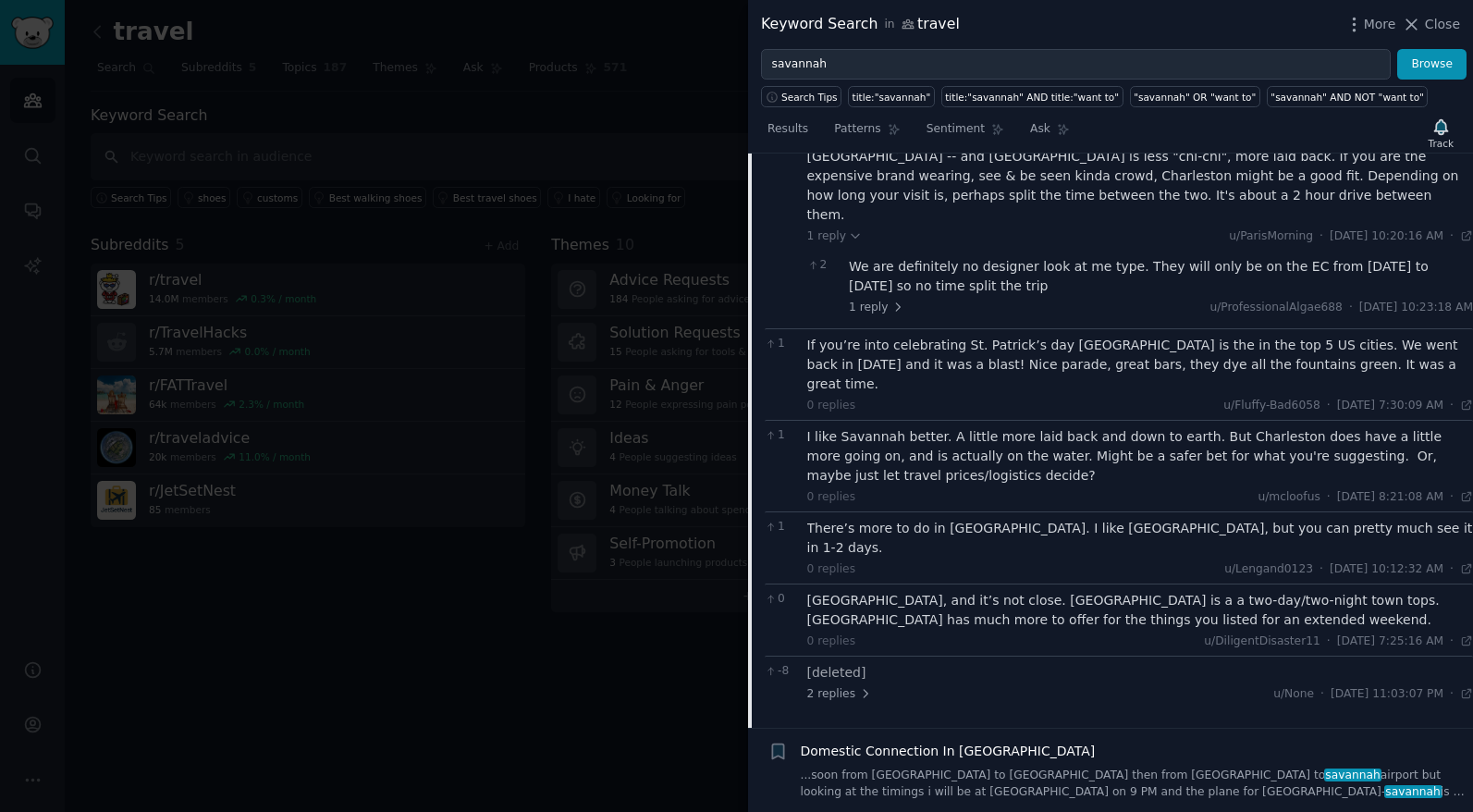
click at [1027, 519] on div "There’s more to do in Charleston. I like Savannah, but you can pretty much see …" at bounding box center [1141, 548] width 667 height 58
click at [1046, 519] on div "There’s more to do in Charleston. I like Savannah, but you can pretty much see …" at bounding box center [1141, 538] width 667 height 39
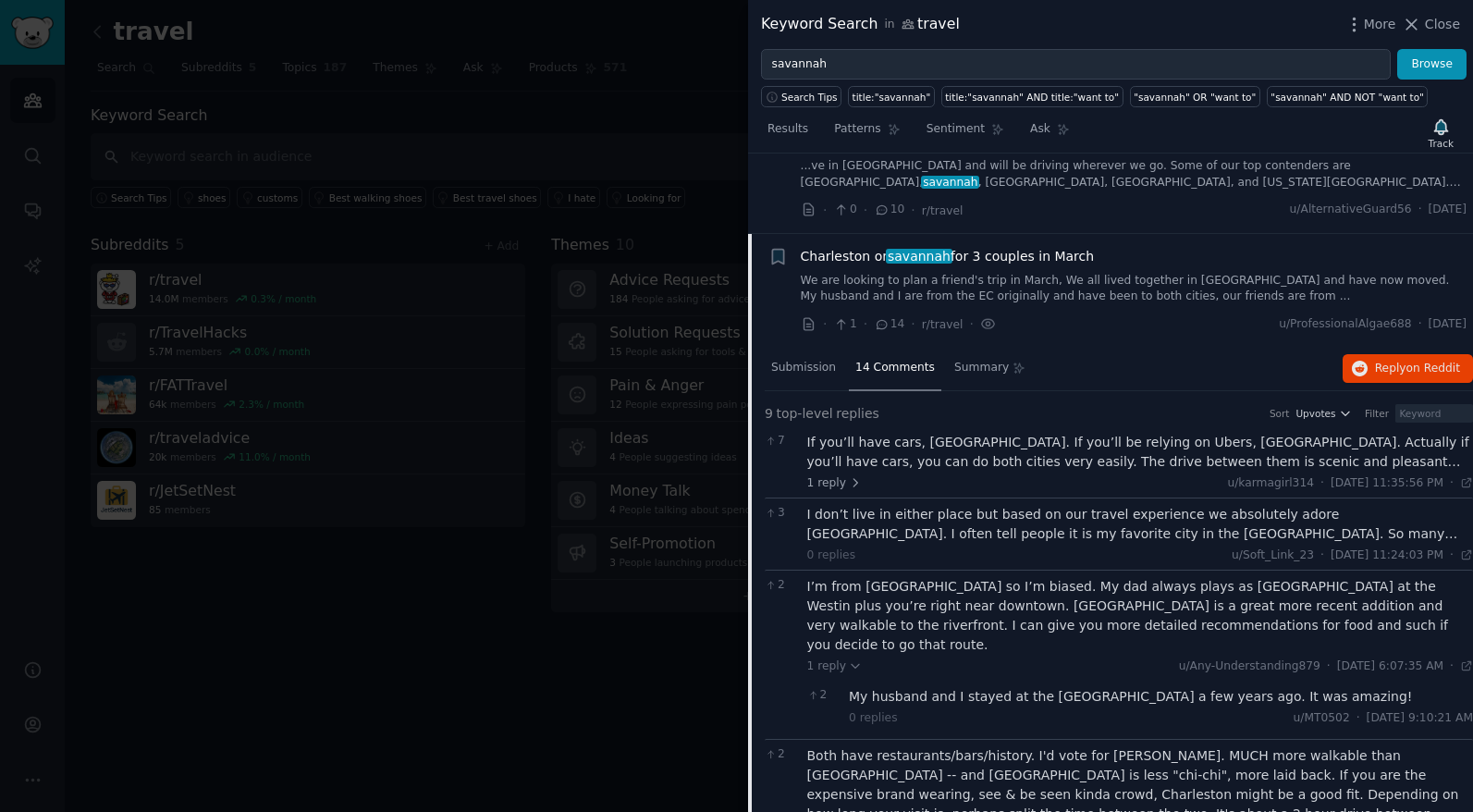
scroll to position [896, 0]
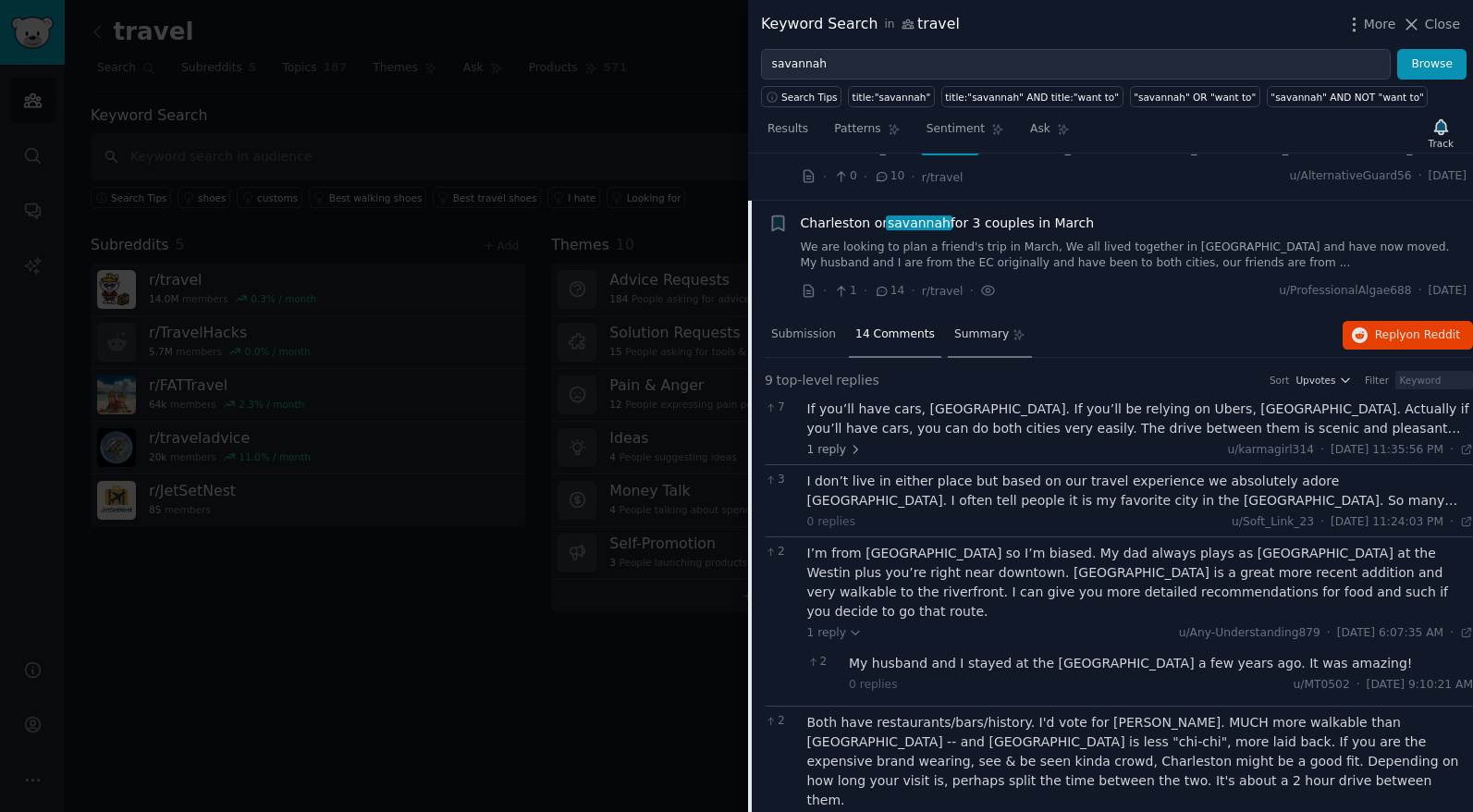
click at [996, 348] on div "Summary" at bounding box center [990, 335] width 84 height 44
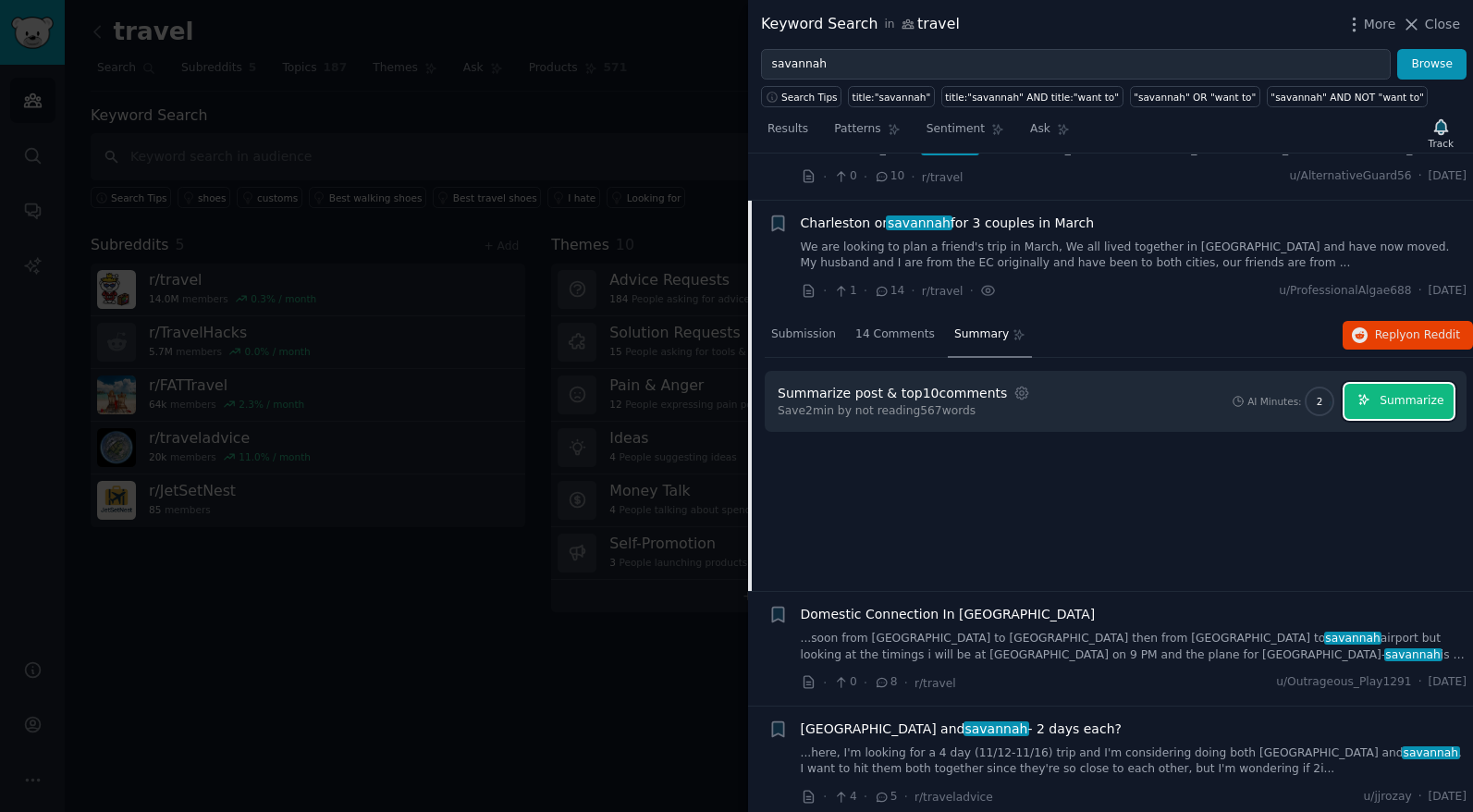
click at [1392, 406] on span "Summarize" at bounding box center [1412, 402] width 64 height 17
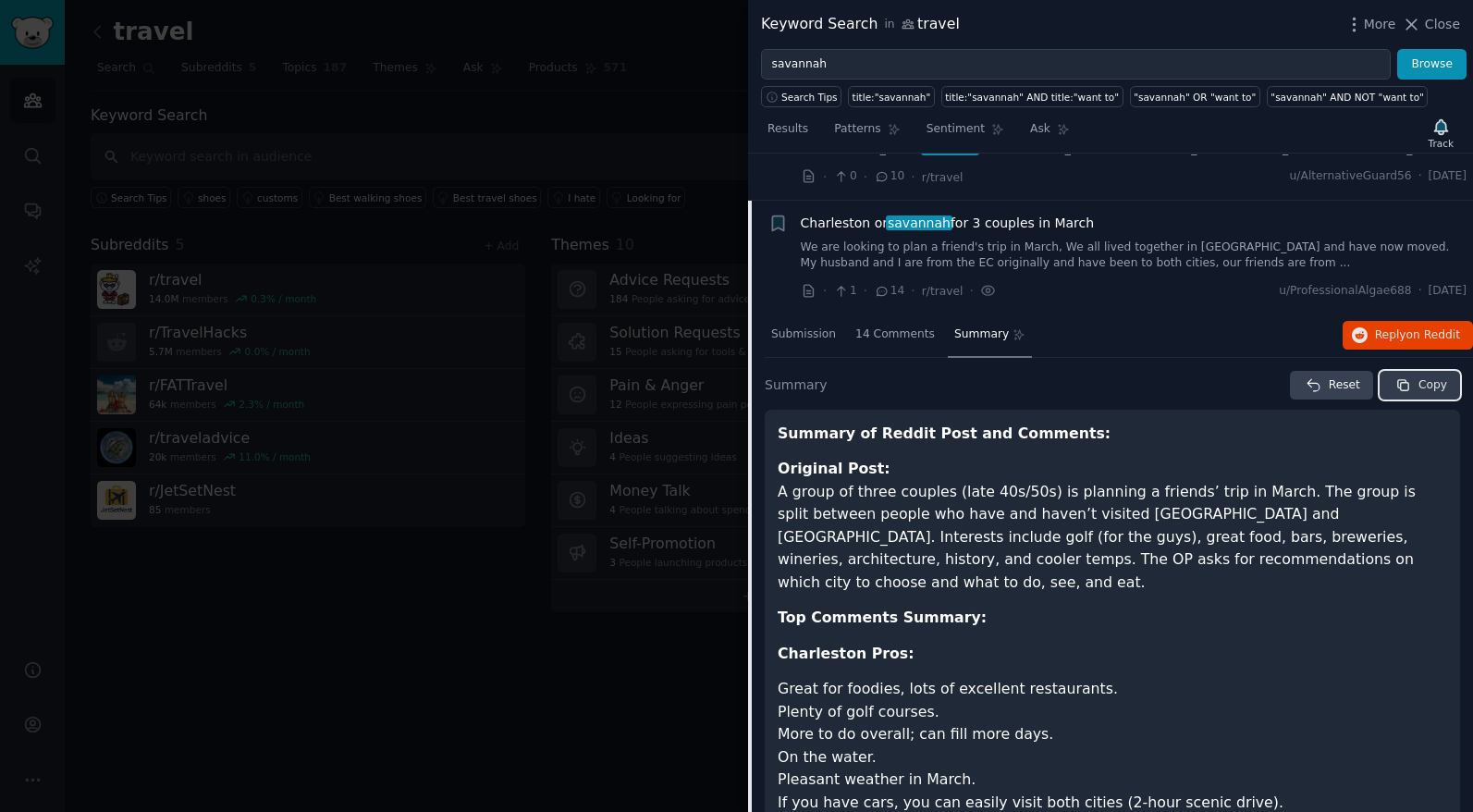
click at [1410, 387] on button "Copy" at bounding box center [1419, 385] width 80 height 29
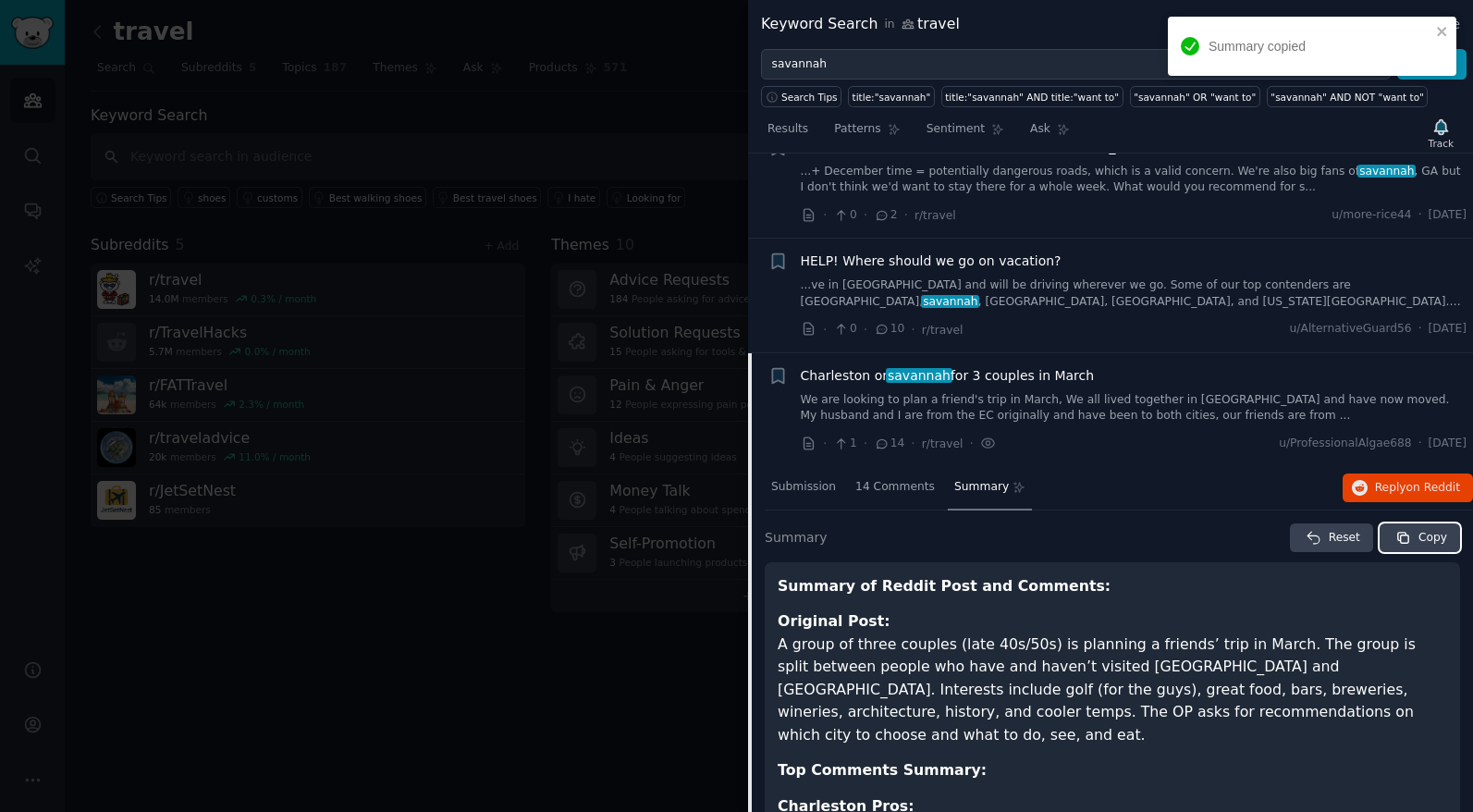
scroll to position [733, 0]
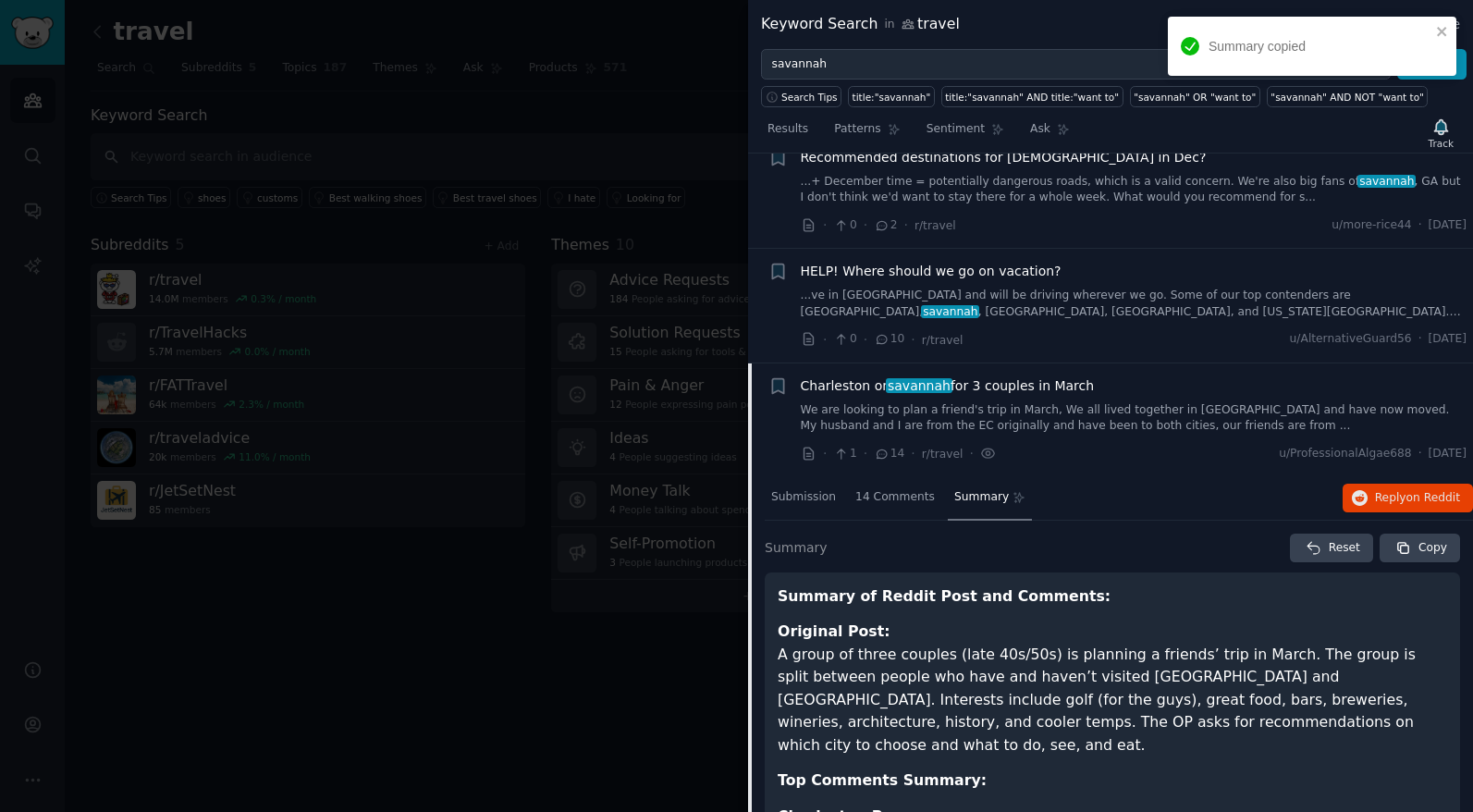
click at [1061, 317] on link "...ve in central NC and will be driving wherever we go. Some of our top contend…" at bounding box center [1134, 304] width 667 height 32
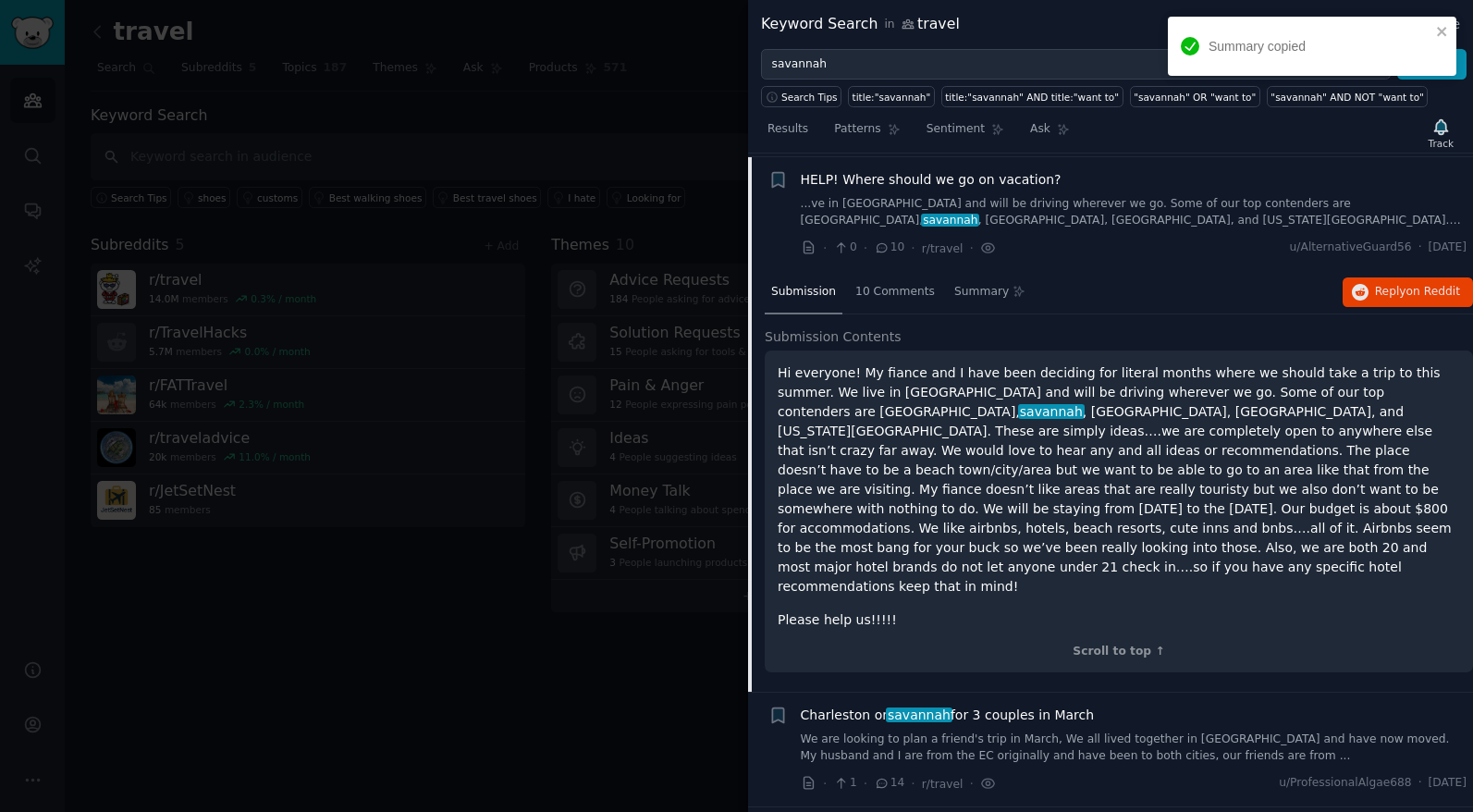
scroll to position [828, 0]
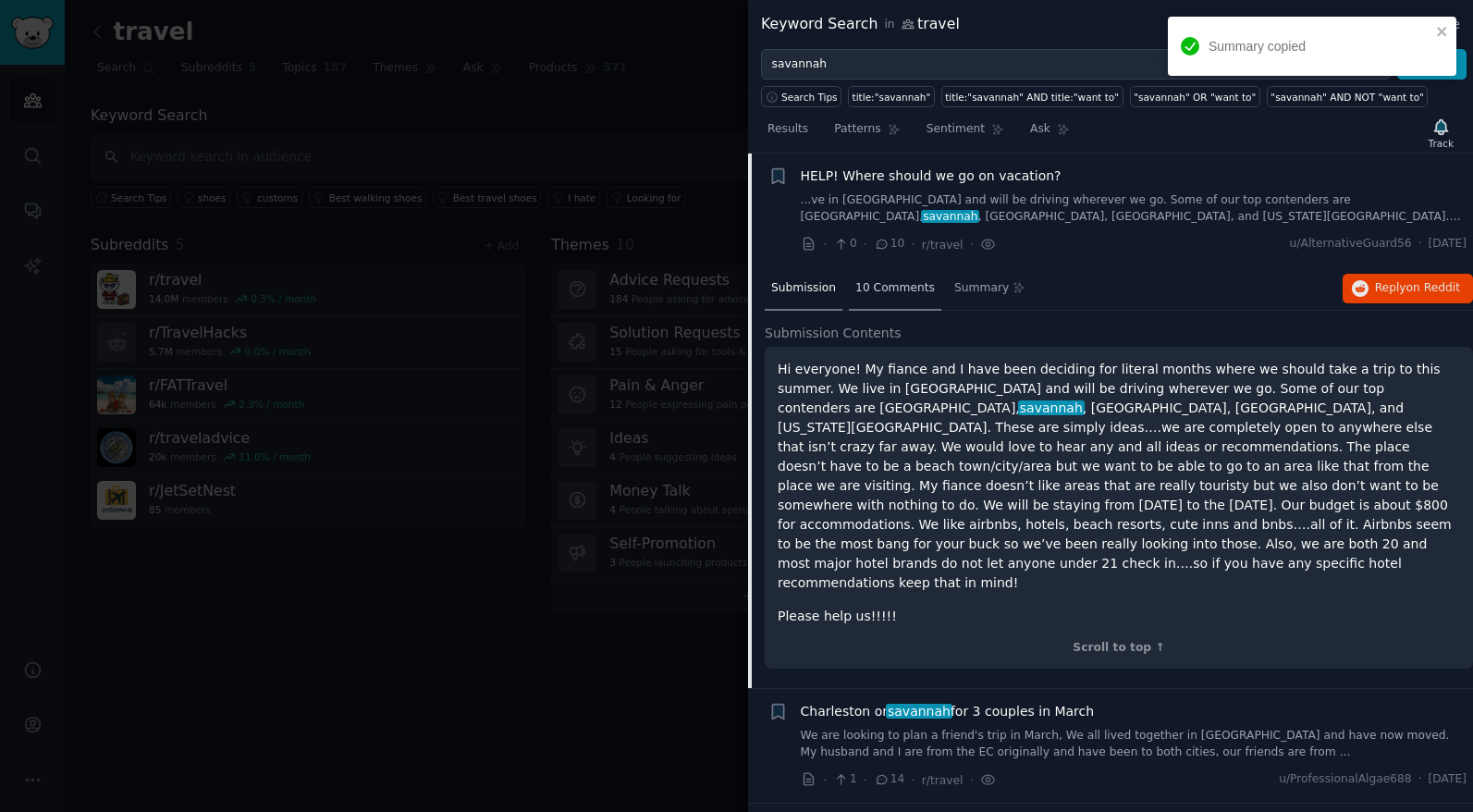
click at [904, 276] on div "10 Comments" at bounding box center [896, 289] width 92 height 44
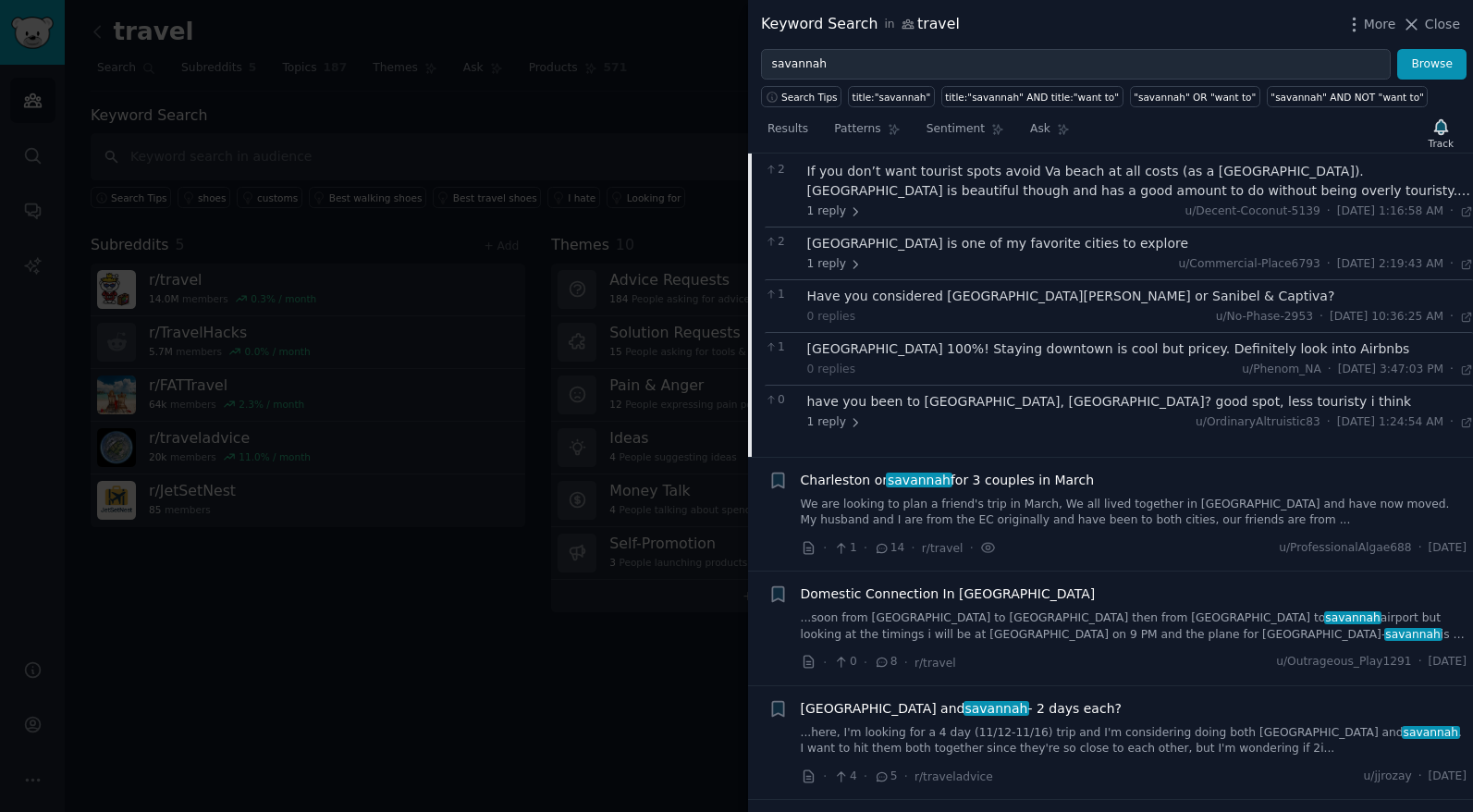
scroll to position [1051, 0]
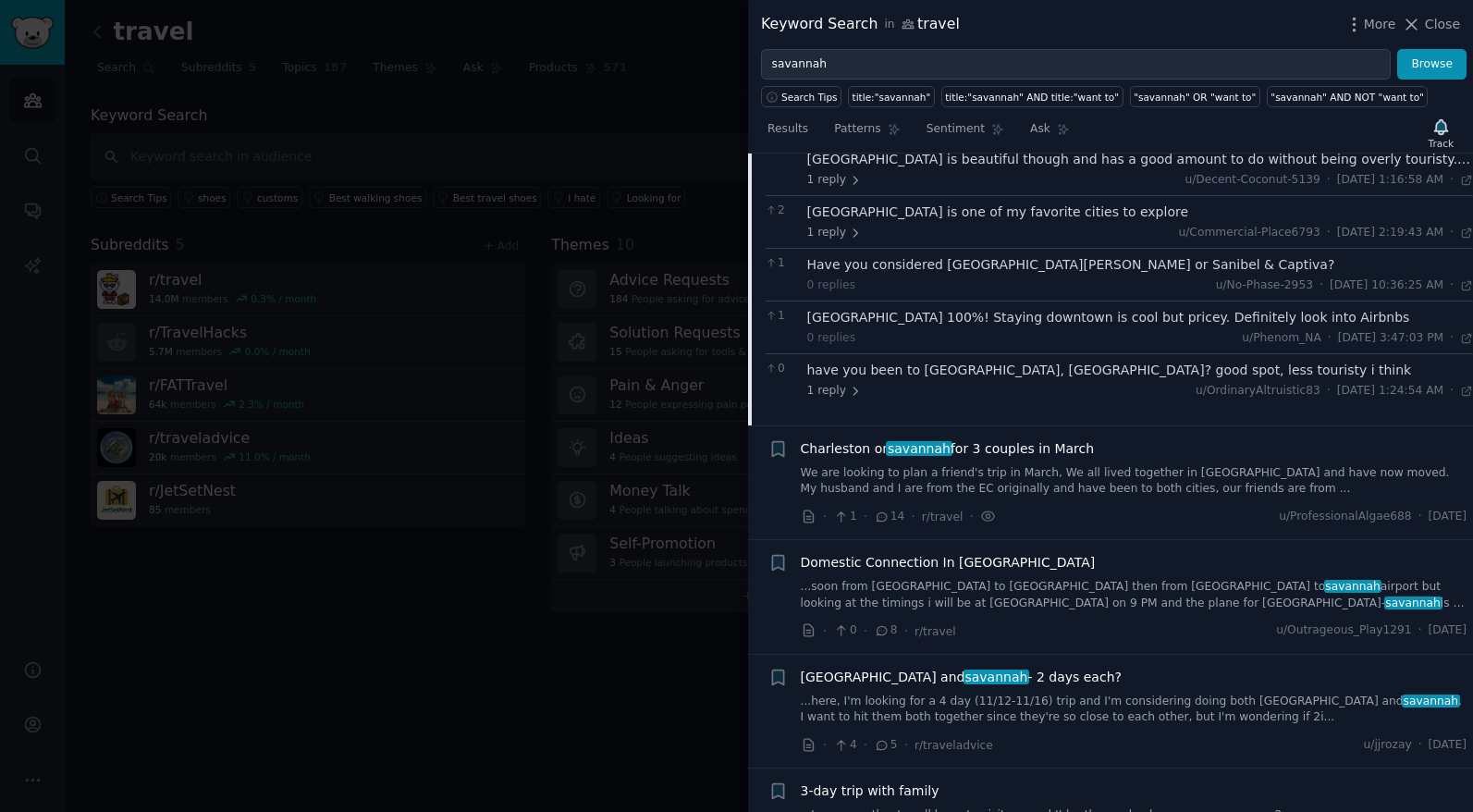
click at [1030, 495] on link "We are looking to plan a friend's trip in March, We all lived together in Sacra…" at bounding box center [1134, 481] width 667 height 32
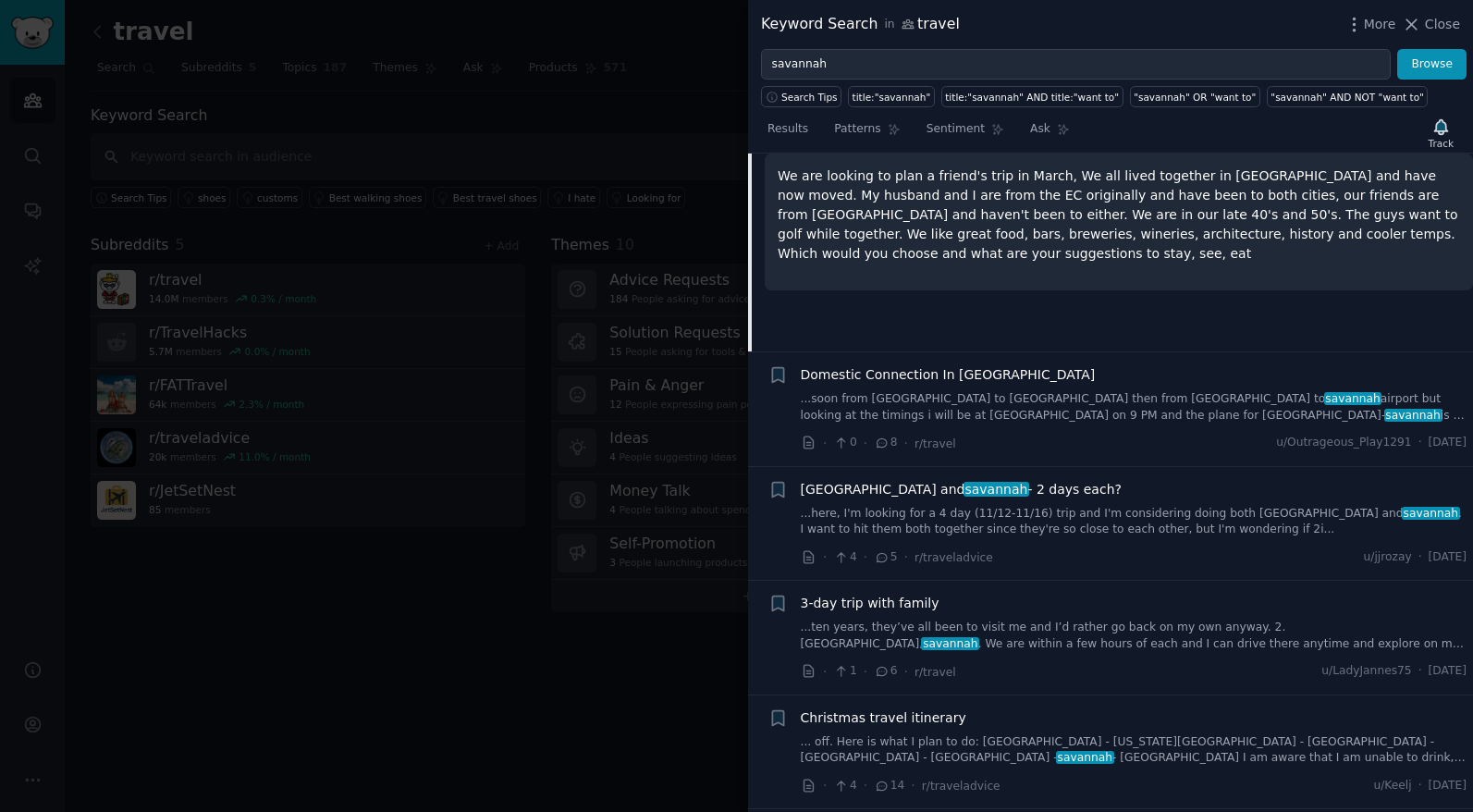
scroll to position [1136, 0]
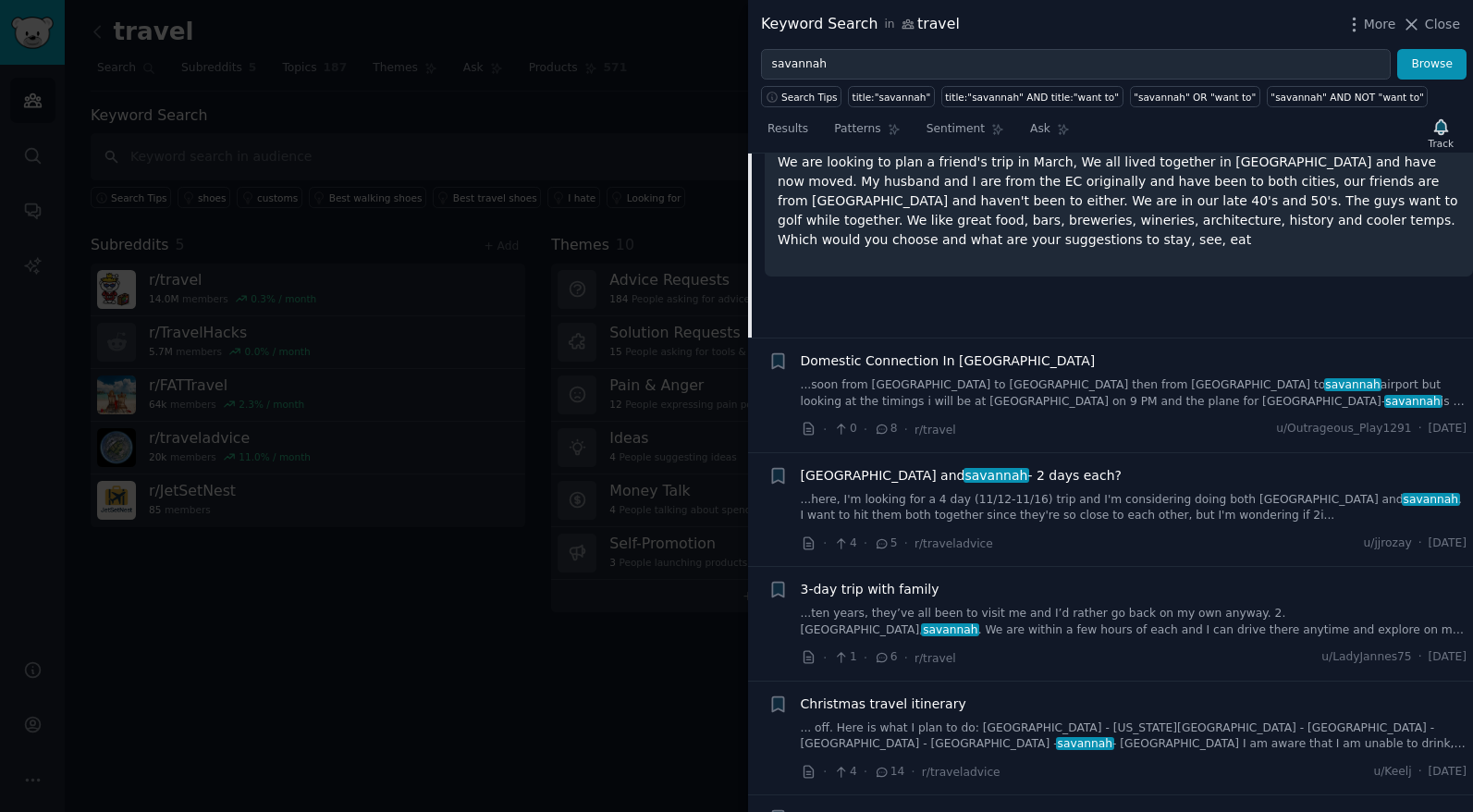
click at [1013, 523] on div "Charleston and savannah - 2 days each? ...here, I'm looking for a 4 day (11/12-…" at bounding box center [1134, 509] width 667 height 88
click at [1013, 506] on link "...here, I'm looking for a 4 day (11/12-11/16) trip and I'm considering doing b…" at bounding box center [1134, 504] width 667 height 32
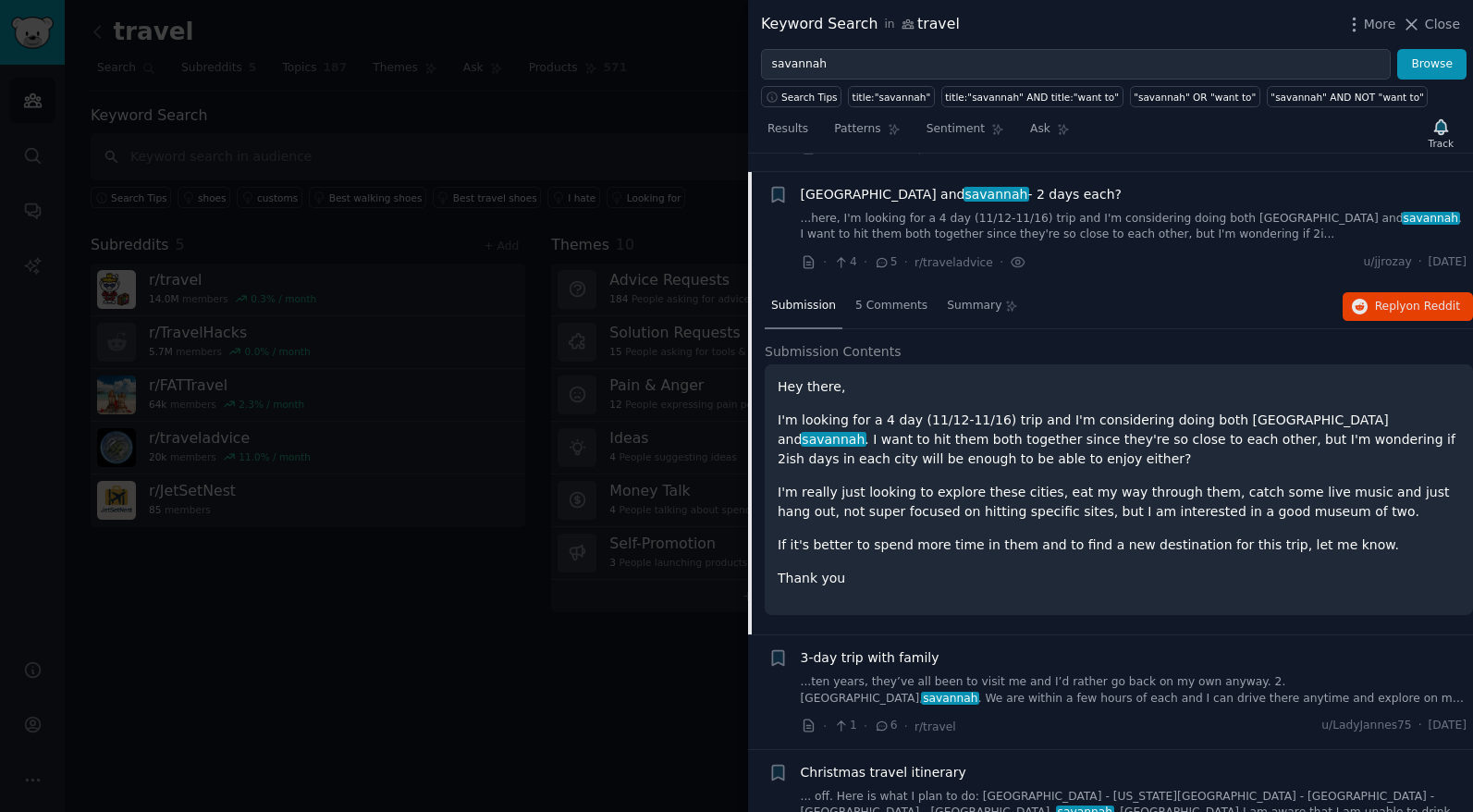
scroll to position [1171, 0]
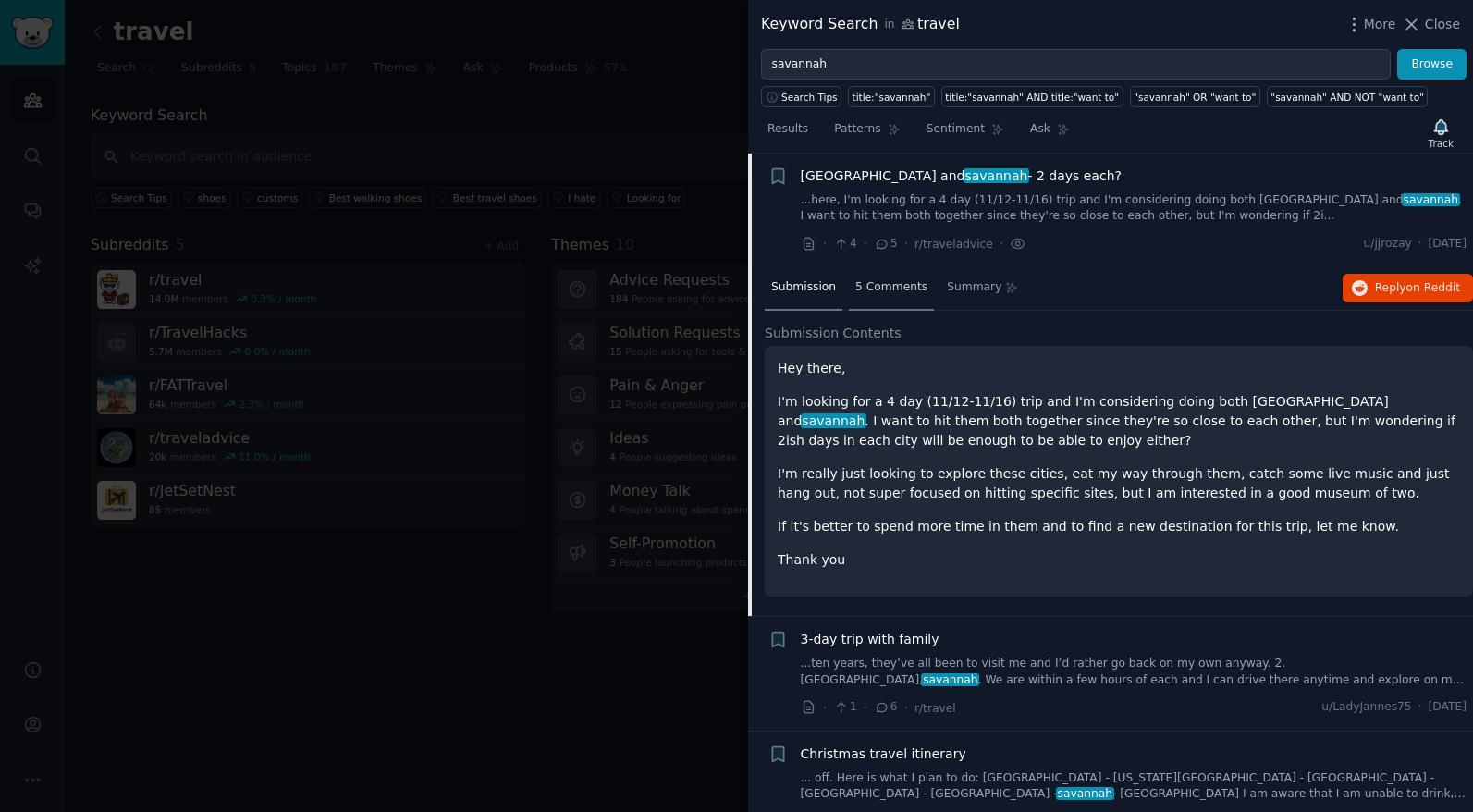
click at [865, 281] on span "5 Comments" at bounding box center [892, 288] width 72 height 17
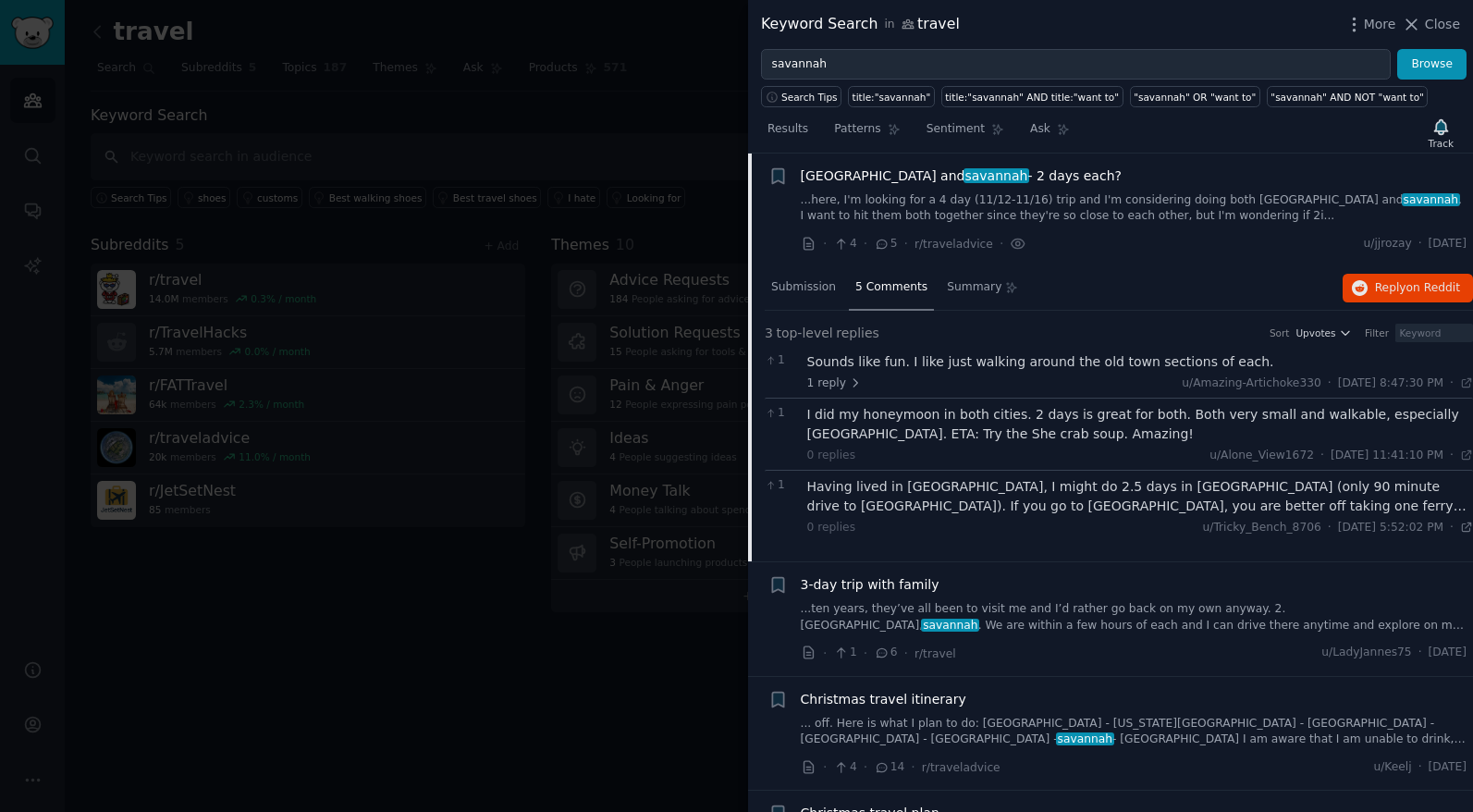
click at [1464, 528] on icon at bounding box center [1467, 527] width 13 height 13
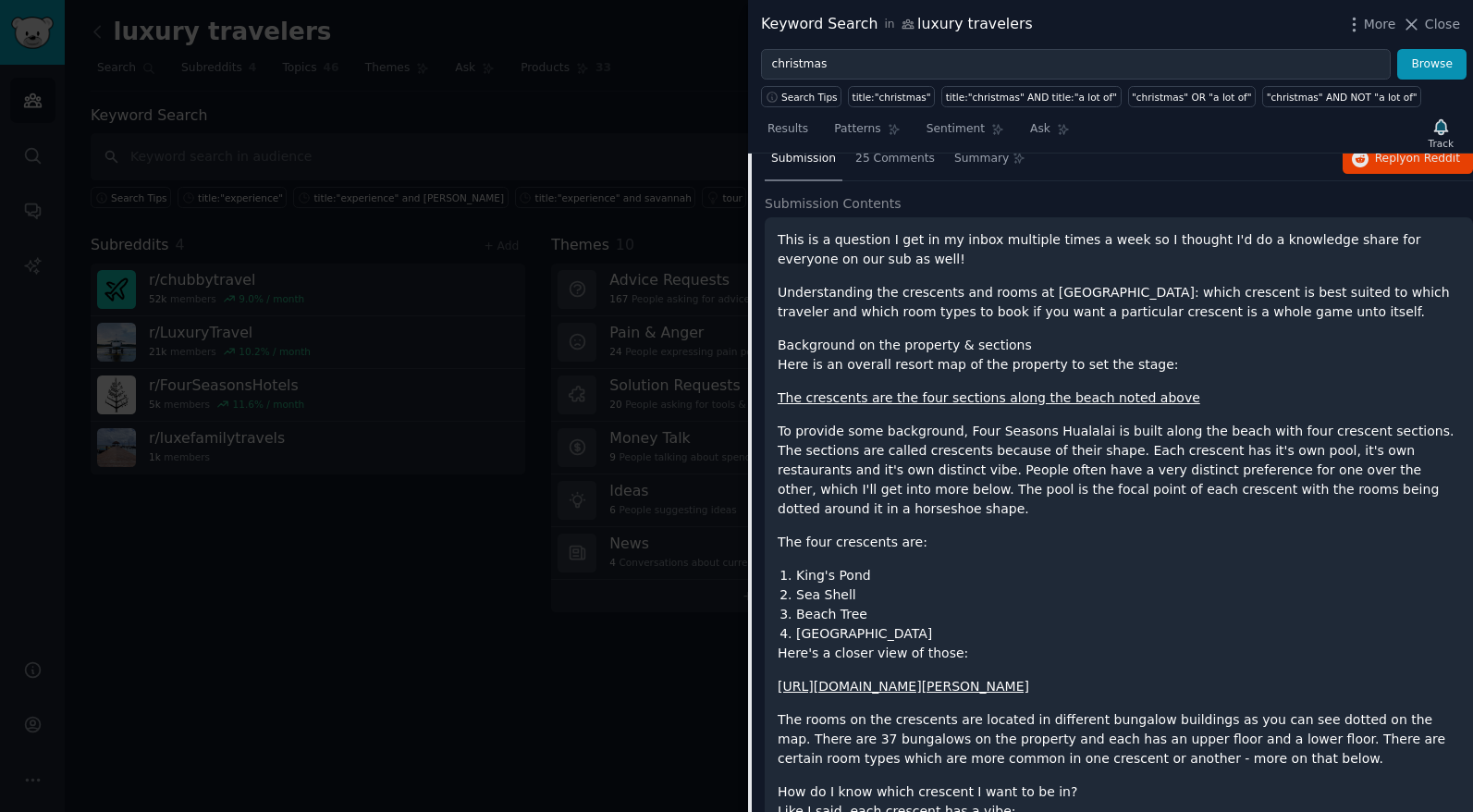
scroll to position [1527, 0]
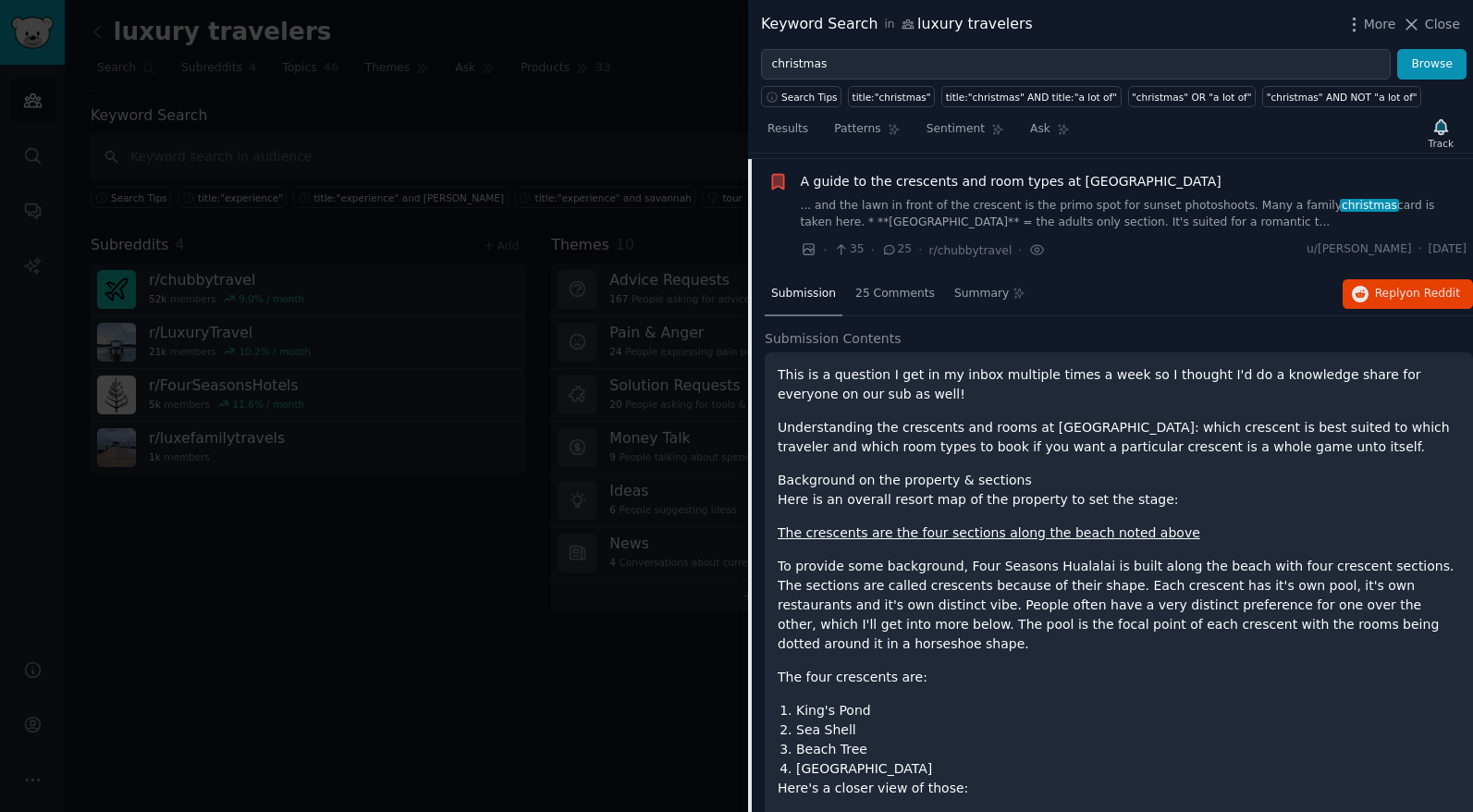
click at [860, 367] on p "This is a question I get in my inbox multiple times a week so I thought I'd do …" at bounding box center [1118, 384] width 682 height 39
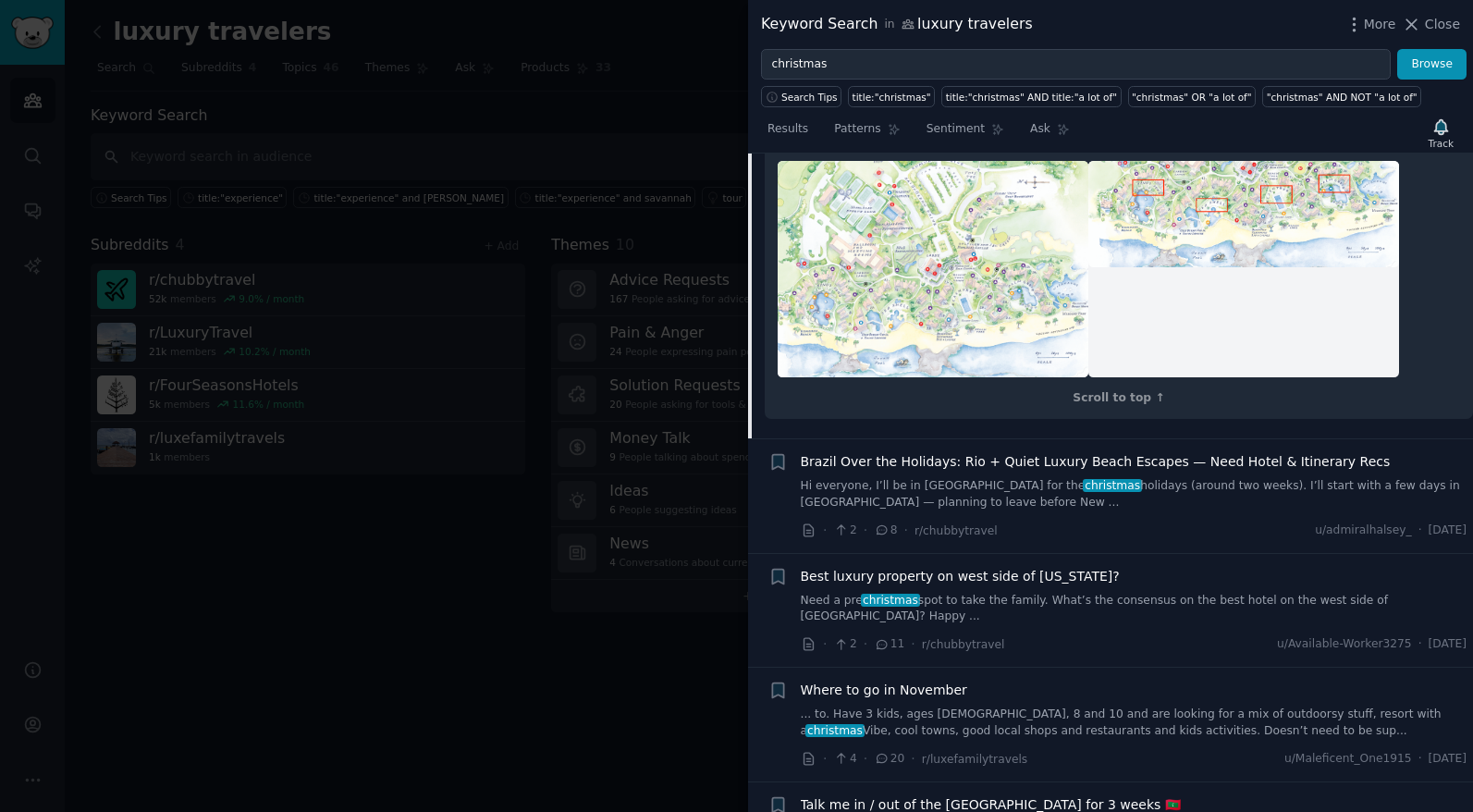
scroll to position [3921, 0]
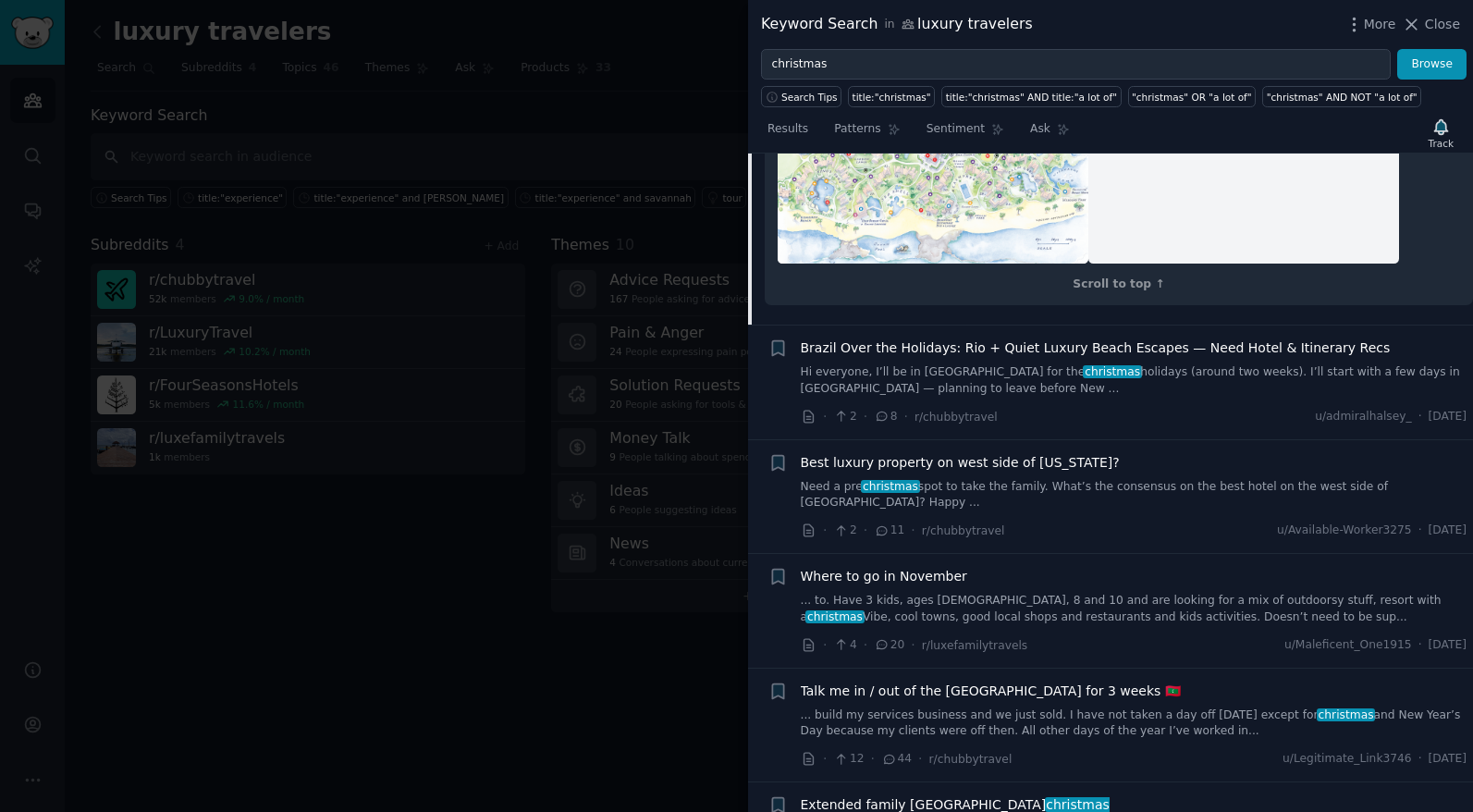
click at [989, 479] on link "Need a pre christmas spot to take the family. What’s the consensus on the best …" at bounding box center [1134, 495] width 667 height 32
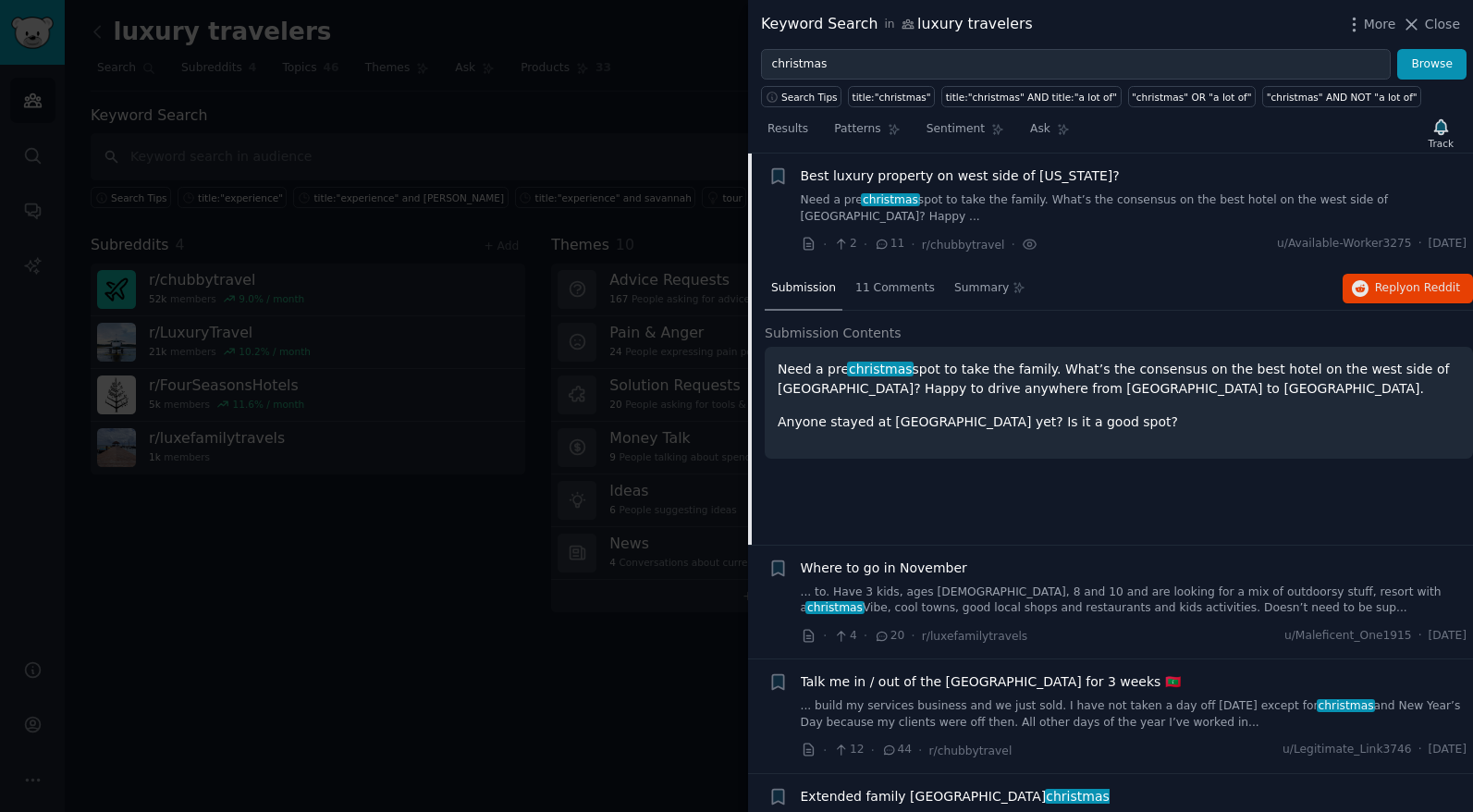
scroll to position [1742, 0]
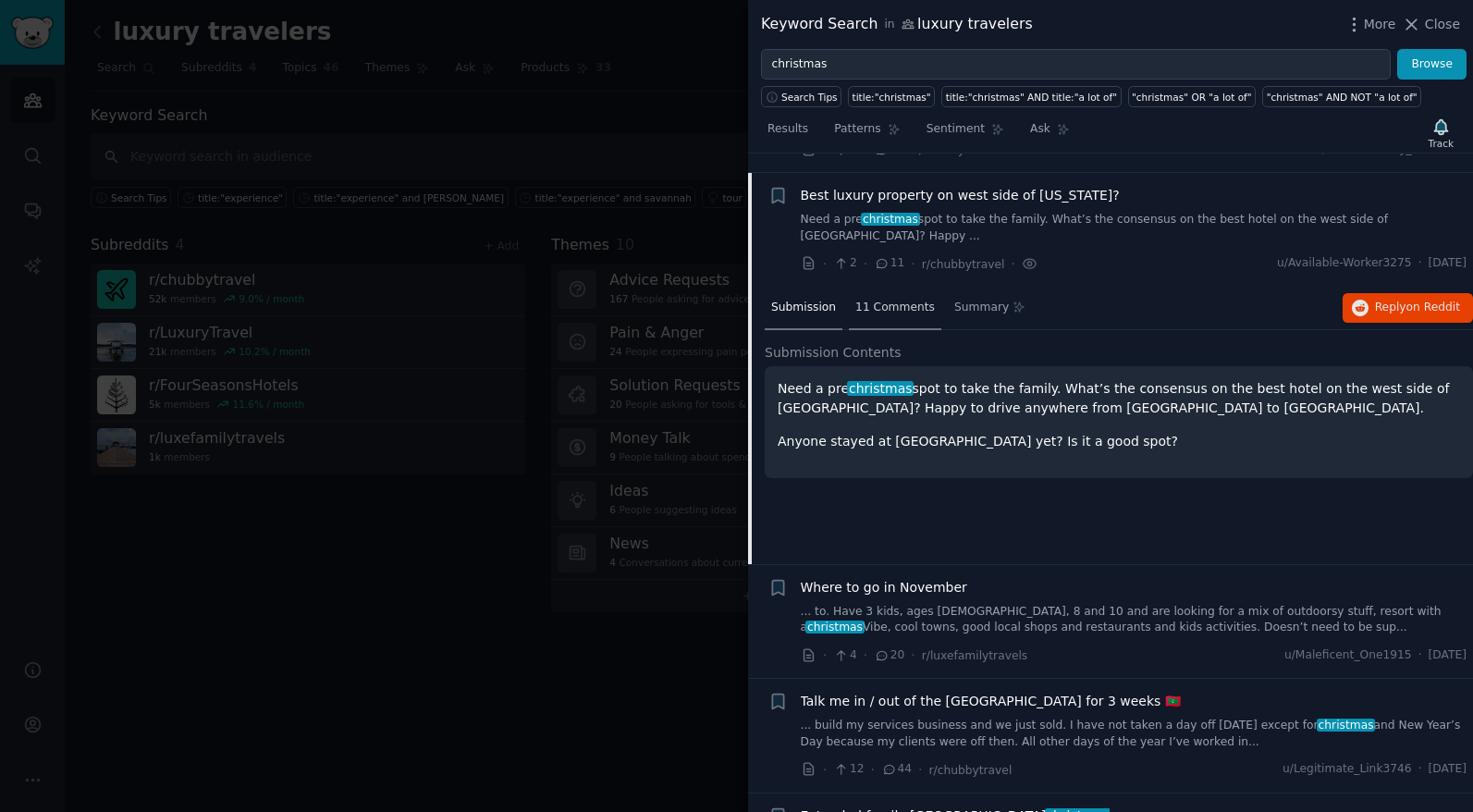
click at [897, 300] on span "11 Comments" at bounding box center [896, 308] width 79 height 17
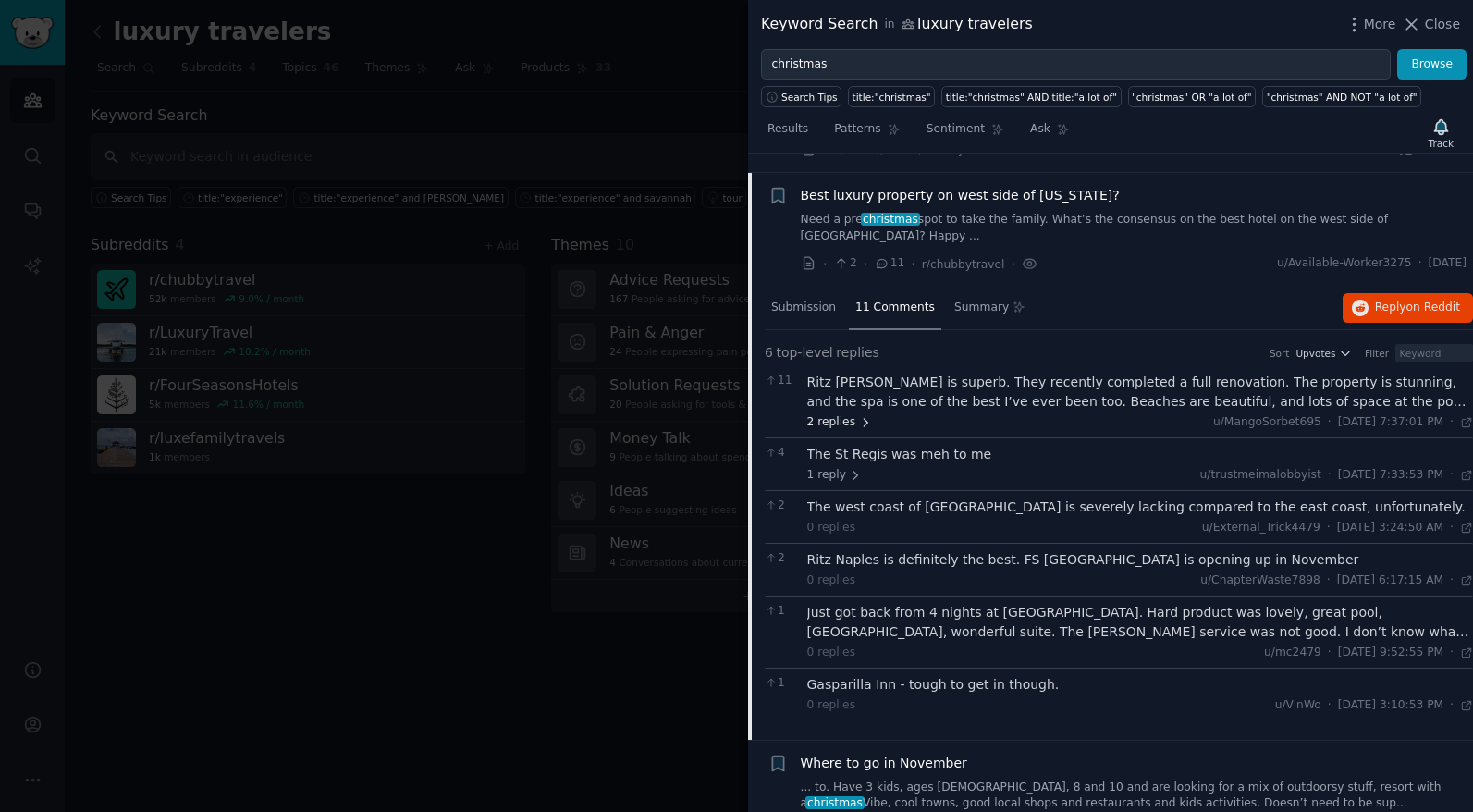
click at [860, 416] on icon at bounding box center [866, 423] width 13 height 13
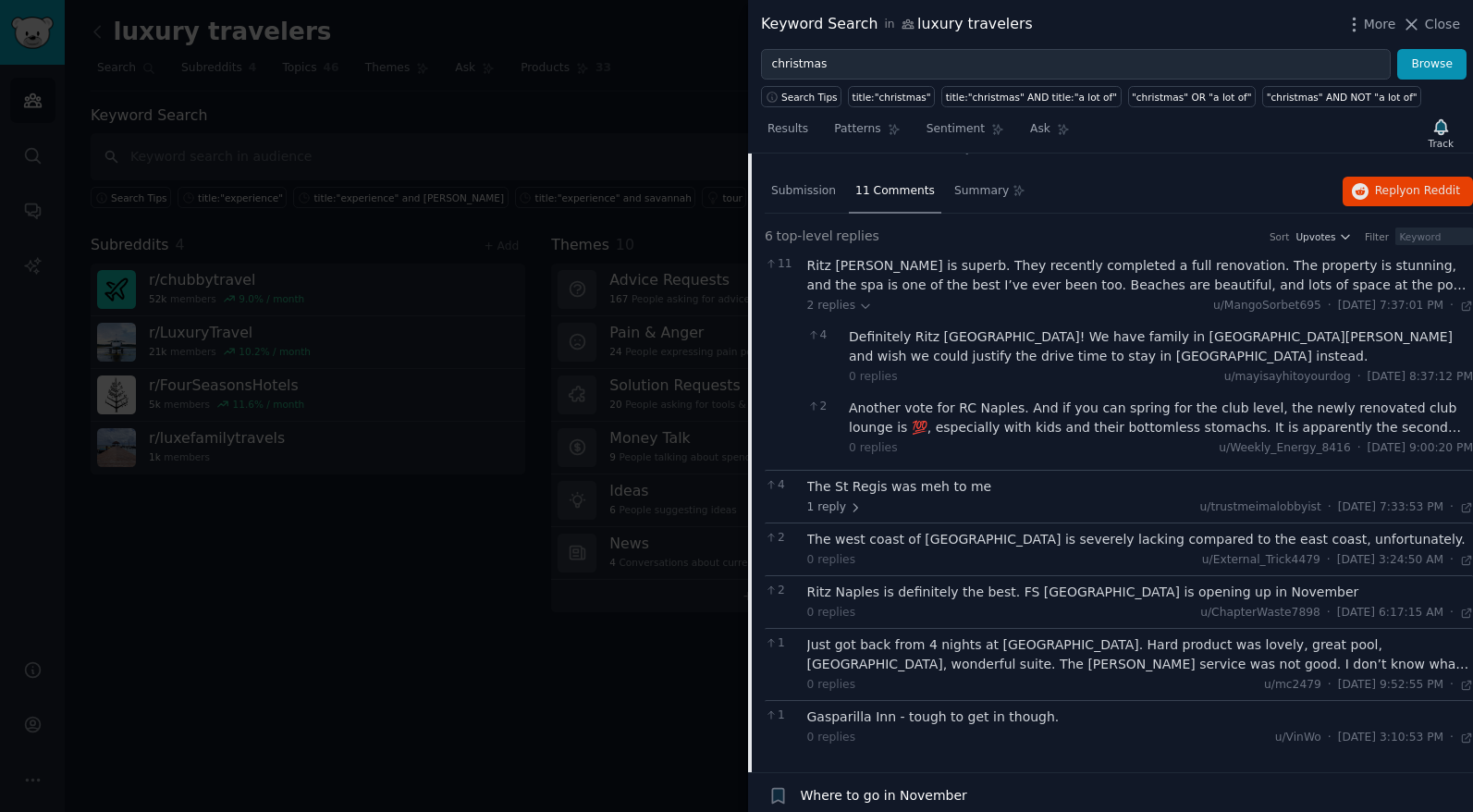
scroll to position [1864, 0]
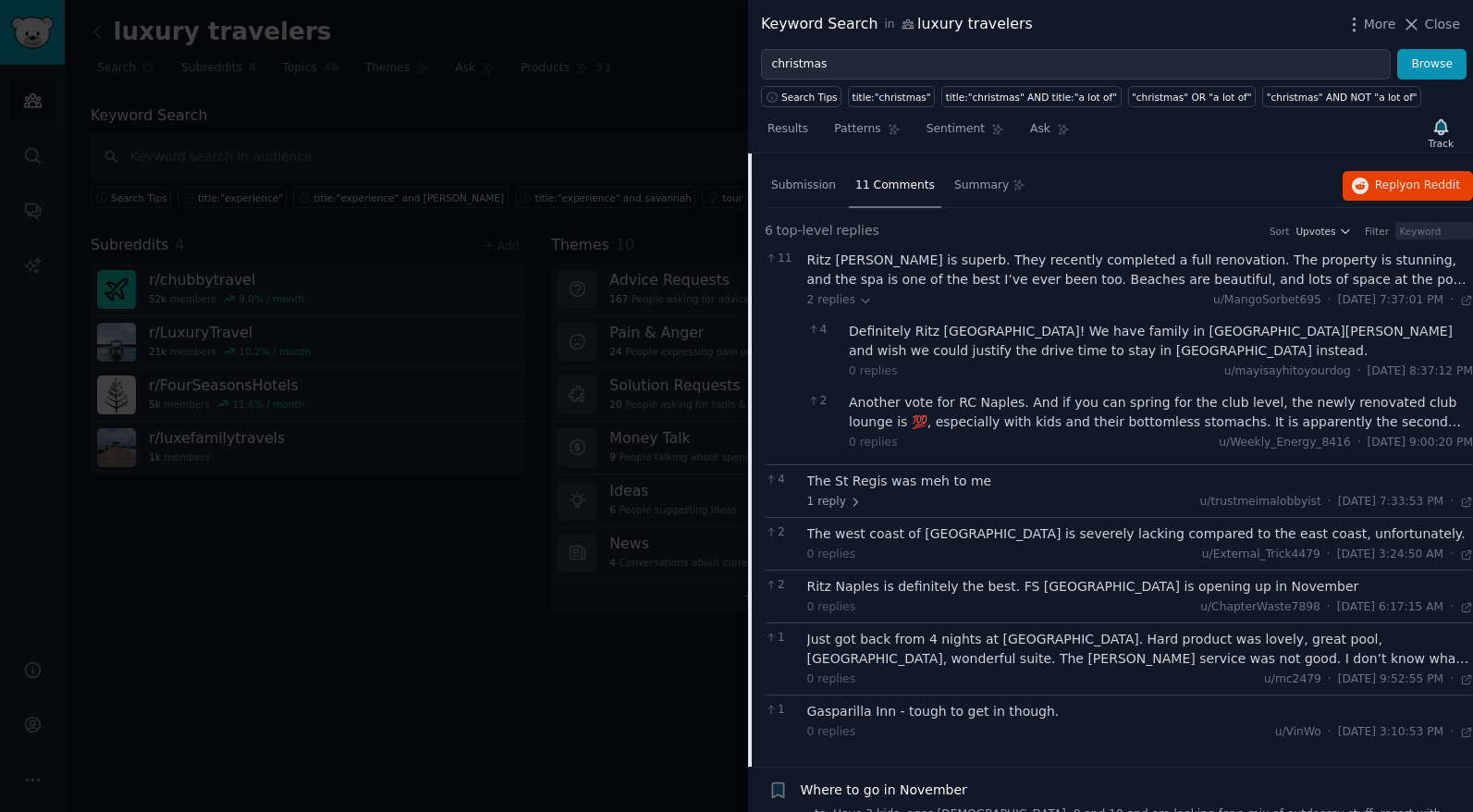
click at [1189, 629] on div "Just got back from 4 nights at St. Regis LBK. Hard product was lovely, great po…" at bounding box center [1141, 648] width 667 height 39
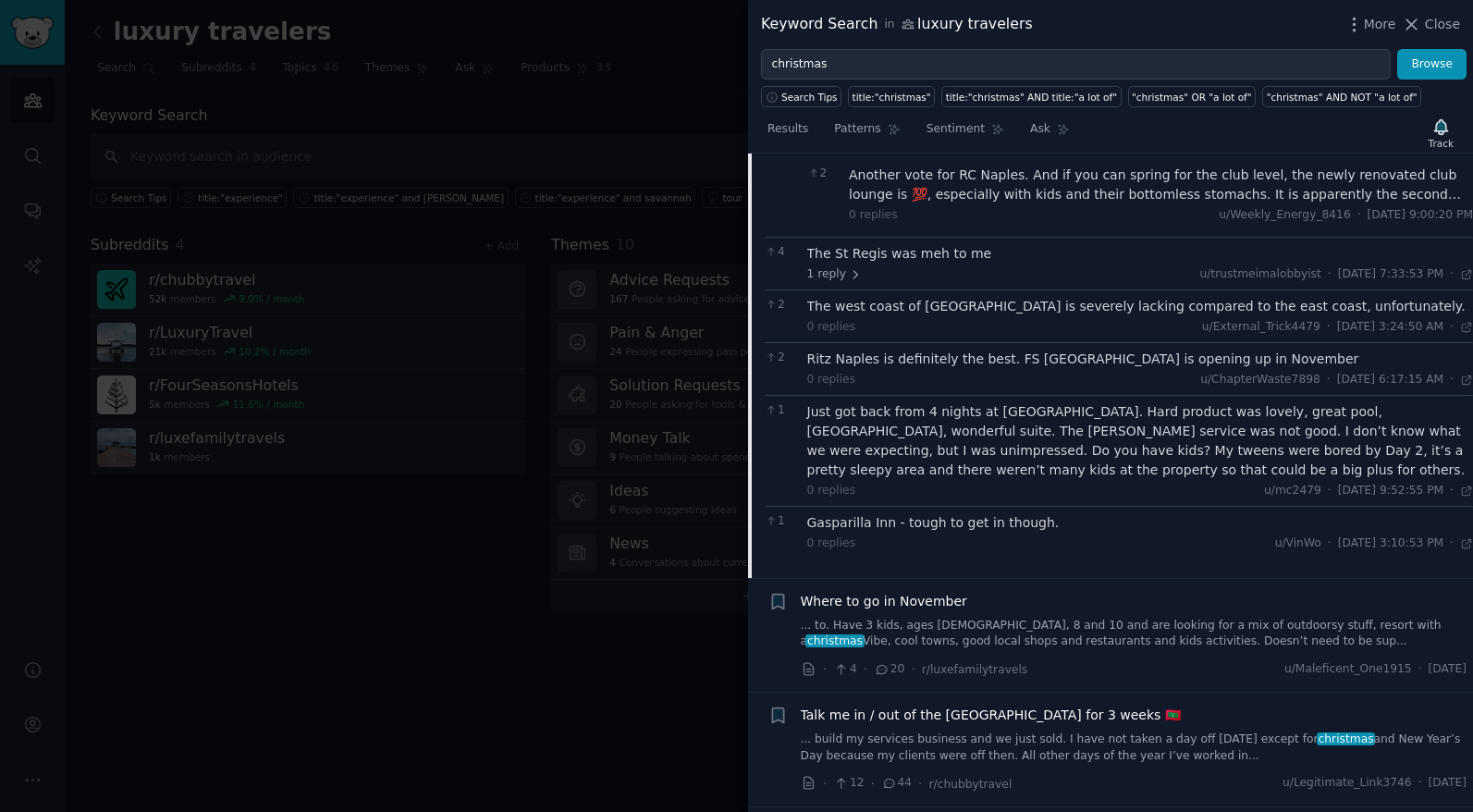
scroll to position [2097, 0]
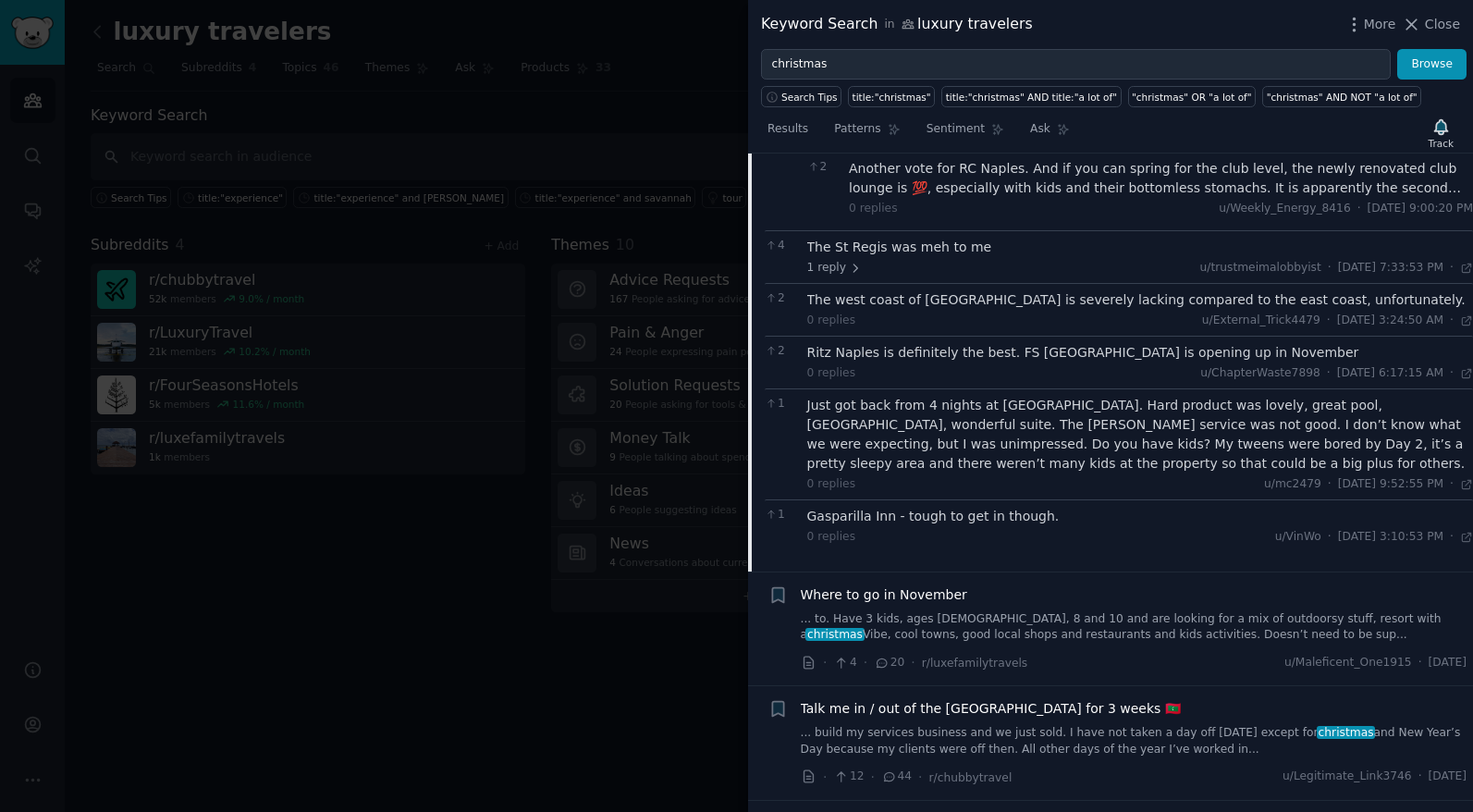
click at [876, 506] on div "Gasparilla Inn - tough to get in though." at bounding box center [1141, 516] width 667 height 20
drag, startPoint x: 884, startPoint y: 480, endPoint x: 805, endPoint y: 482, distance: 79.0
click at [805, 499] on div "1 Gasparilla Inn - tough to get in though. 0 replies u/VinWo · Sun 8/3/2025, 3:…" at bounding box center [1119, 525] width 709 height 53
copy div "Gasparilla Inn"
